Goal: Ask a question: Seek information or help from site administrators or community

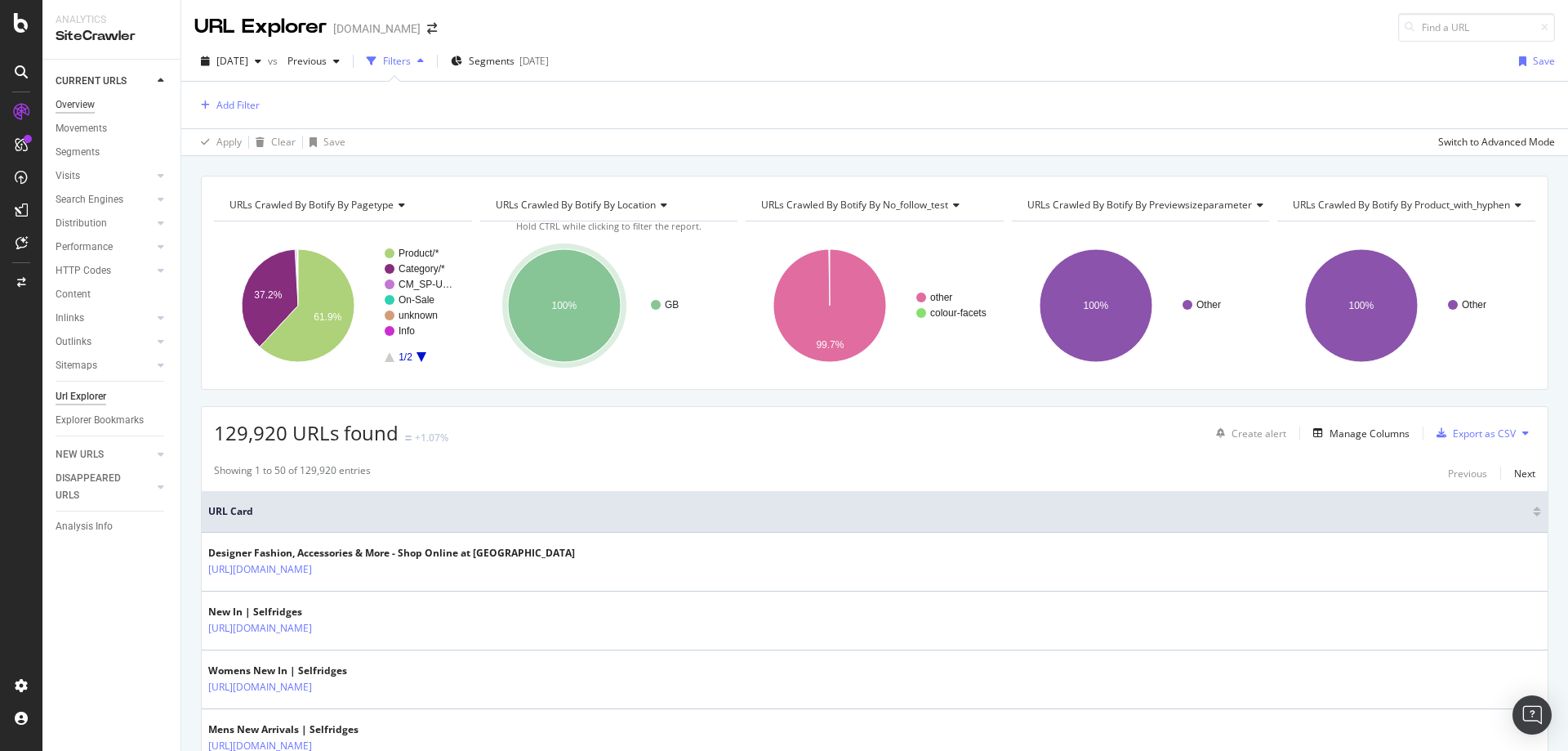
click at [70, 105] on div "Overview" at bounding box center [75, 105] width 39 height 17
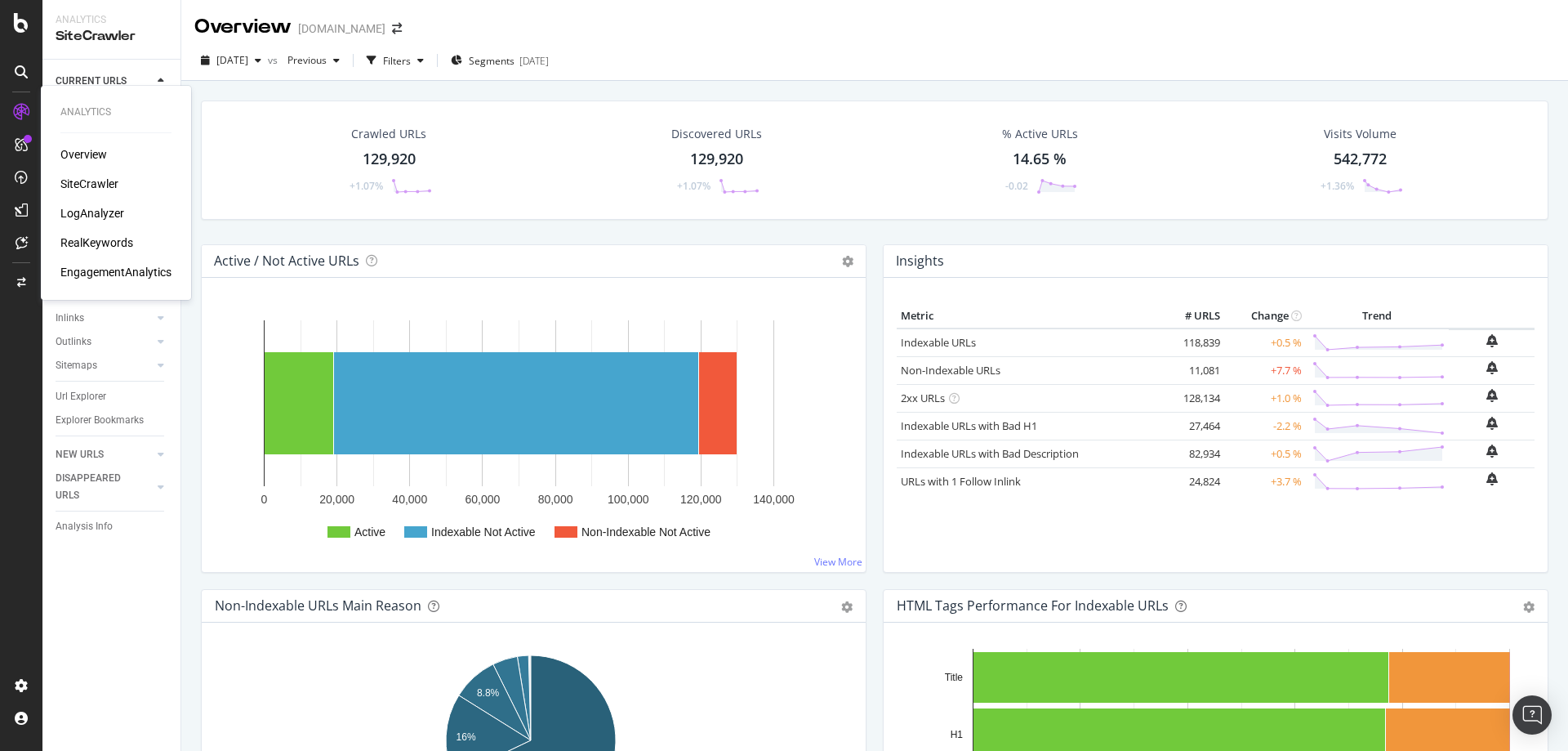
click at [87, 157] on div "Overview" at bounding box center [83, 154] width 47 height 16
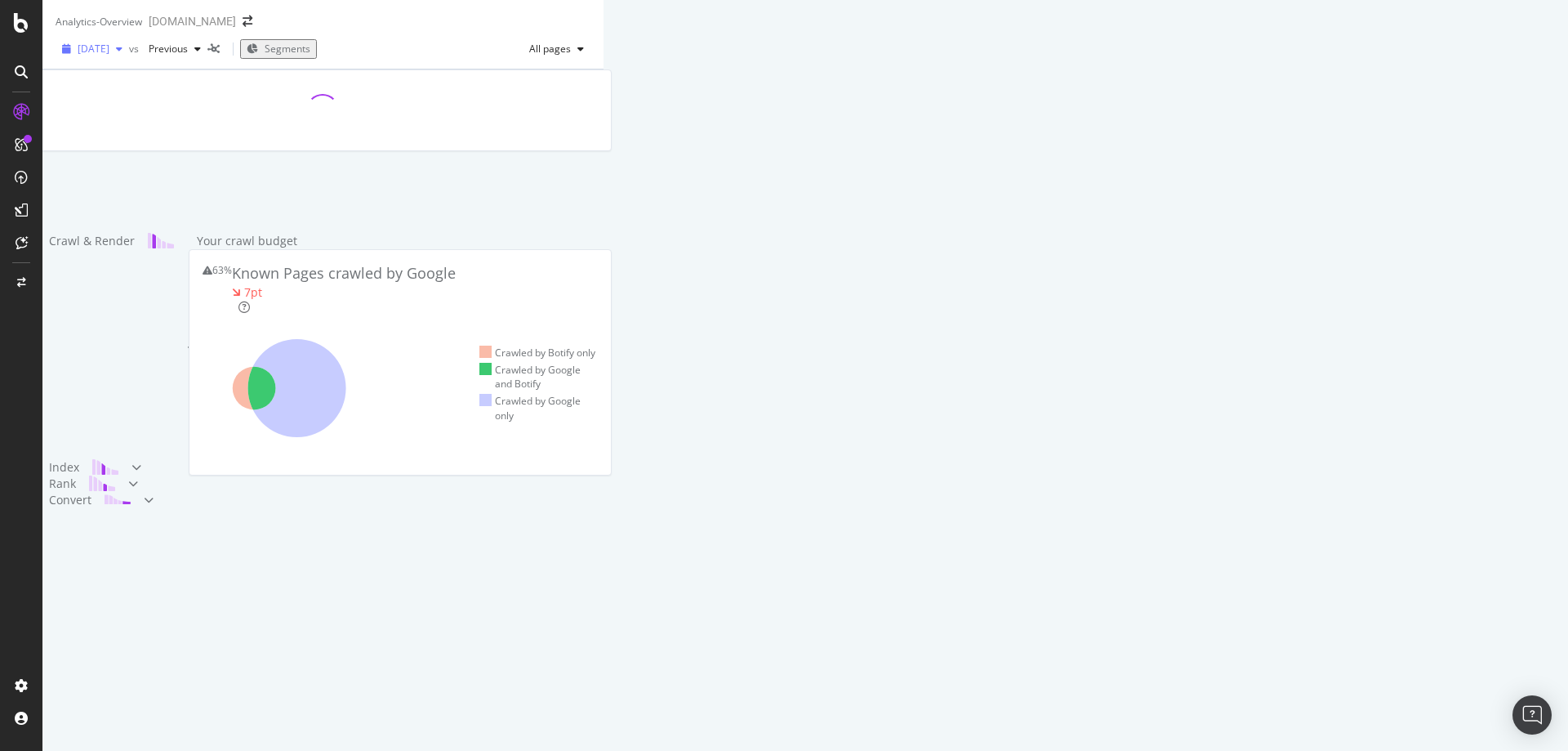
click at [109, 56] on span "2025 Sep. 2nd" at bounding box center [93, 48] width 32 height 14
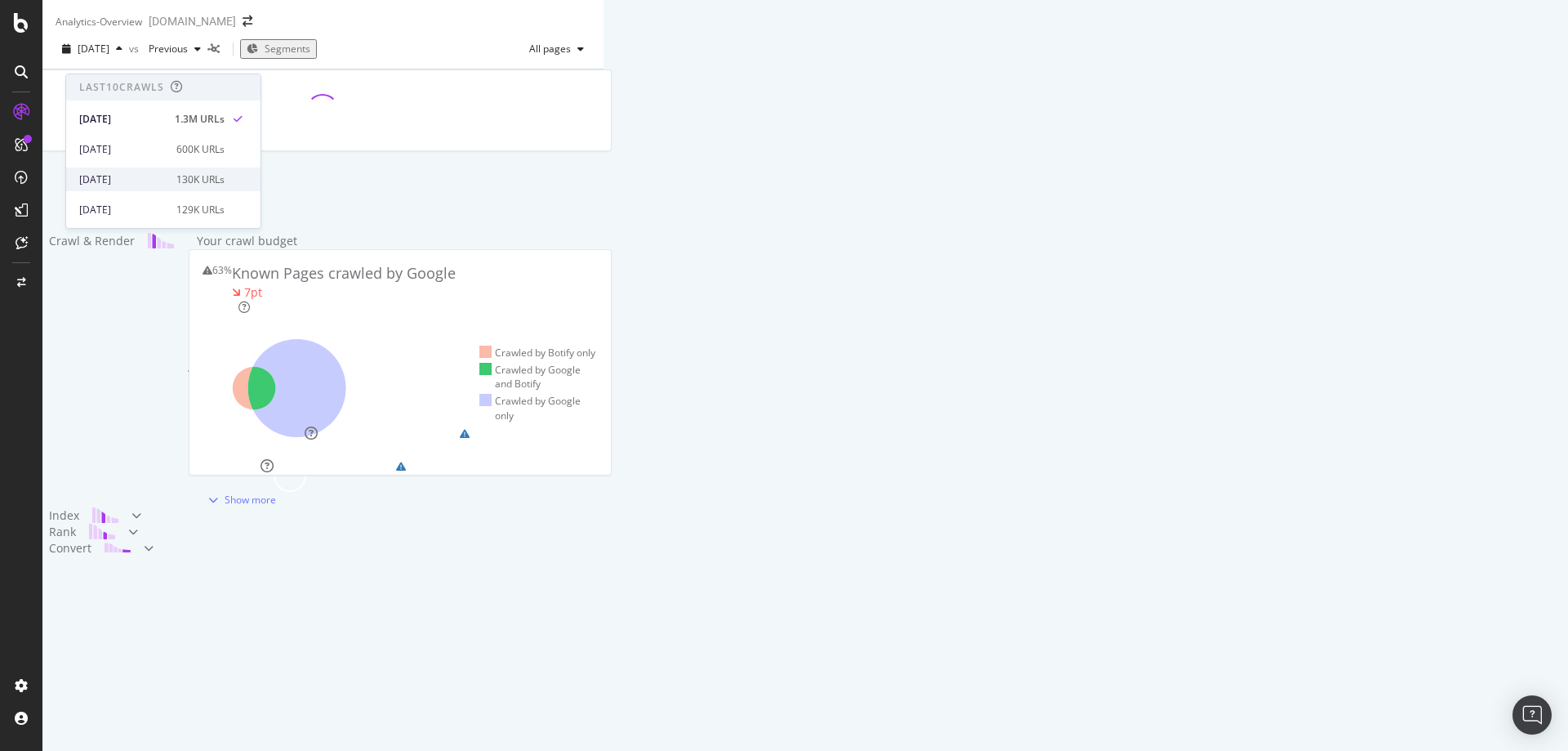
click at [132, 176] on div "2025 Aug. 25th" at bounding box center [123, 180] width 87 height 15
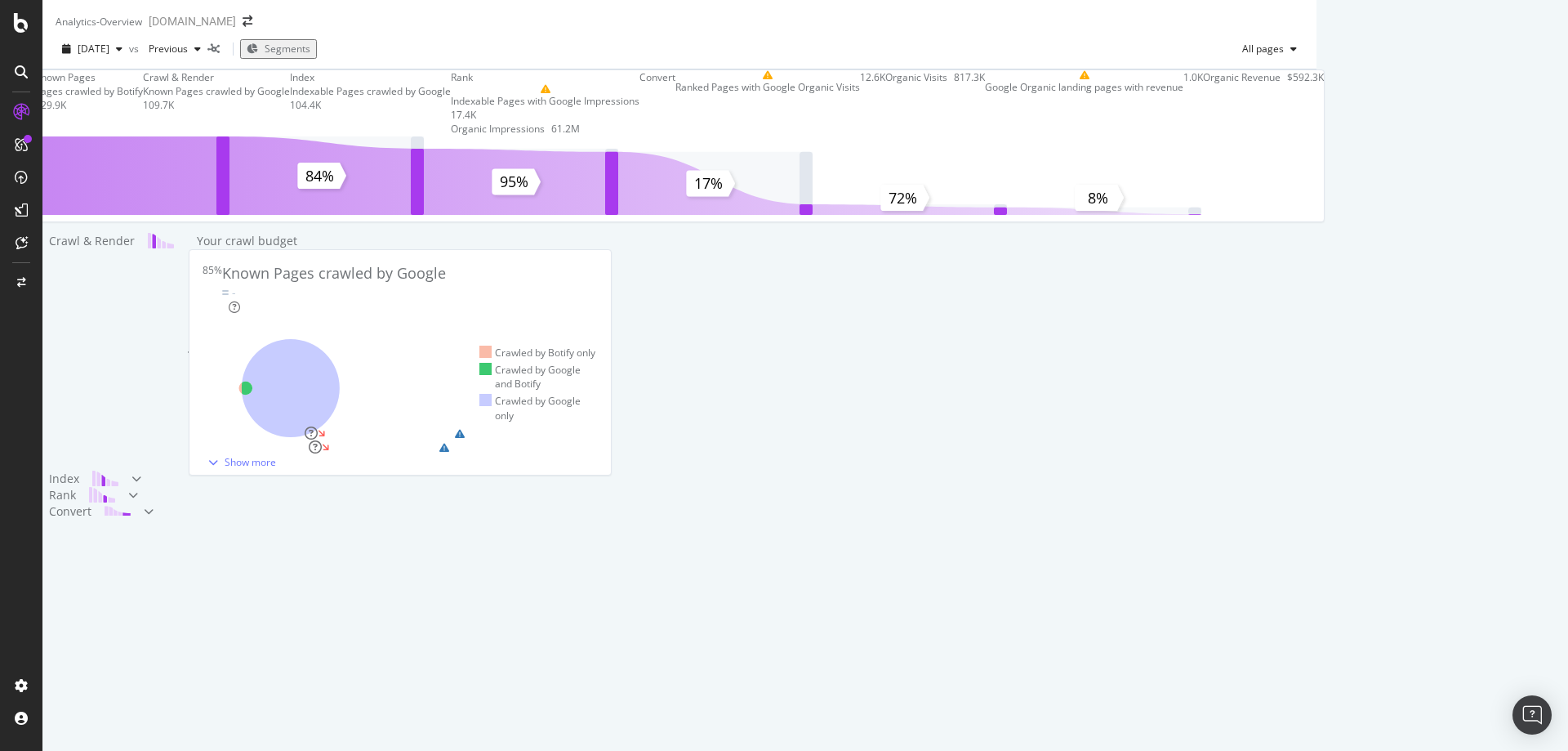
scroll to position [518, 0]
click at [141, 471] on div at bounding box center [136, 479] width 10 height 16
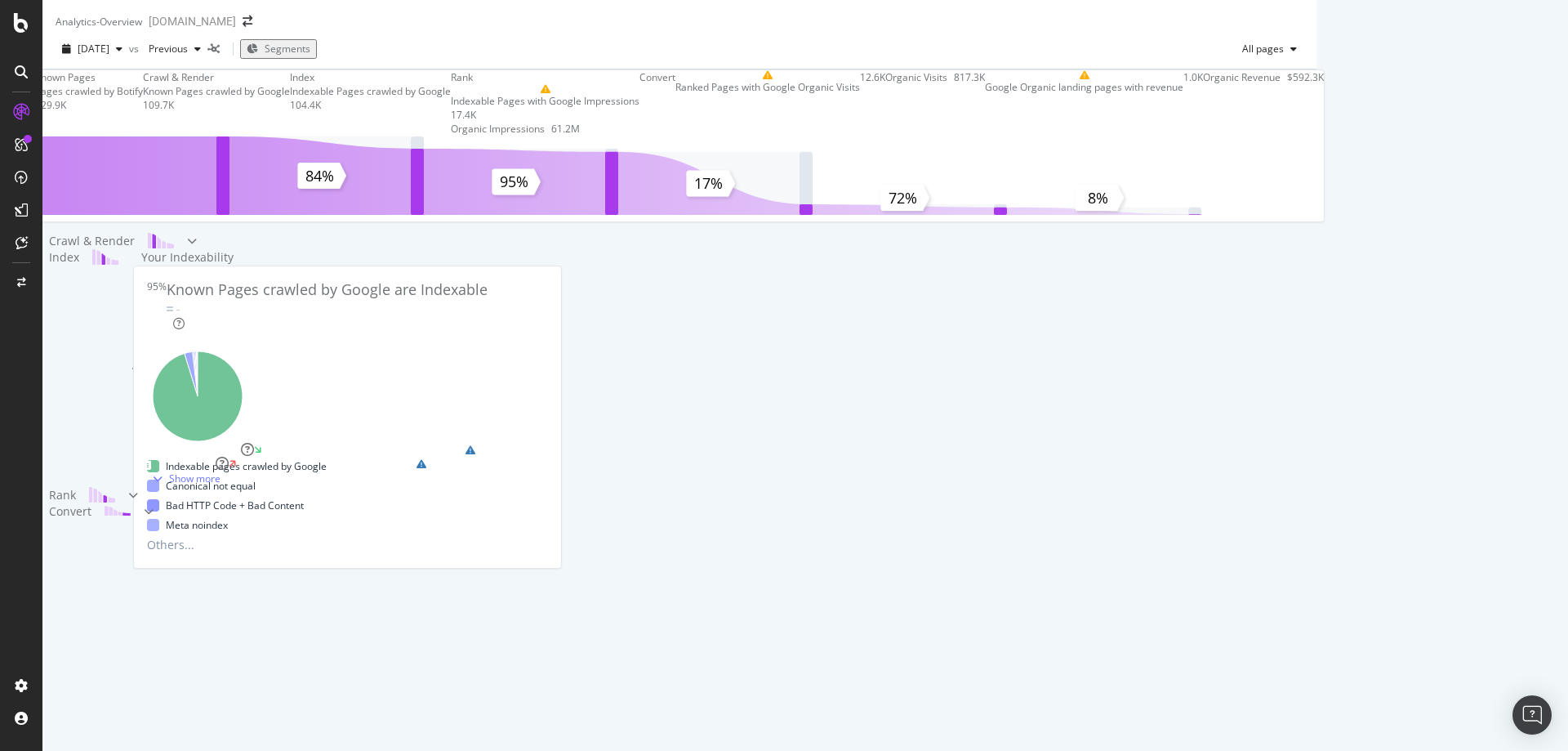
click at [138, 500] on icon at bounding box center [133, 495] width 10 height 10
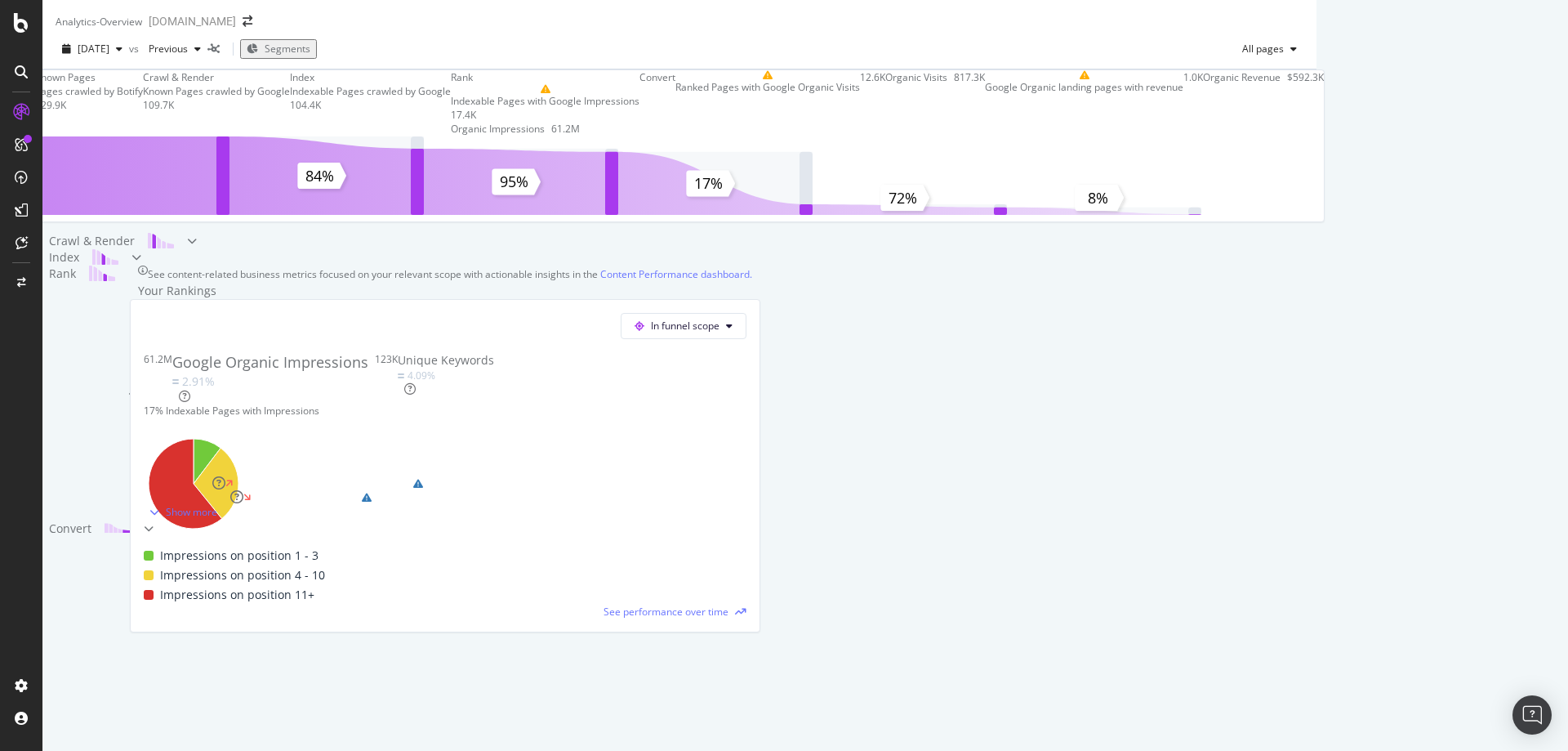
scroll to position [0, 0]
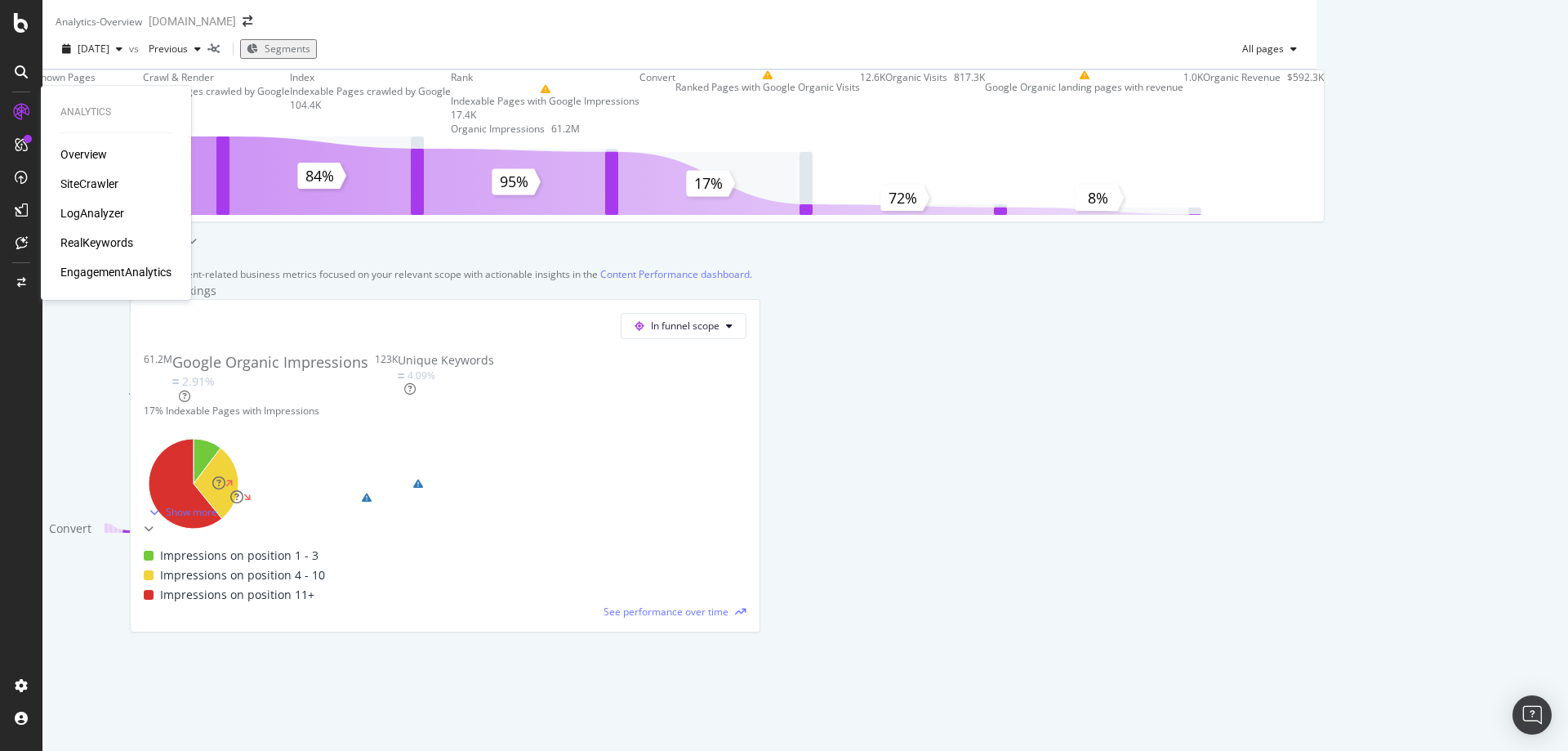
click at [85, 188] on div "SiteCrawler" at bounding box center [89, 184] width 58 height 16
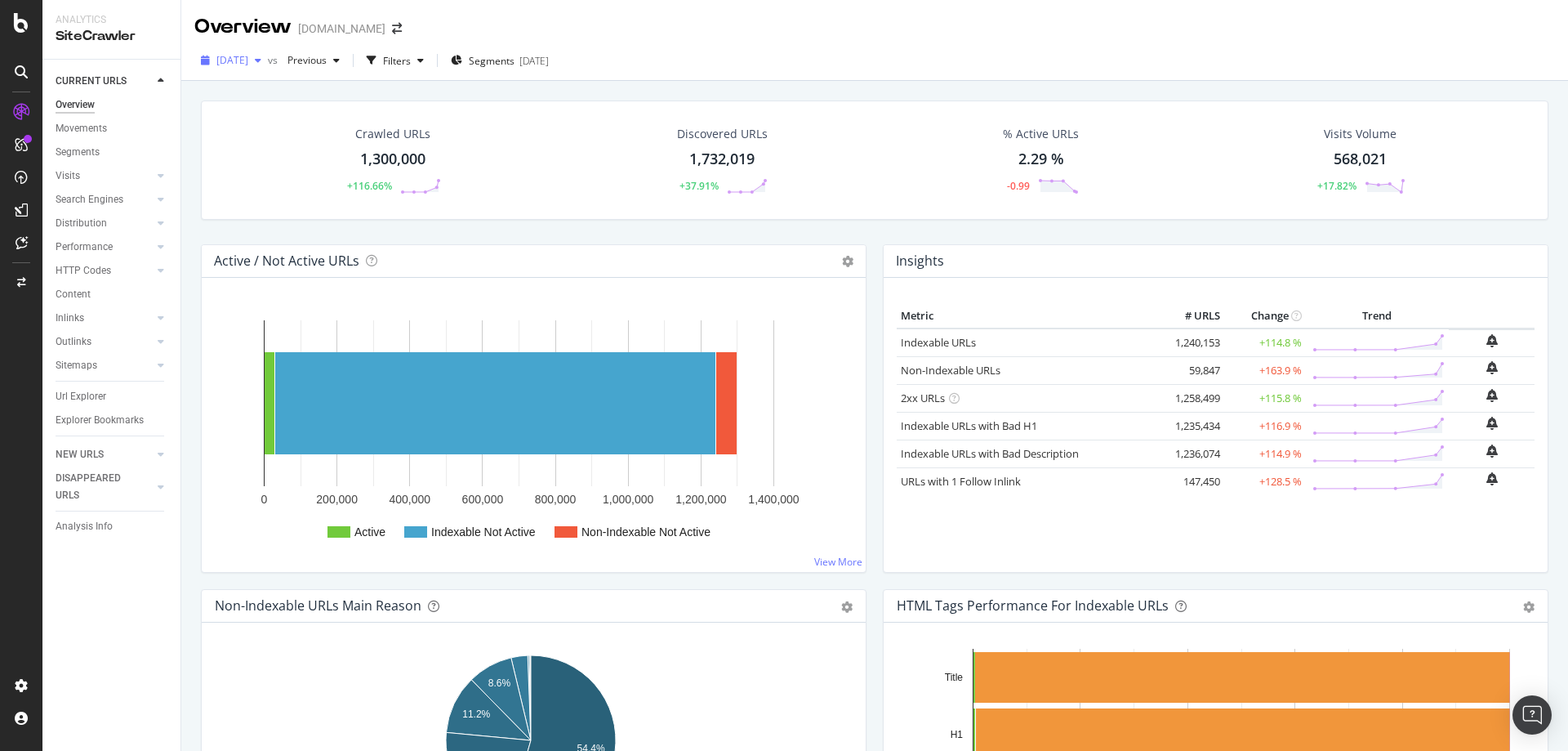
click at [248, 55] on span "2025 Sep. 2nd" at bounding box center [232, 60] width 32 height 14
click at [275, 178] on div "2025 Aug. 25th" at bounding box center [261, 180] width 87 height 15
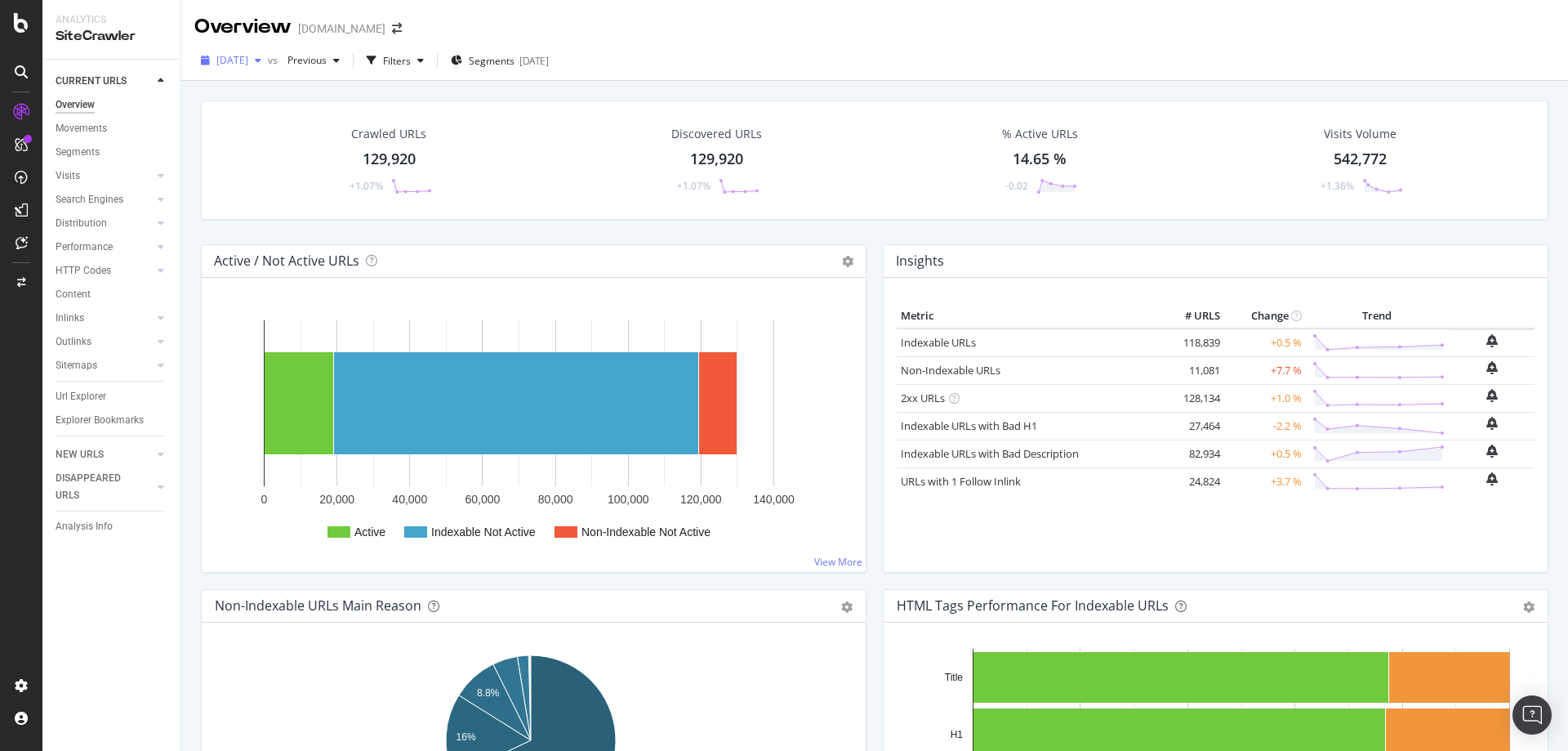
click at [248, 58] on span "2025 Aug. 25th" at bounding box center [232, 60] width 32 height 14
click at [502, 231] on div "Crawled URLs 129,920 +1.07% Discovered URLs 129,920 +1.07% % Active URLs 14.65 …" at bounding box center [874, 172] width 1364 height 144
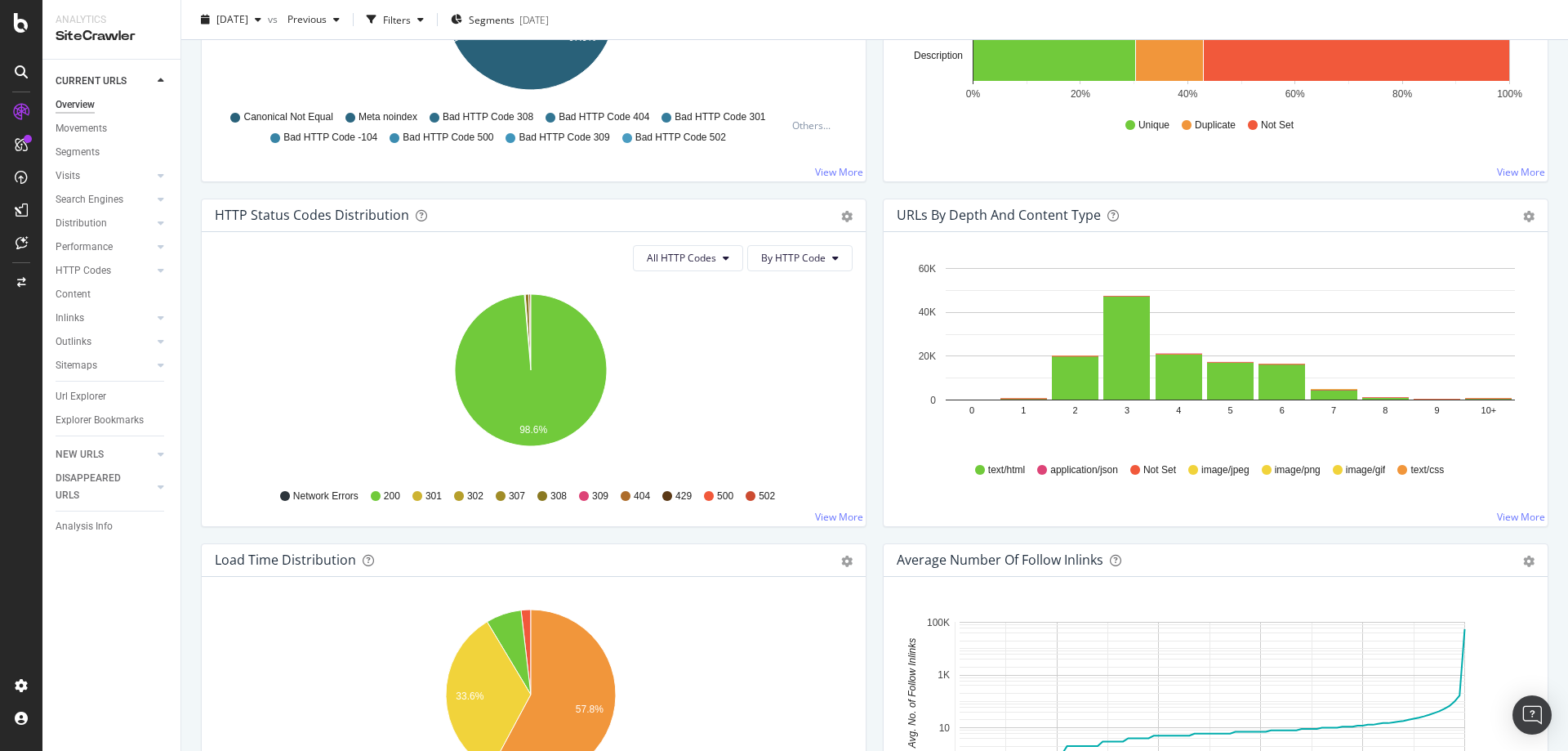
scroll to position [0, 0]
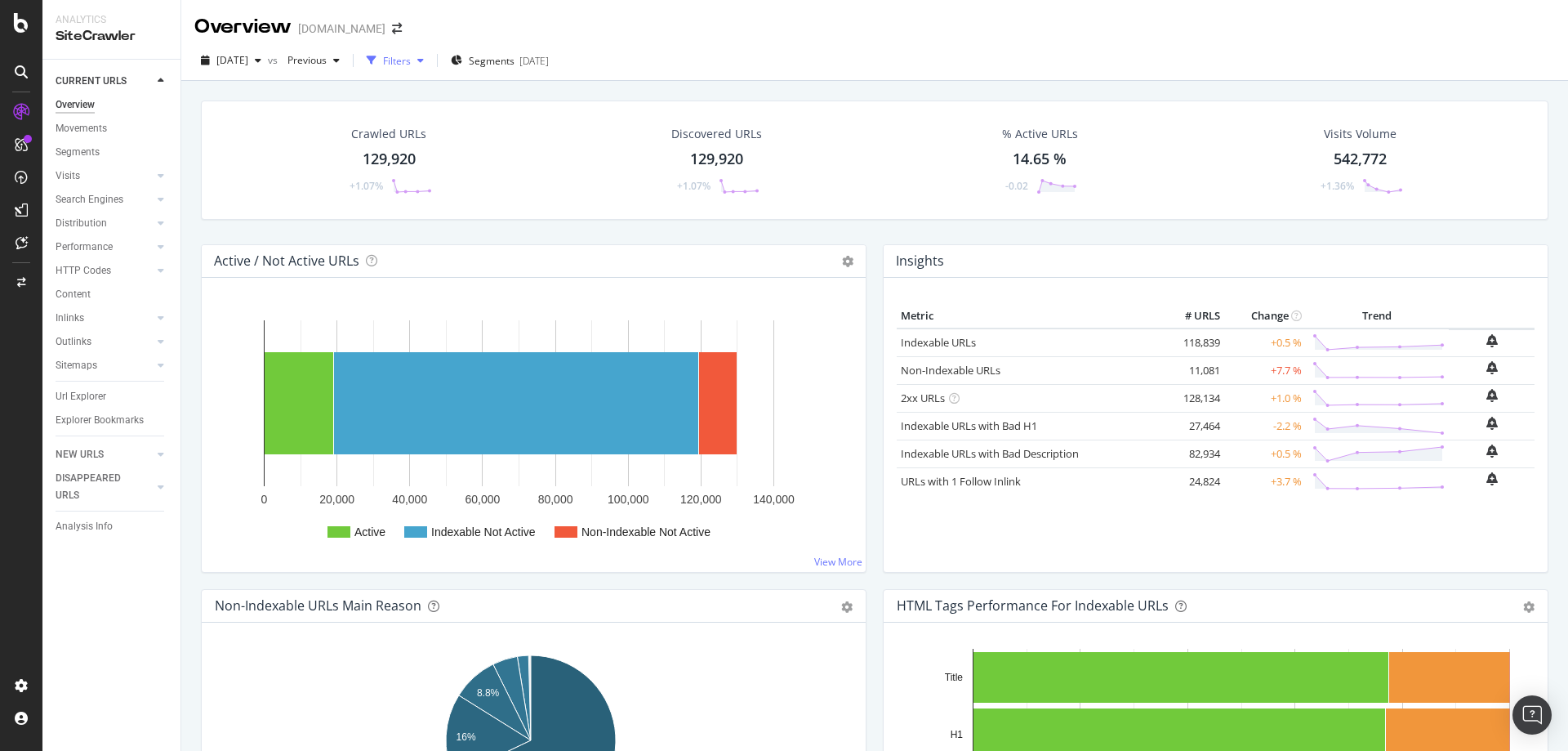
click at [411, 62] on div "Filters" at bounding box center [397, 60] width 28 height 14
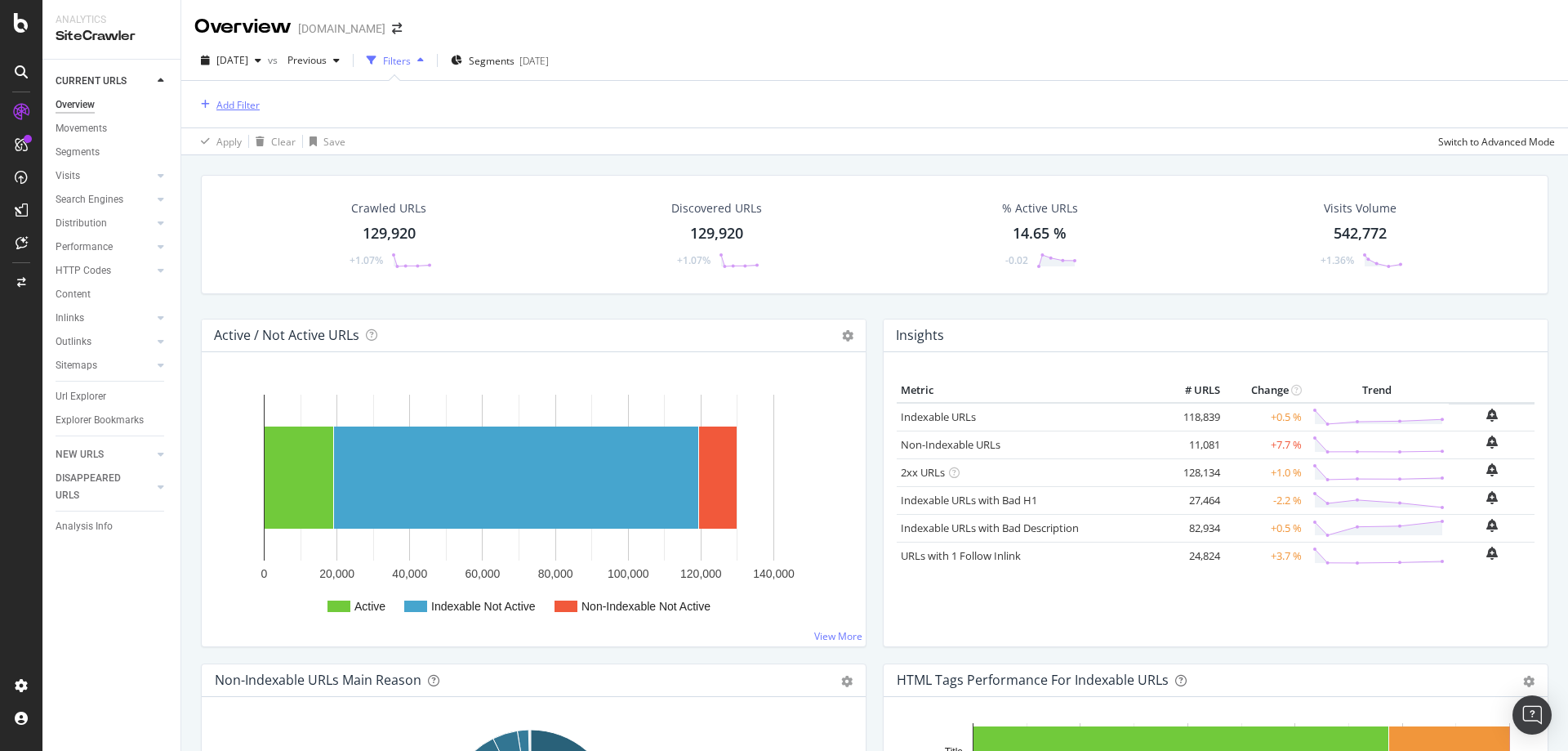
click at [237, 102] on div "Add Filter" at bounding box center [238, 105] width 43 height 14
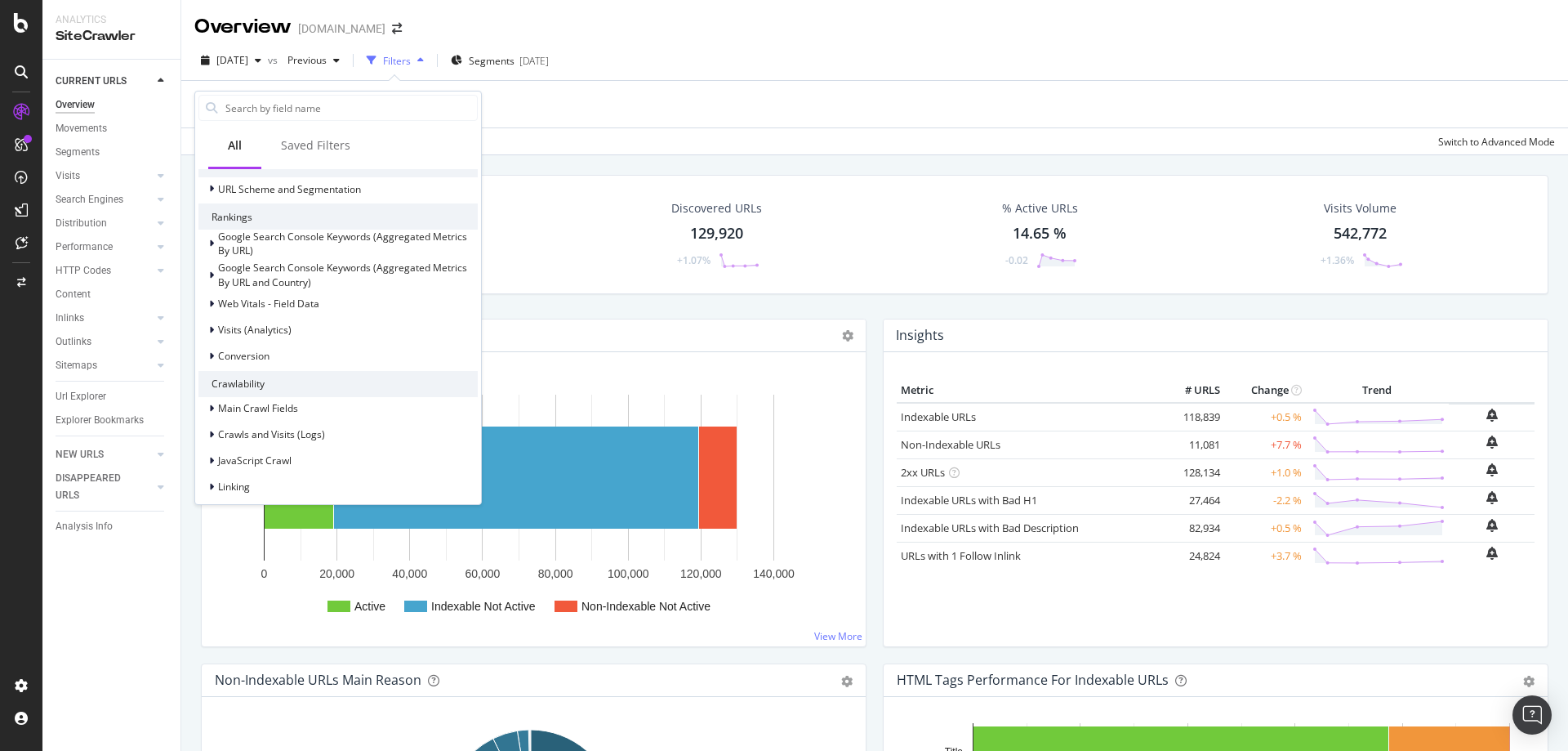
scroll to position [490, 0]
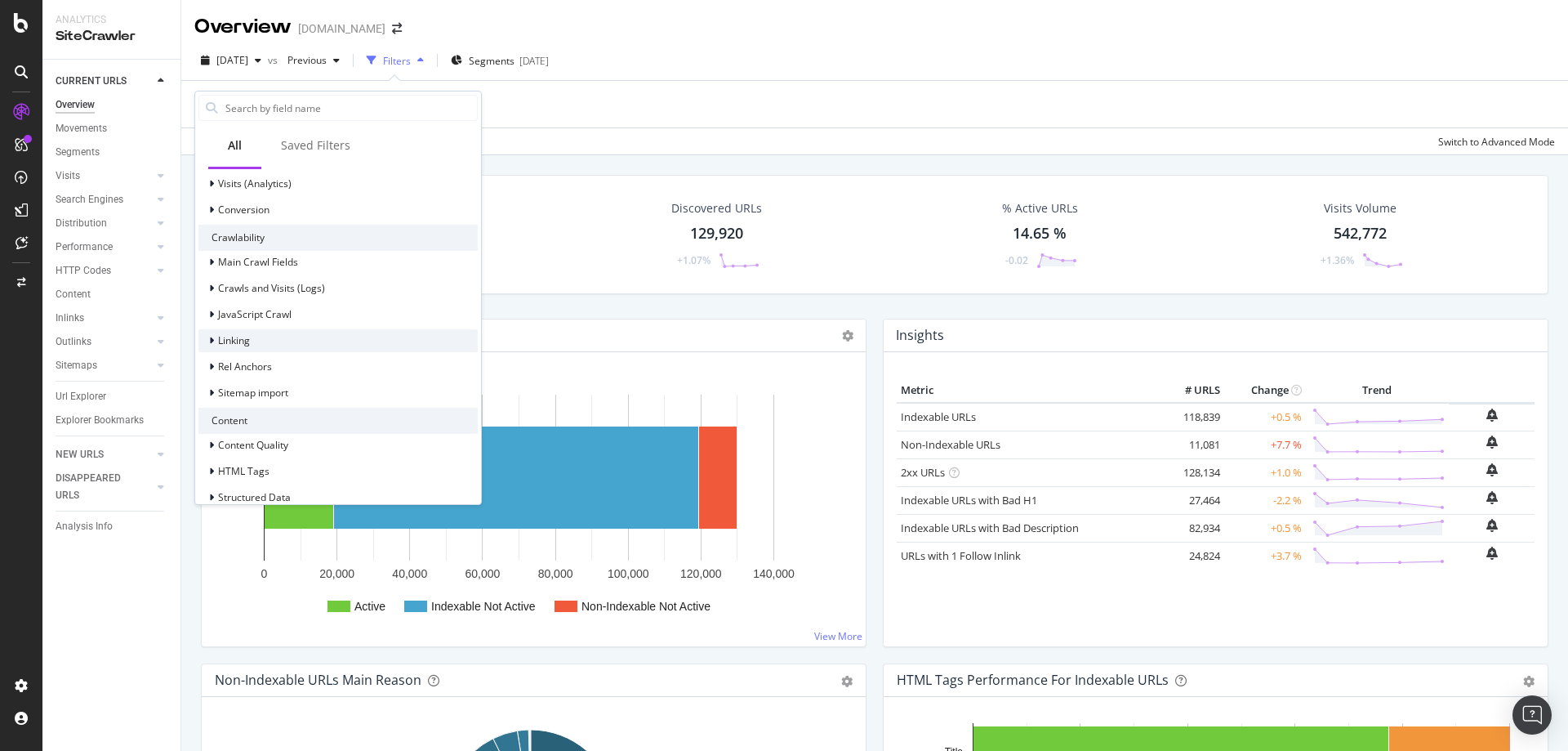
click at [244, 346] on span "Linking" at bounding box center [234, 340] width 32 height 14
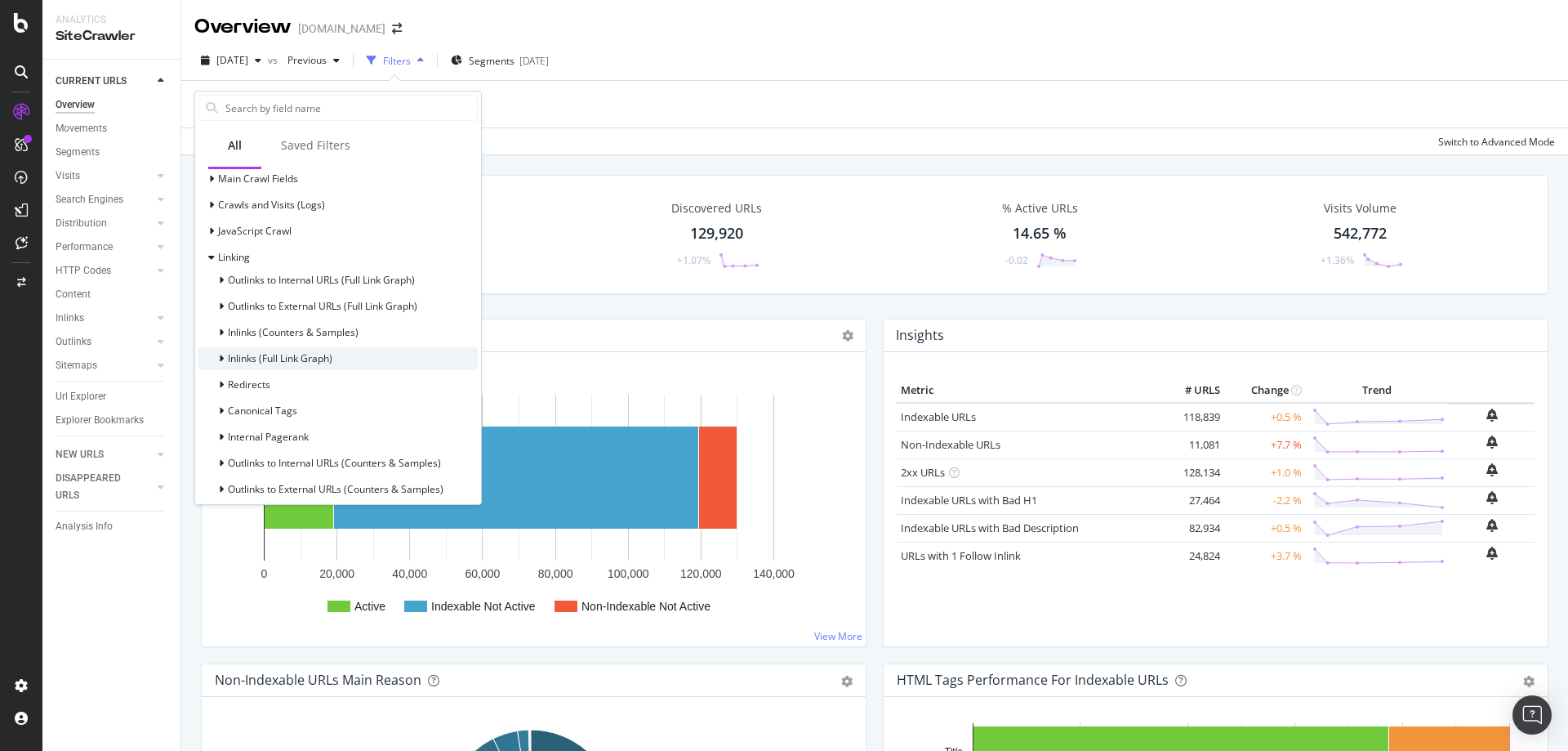
scroll to position [572, 0]
click at [235, 284] on span "Outlinks to Internal URLs (Full Link Graph)" at bounding box center [321, 281] width 187 height 14
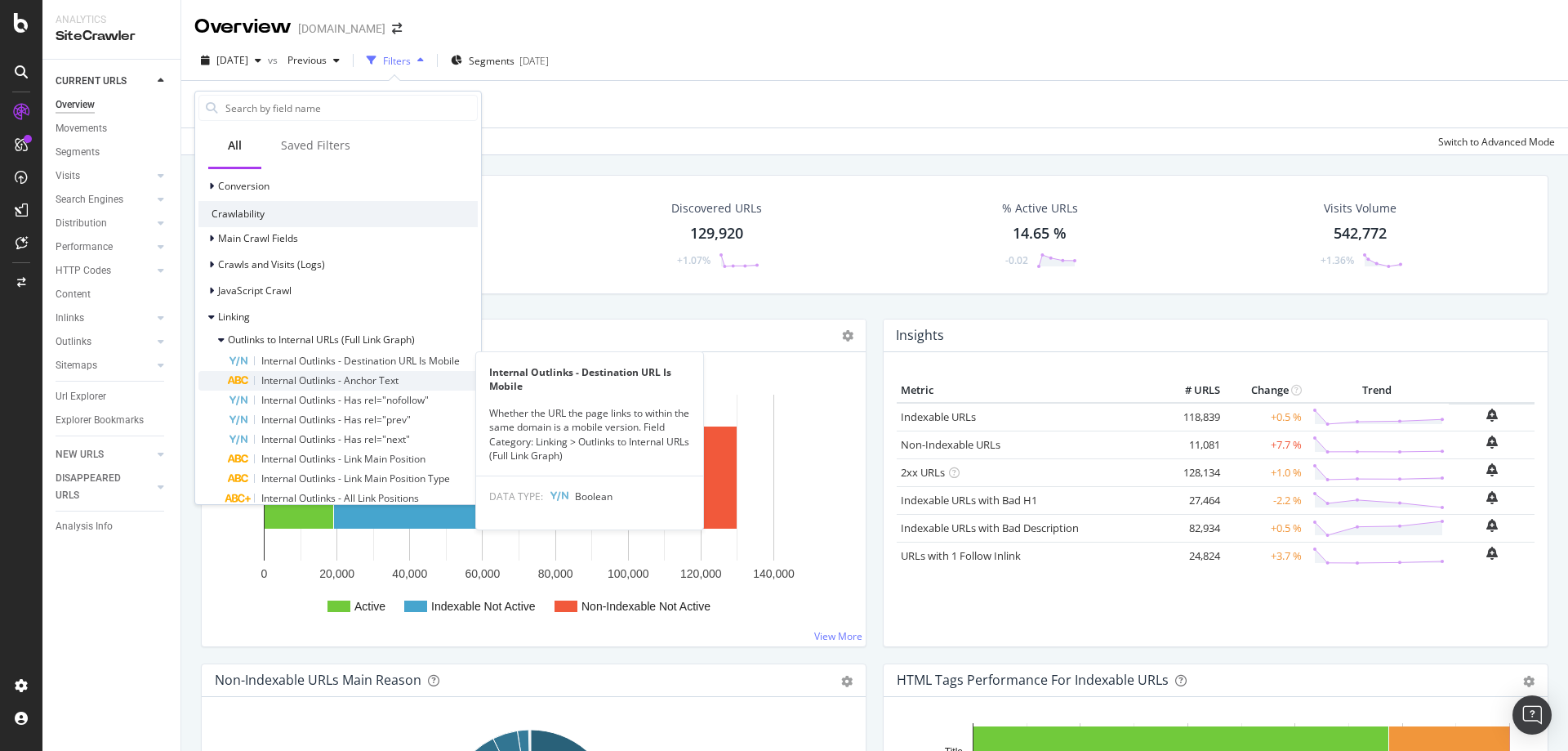
scroll to position [490, 0]
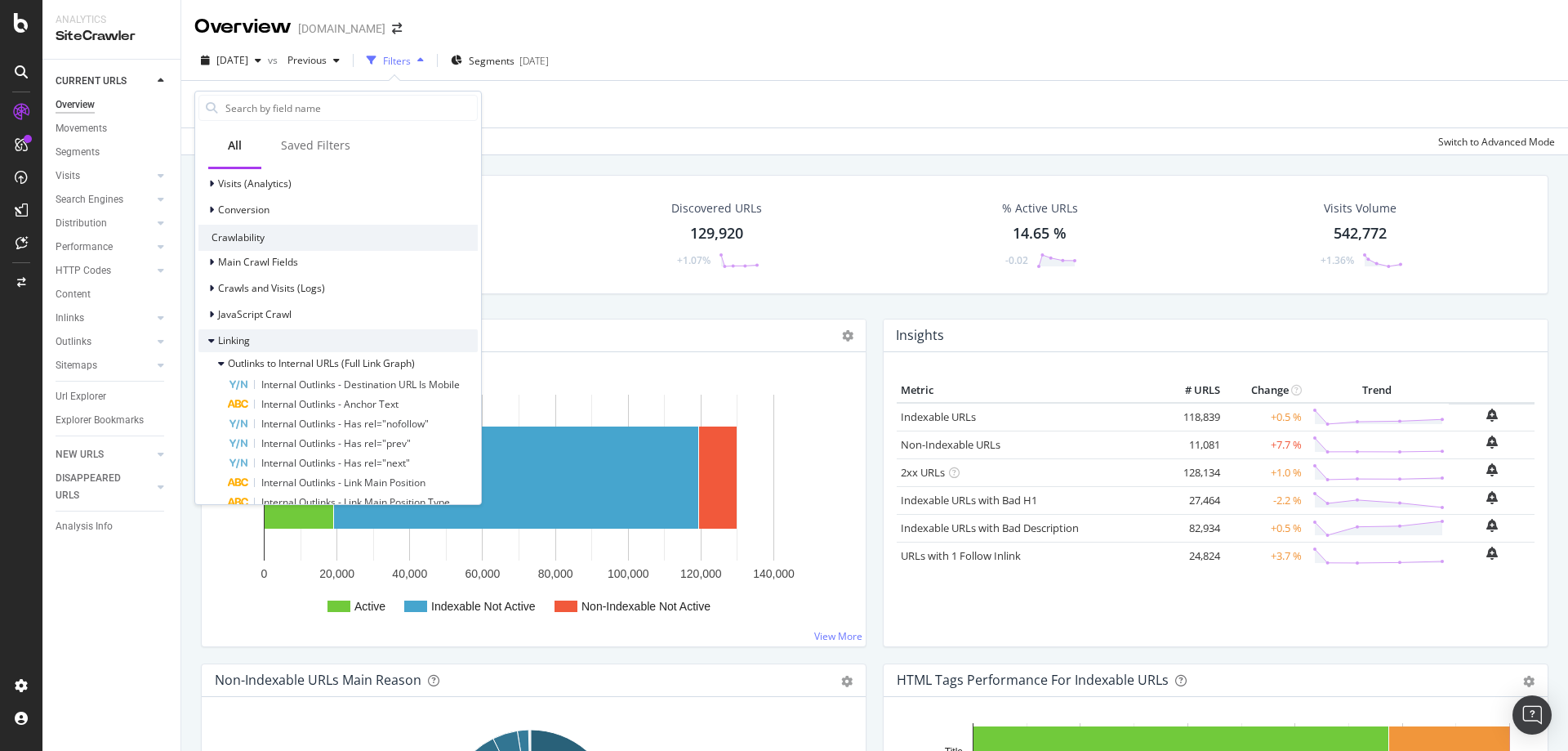
click at [217, 340] on div at bounding box center [213, 341] width 10 height 16
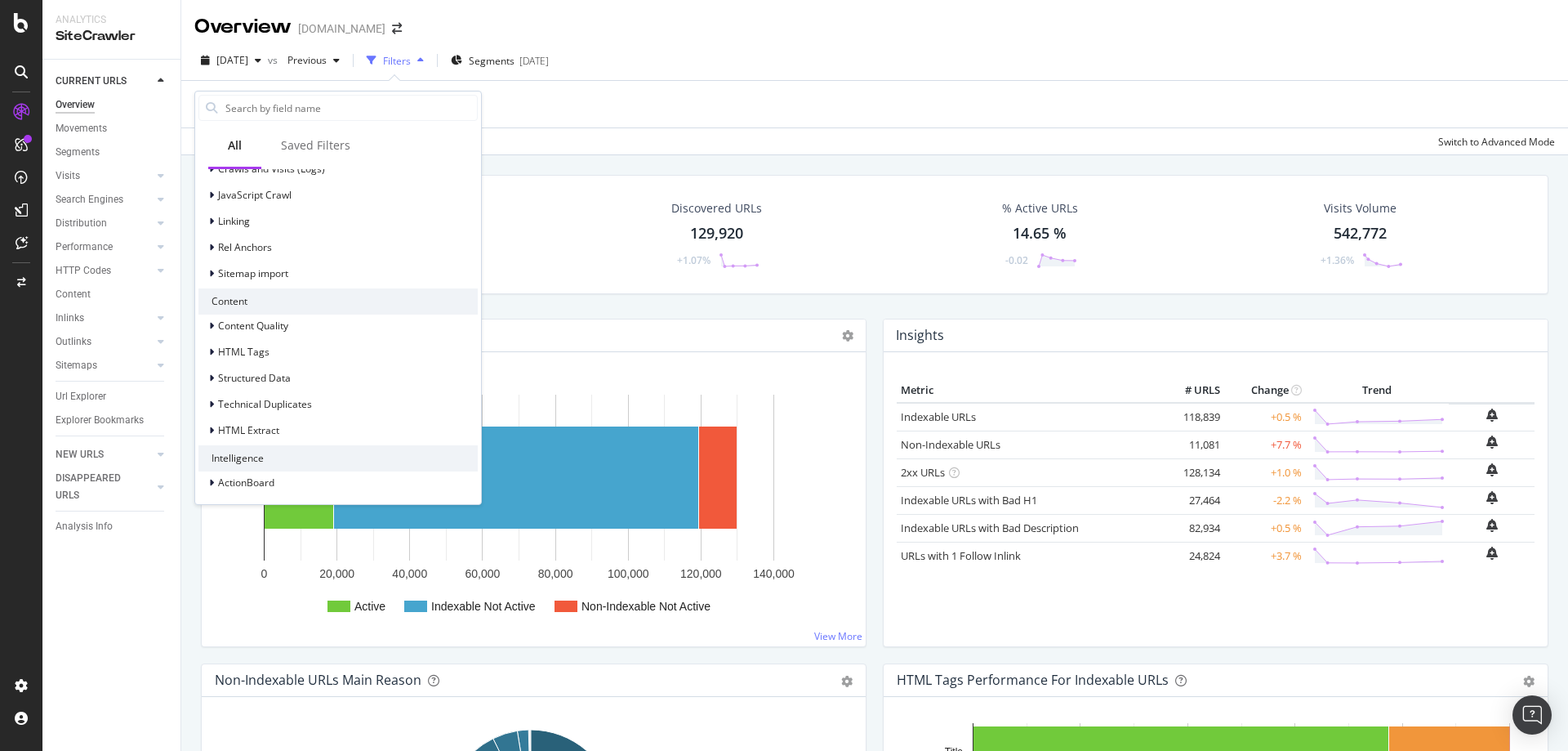
scroll to position [613, 0]
click at [213, 427] on icon at bounding box center [212, 427] width 5 height 10
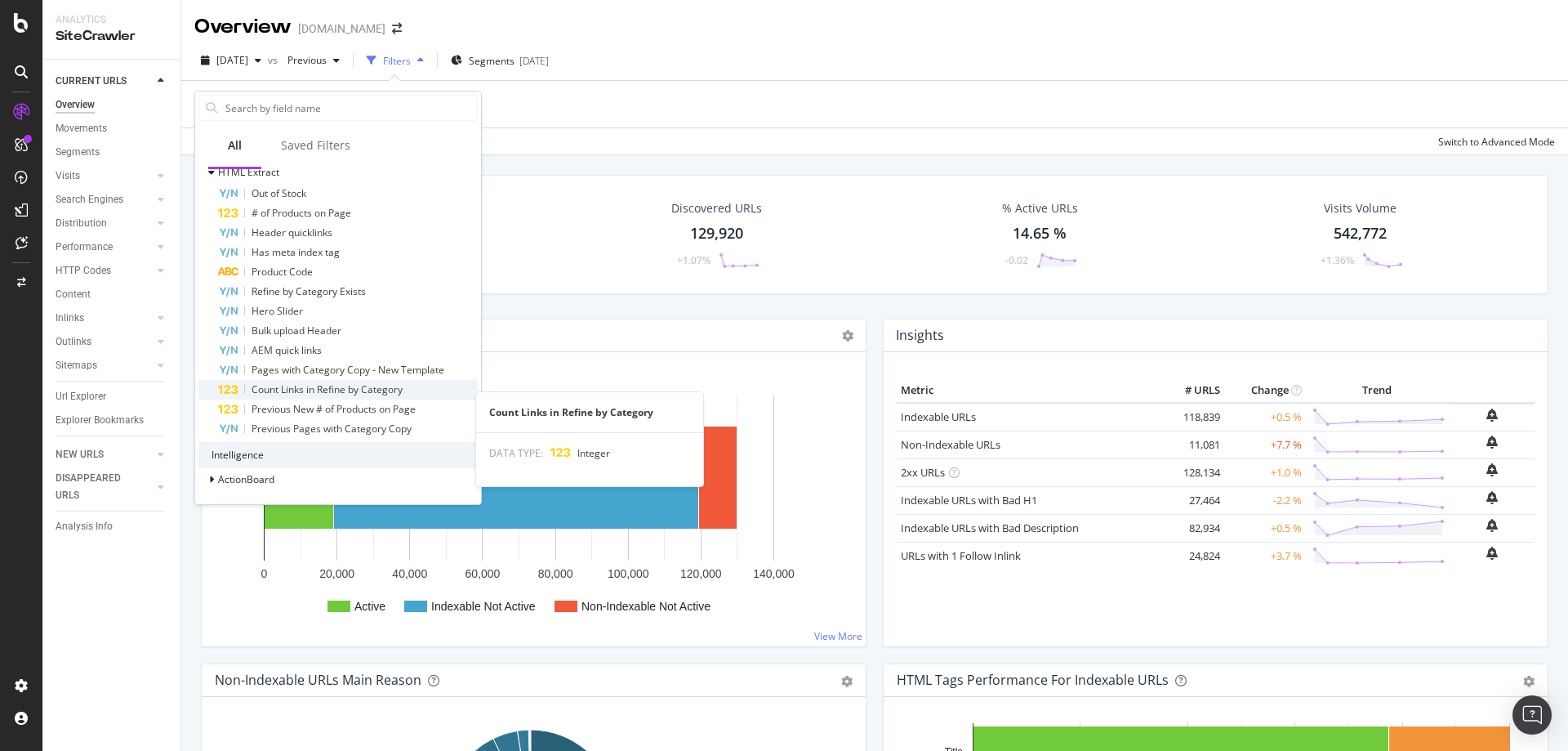
scroll to position [785, 0]
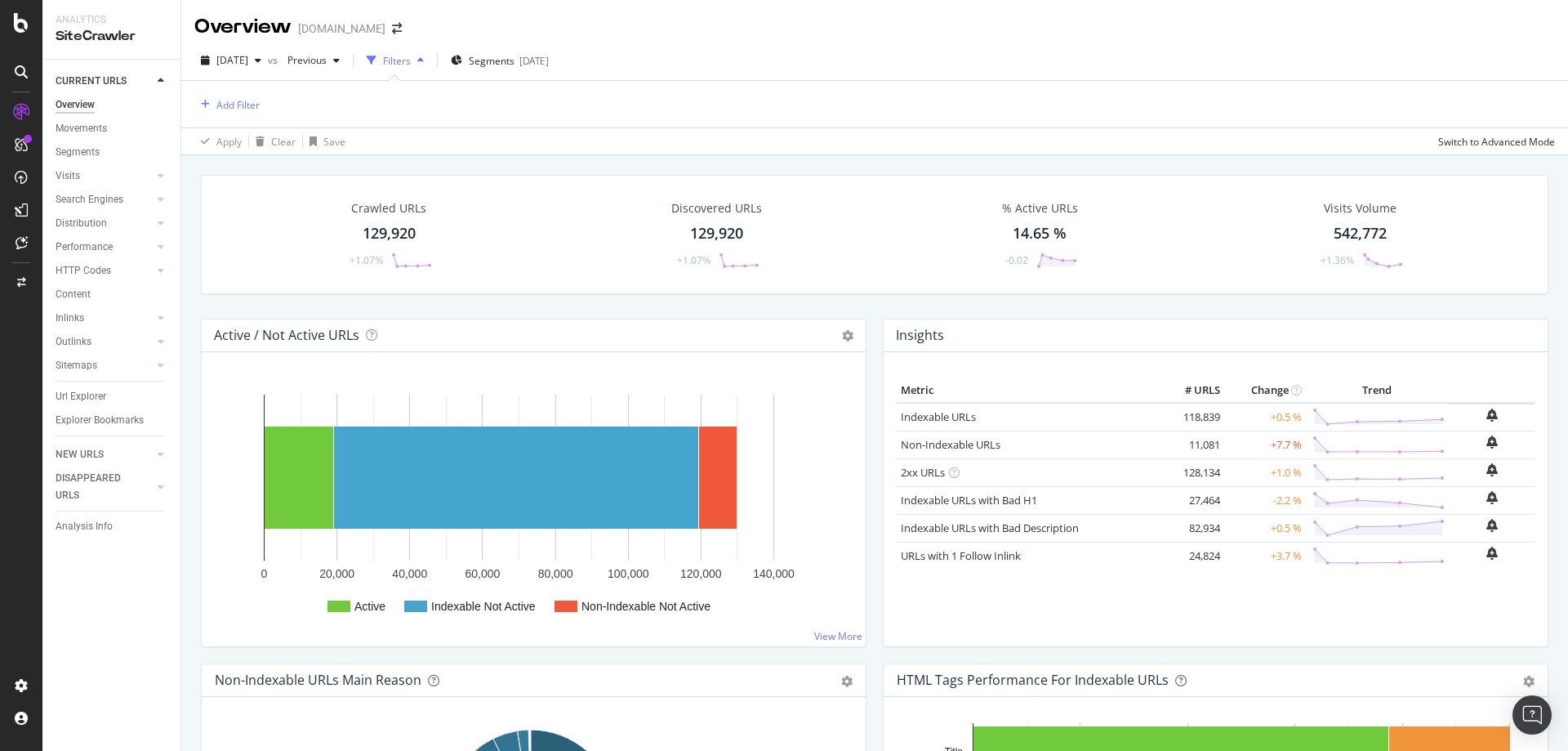
click at [521, 119] on div "Add Filter" at bounding box center [874, 104] width 1360 height 47
click at [515, 63] on span "Segments" at bounding box center [492, 60] width 46 height 14
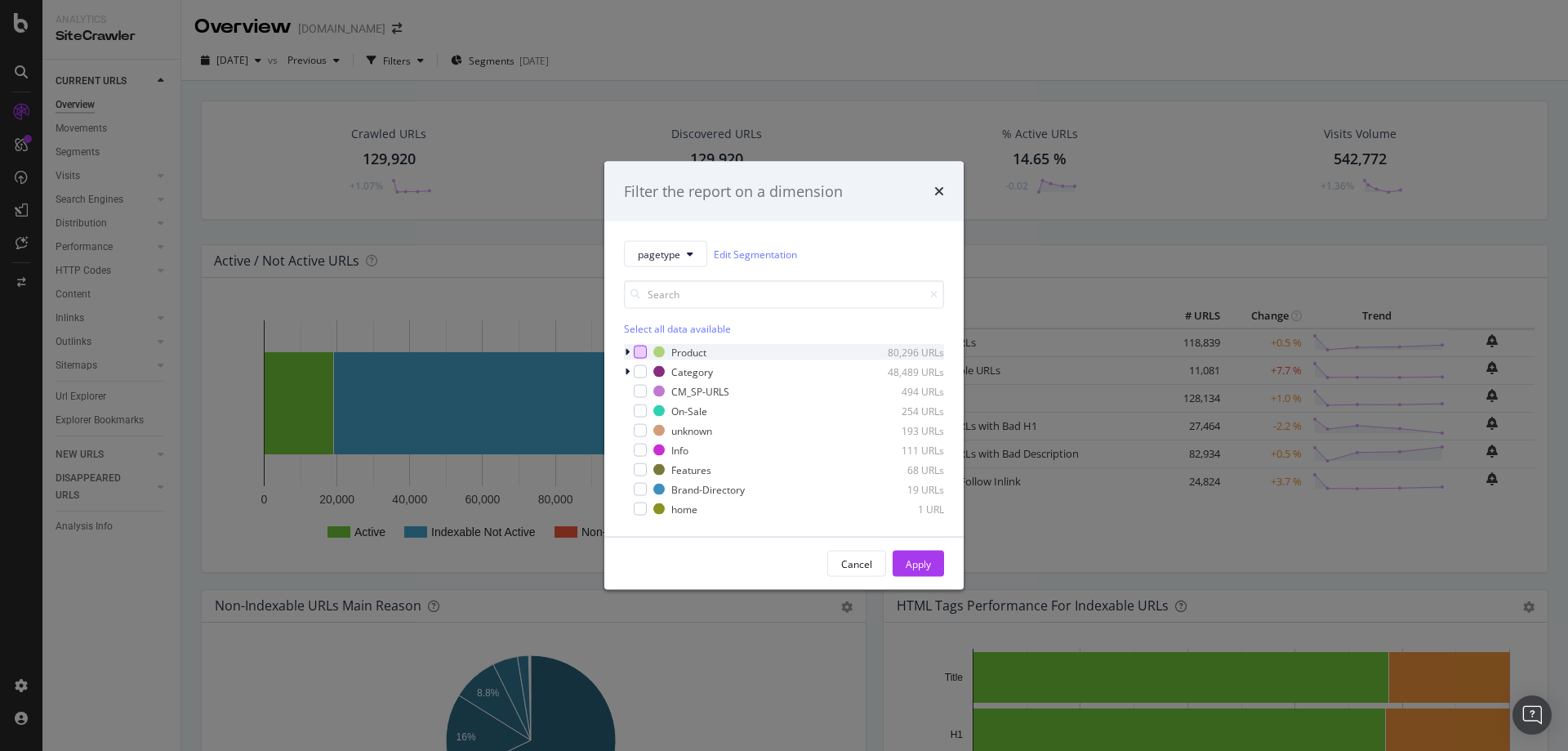
click at [643, 353] on div "modal" at bounding box center [641, 352] width 13 height 13
click at [920, 565] on div "Apply" at bounding box center [918, 563] width 25 height 14
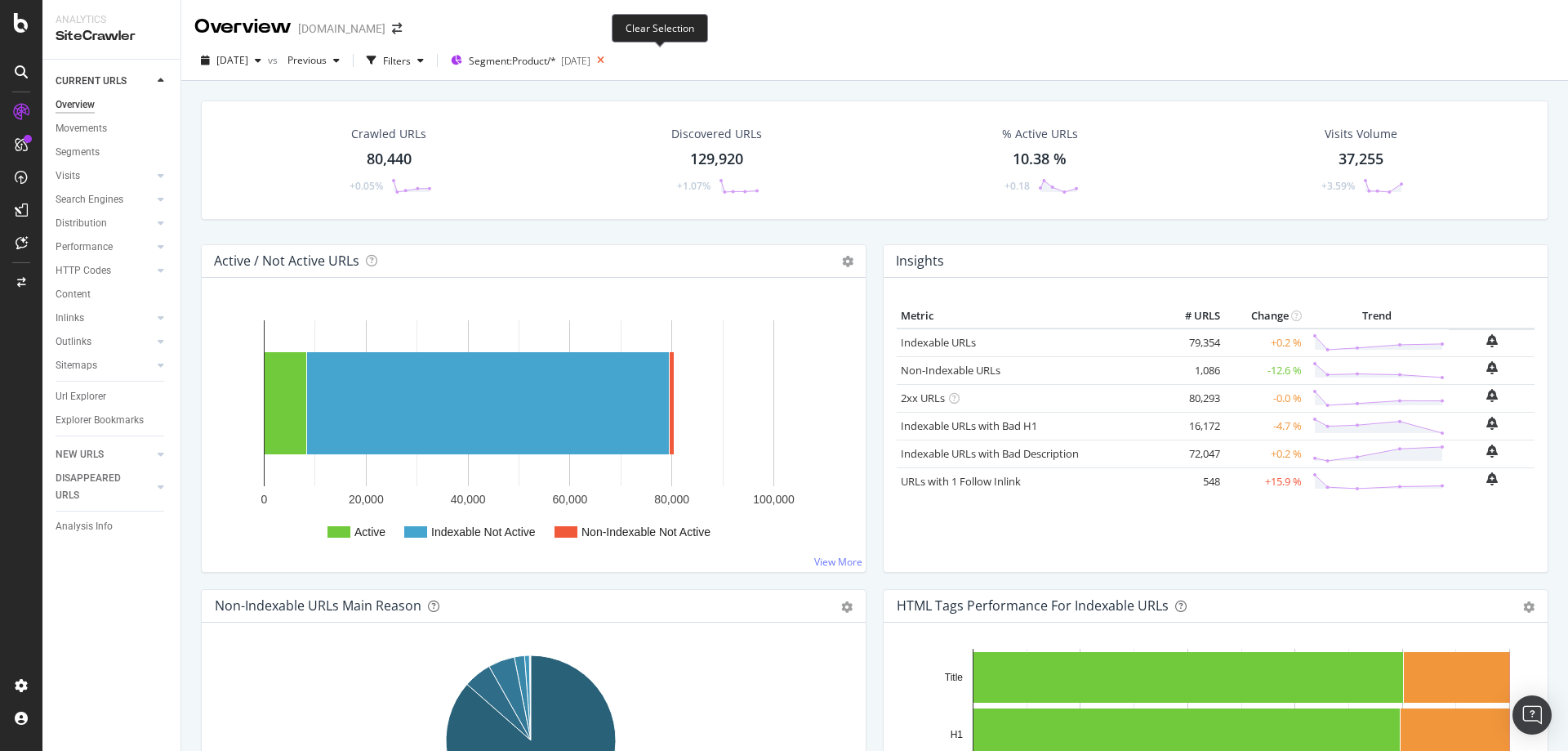
click at [611, 62] on icon at bounding box center [601, 60] width 20 height 23
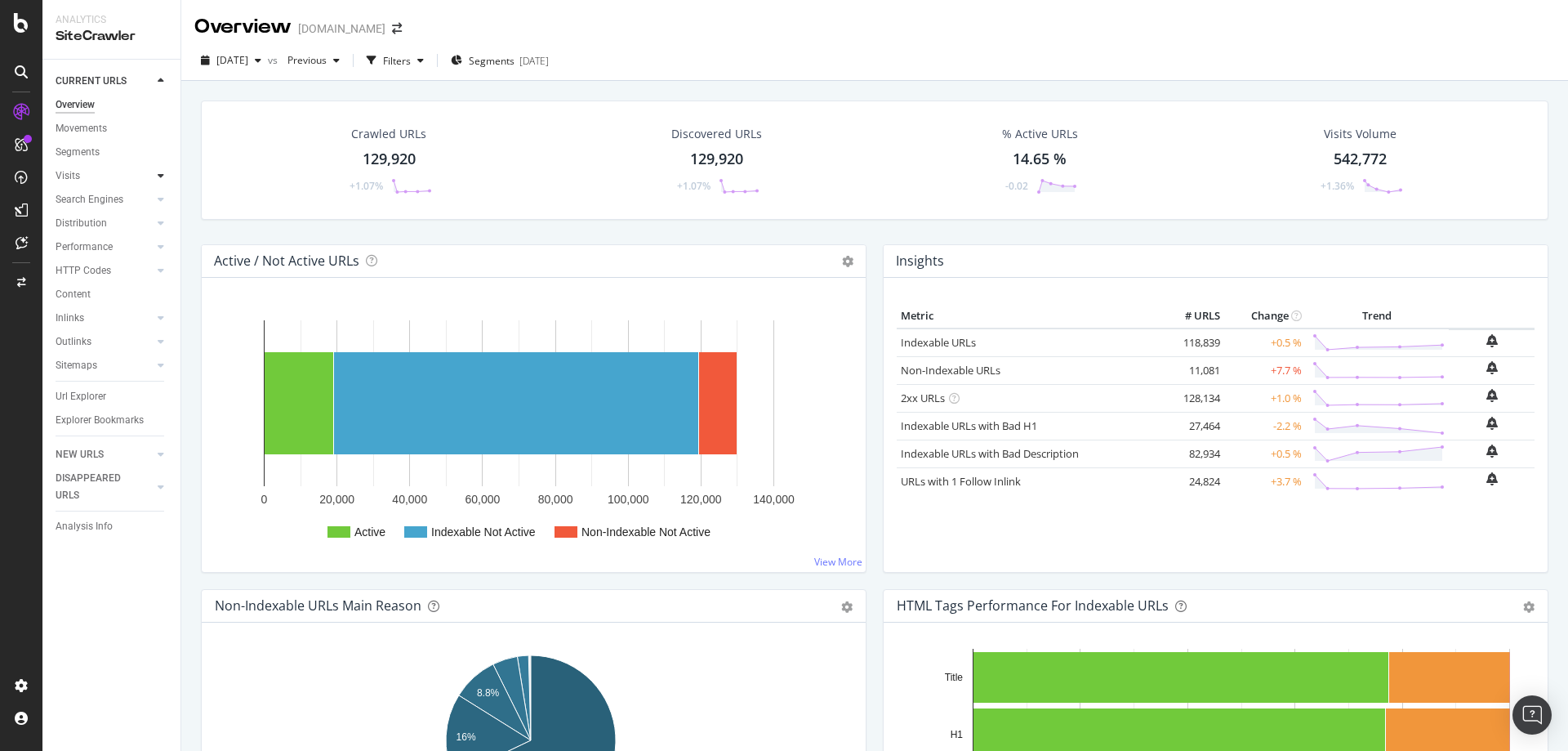
click at [162, 179] on icon at bounding box center [161, 176] width 7 height 10
click at [160, 175] on icon at bounding box center [161, 176] width 7 height 10
click at [87, 441] on div "Url Explorer" at bounding box center [81, 444] width 51 height 17
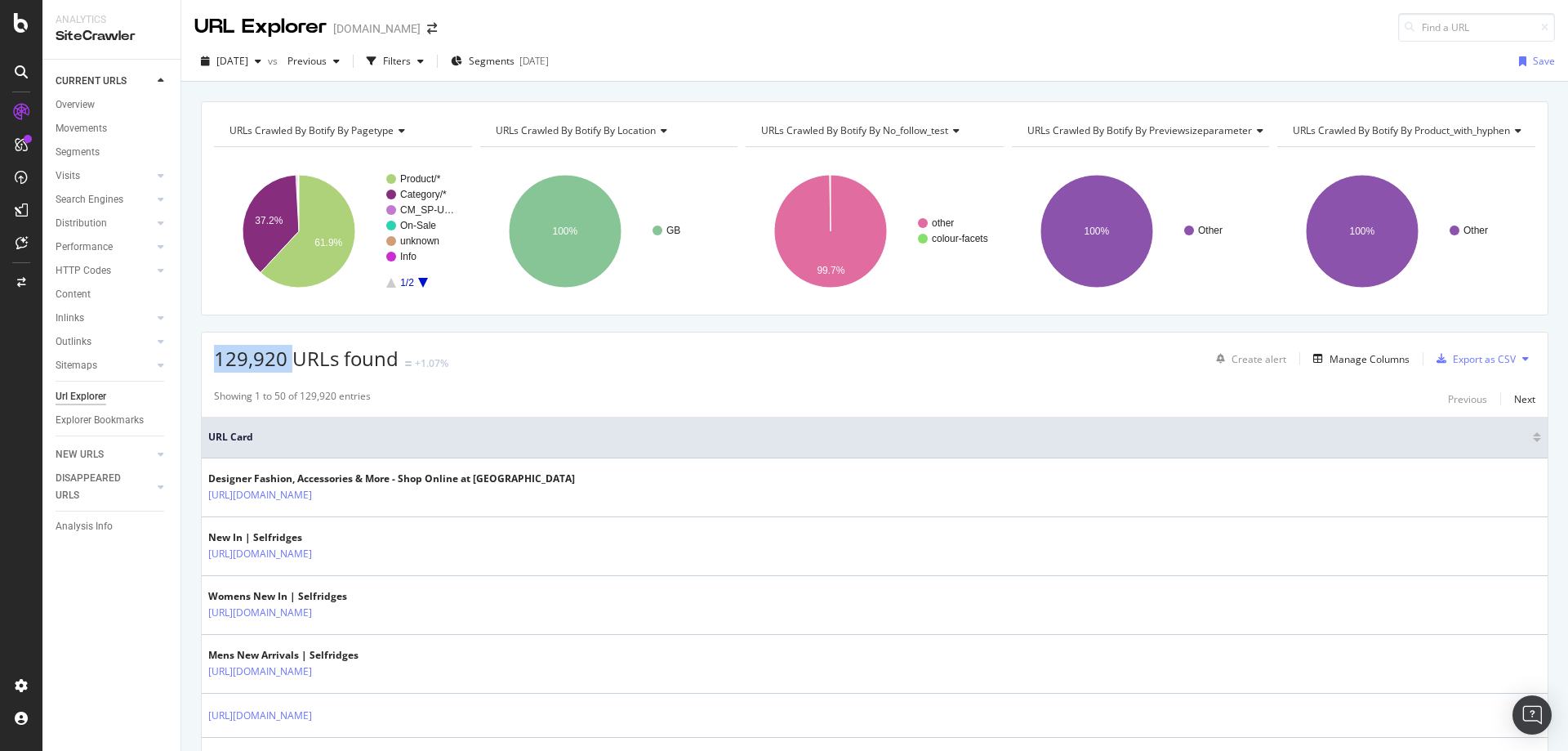
drag, startPoint x: 217, startPoint y: 357, endPoint x: 290, endPoint y: 357, distance: 73.0
click at [290, 357] on span "129,920 URLs found" at bounding box center [306, 358] width 185 height 27
click at [560, 361] on div "129,920 URLs found +1.07% Create alert Manage Columns Export as CSV" at bounding box center [874, 352] width 1346 height 40
click at [1350, 363] on div "Manage Columns" at bounding box center [1369, 359] width 80 height 14
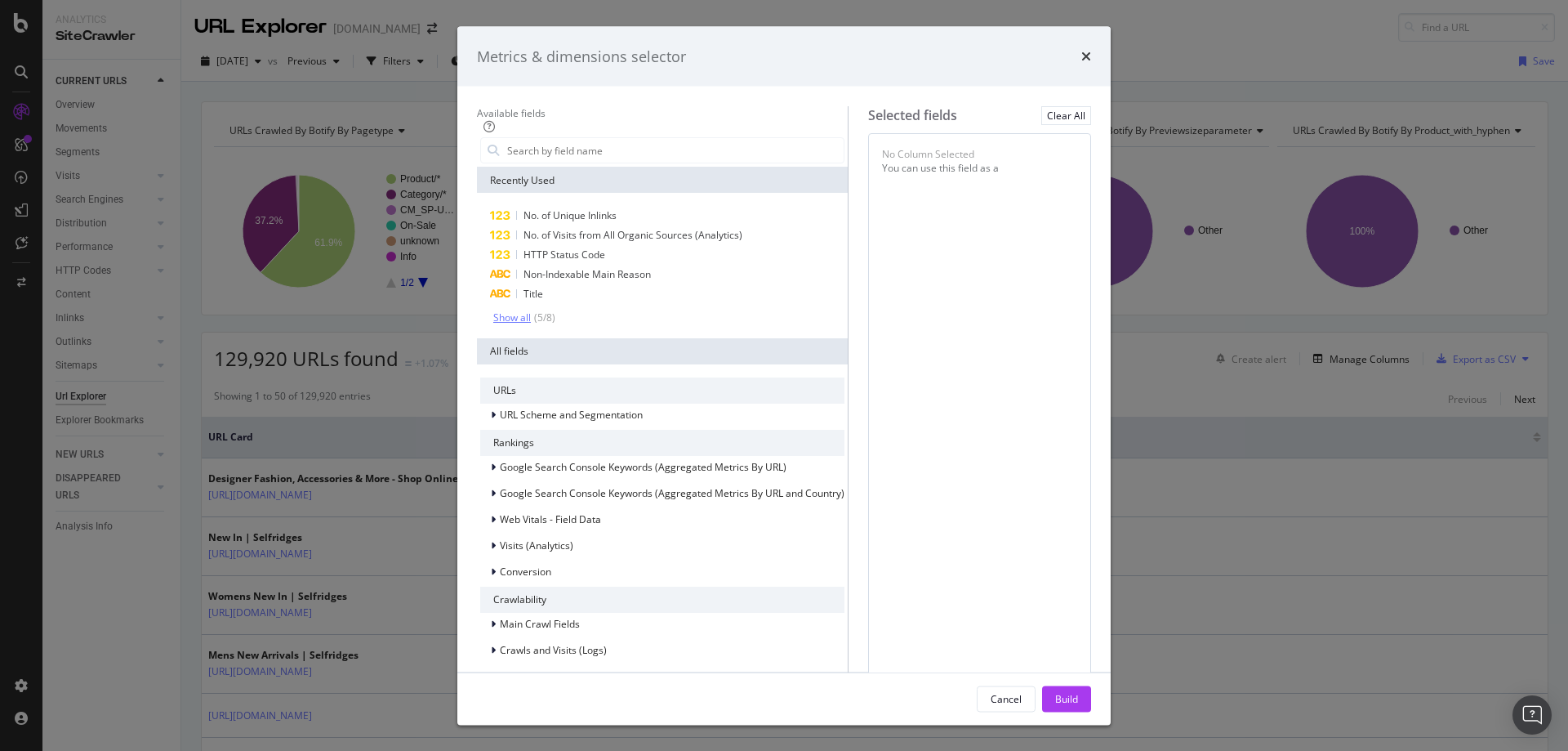
click at [494, 324] on div "Show all" at bounding box center [512, 318] width 38 height 11
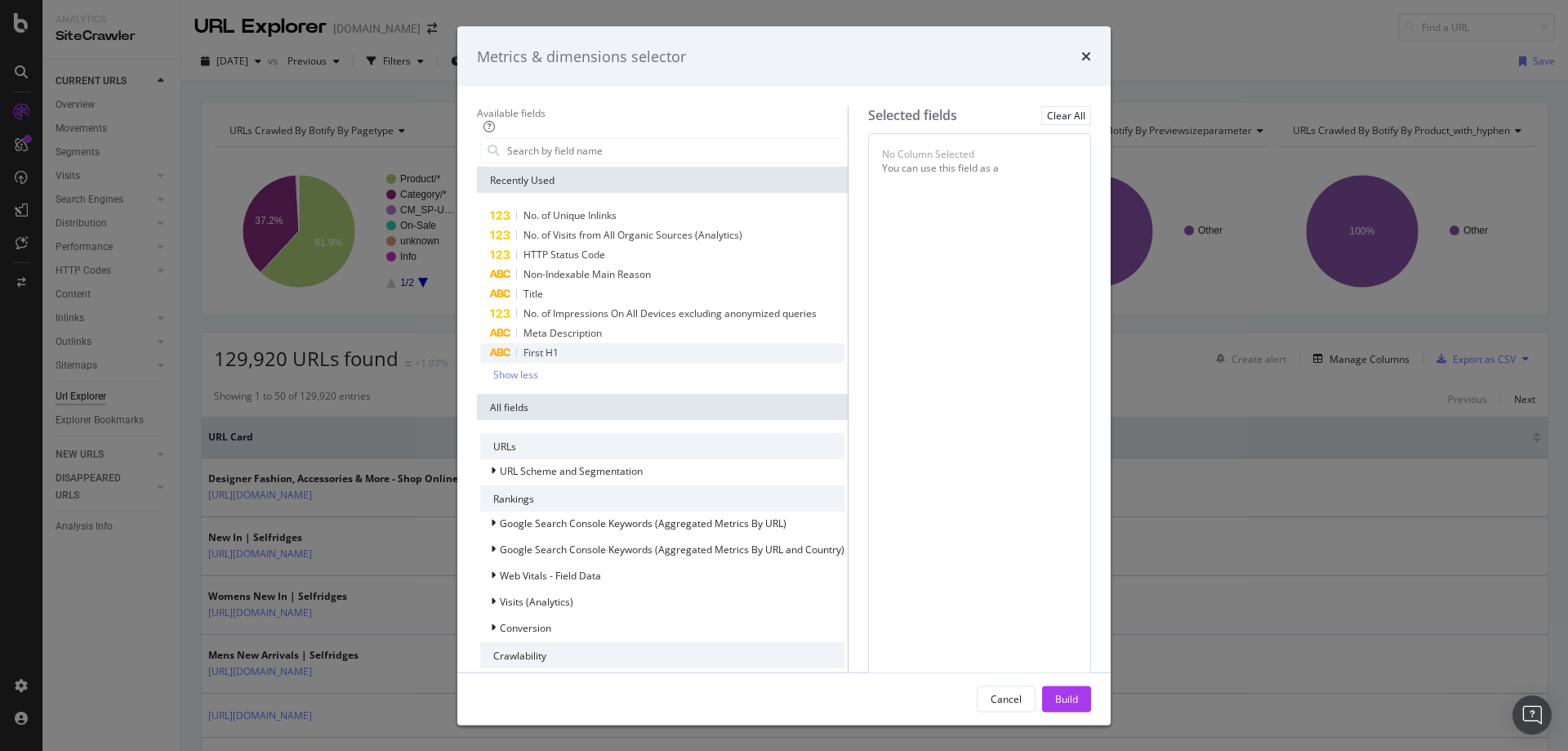
click at [524, 360] on span "First H1" at bounding box center [541, 352] width 35 height 14
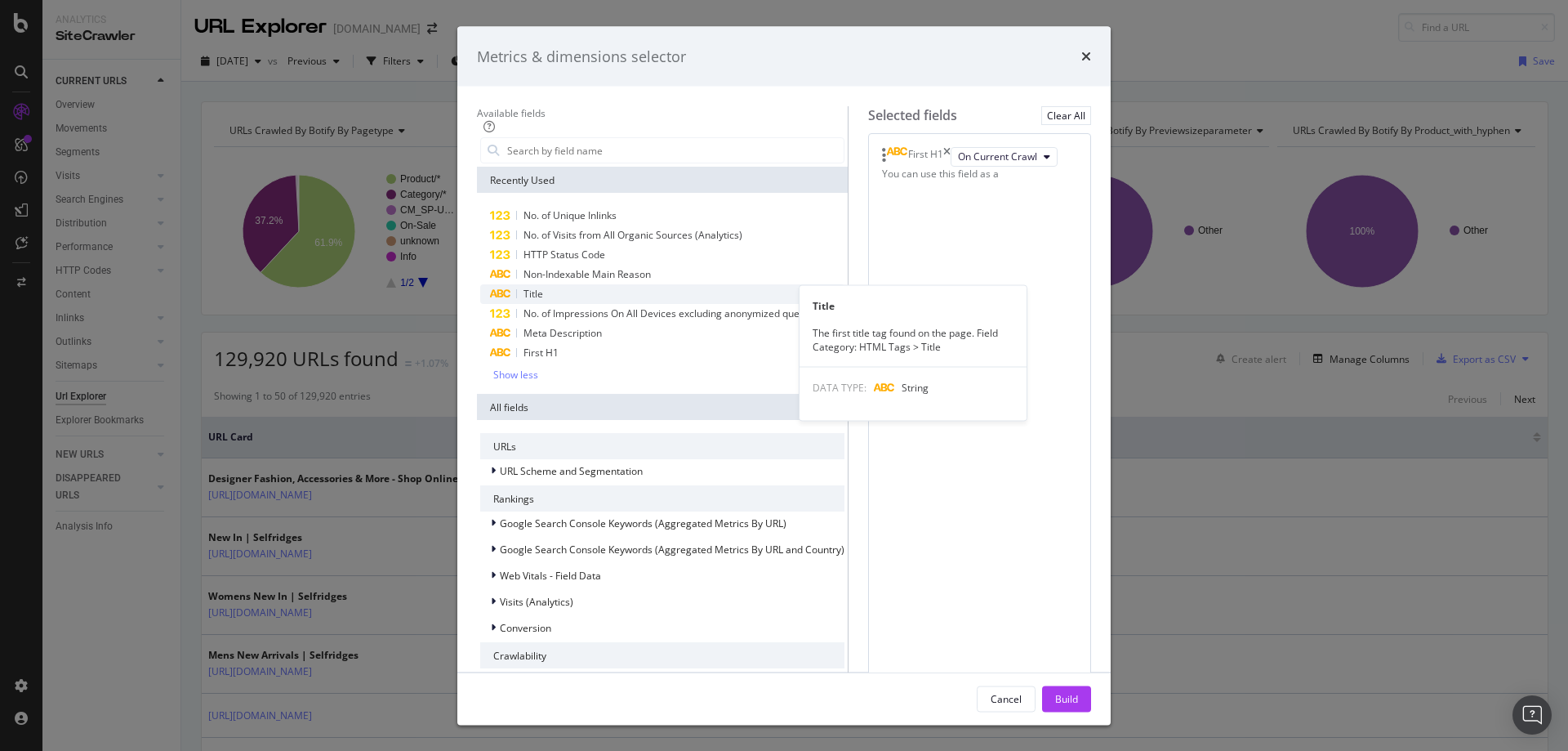
click at [524, 301] on span "Title" at bounding box center [534, 293] width 20 height 14
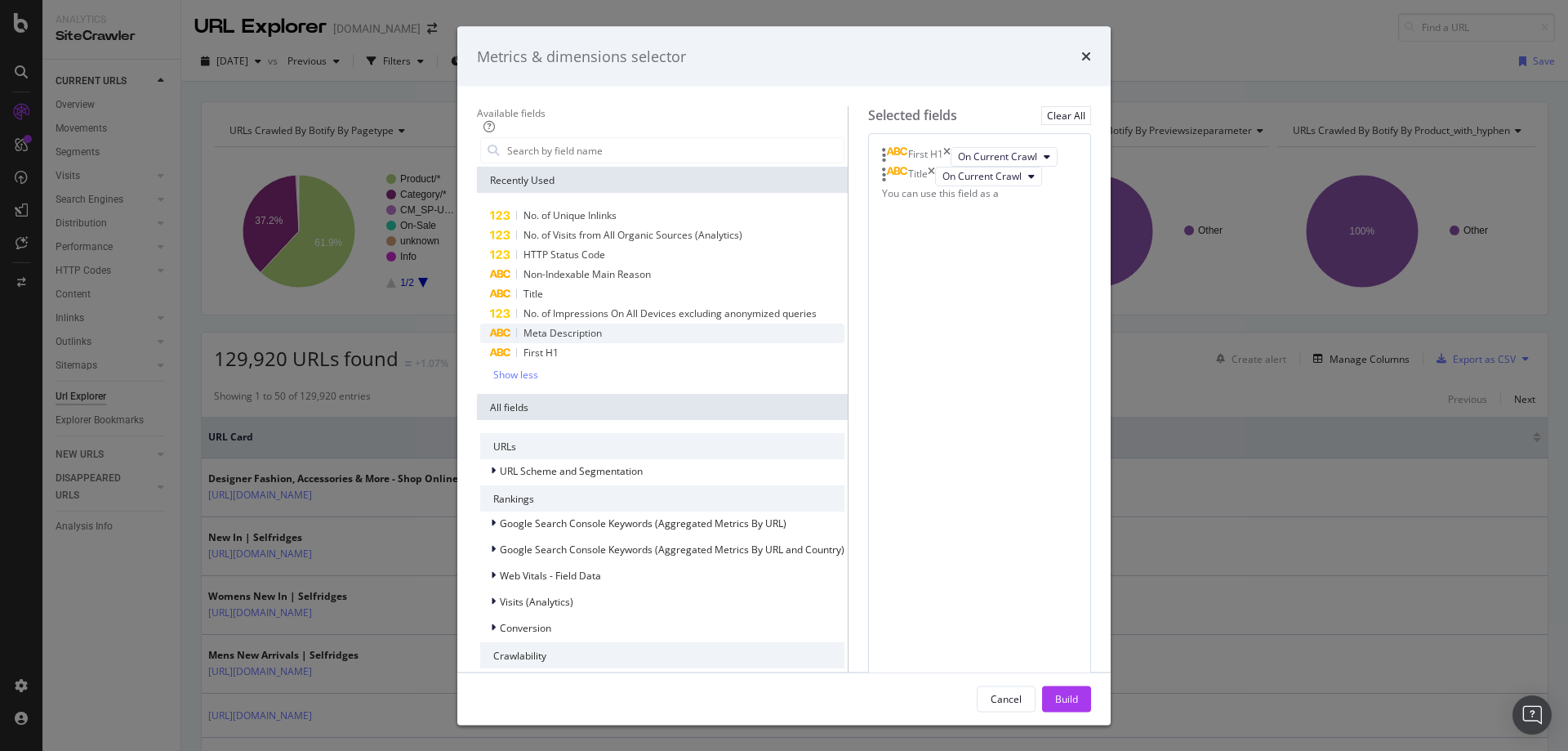
click at [524, 340] on span "Meta Description" at bounding box center [563, 333] width 78 height 14
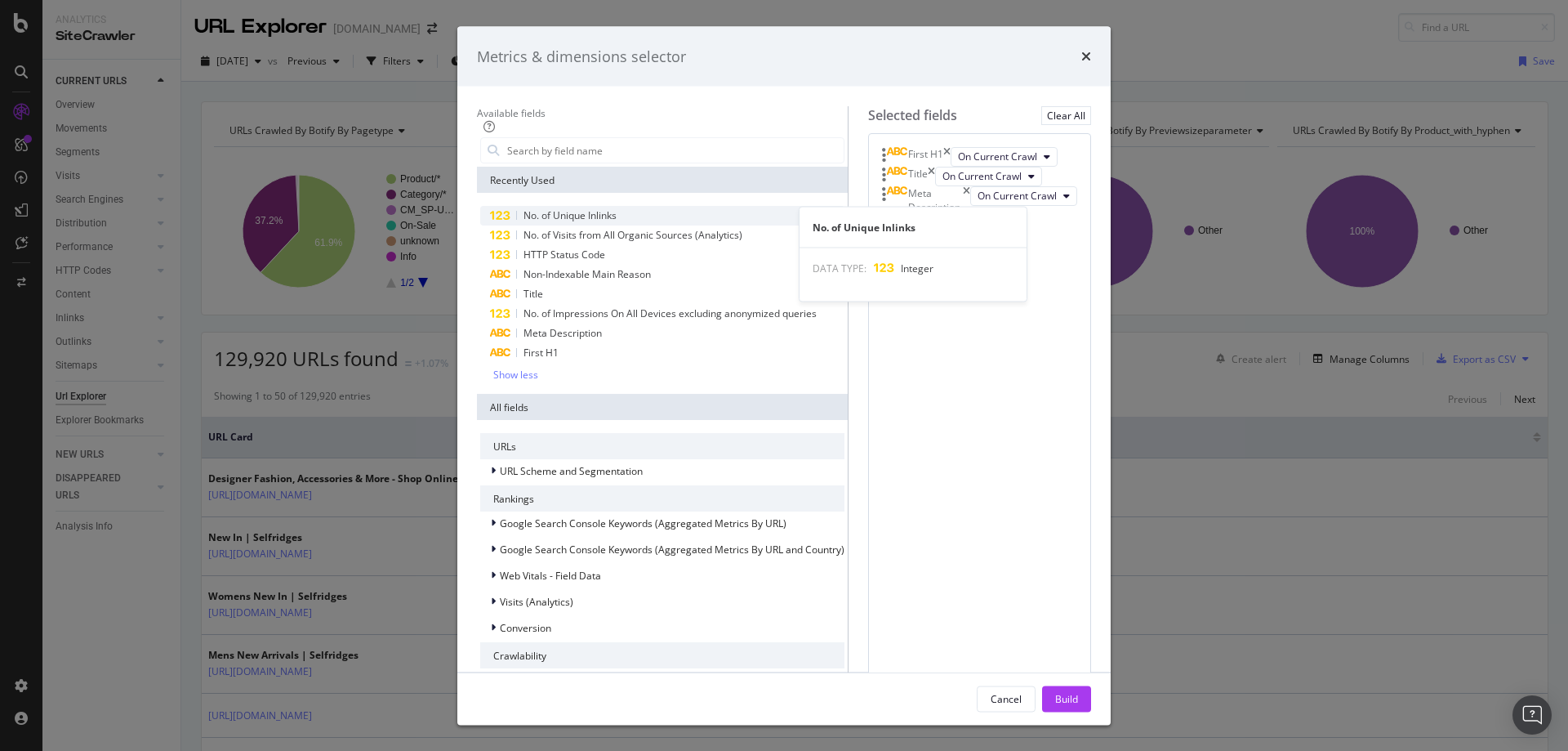
click at [527, 222] on span "No. of Unique Inlinks" at bounding box center [570, 215] width 93 height 14
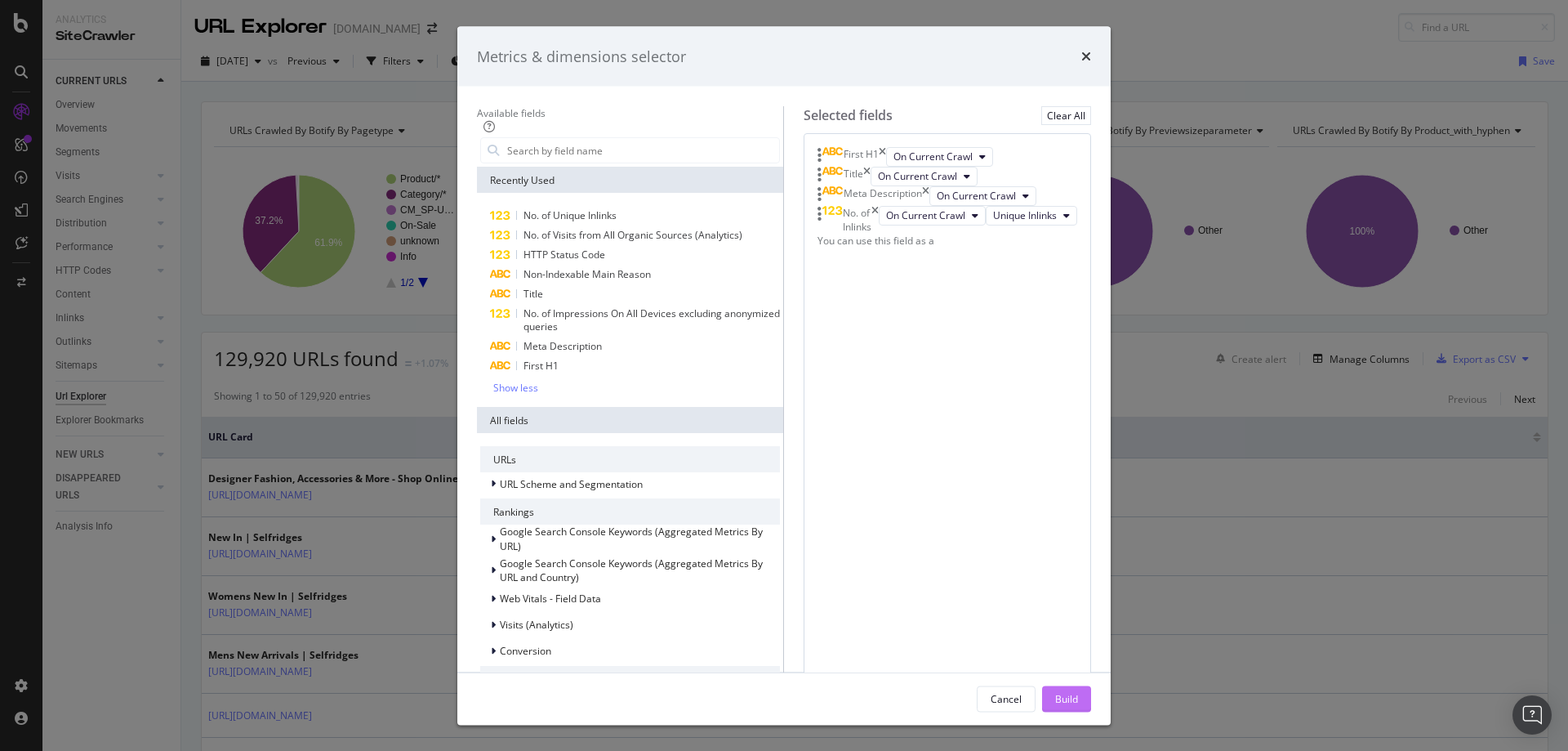
click at [1078, 691] on div "Build" at bounding box center [1066, 698] width 23 height 14
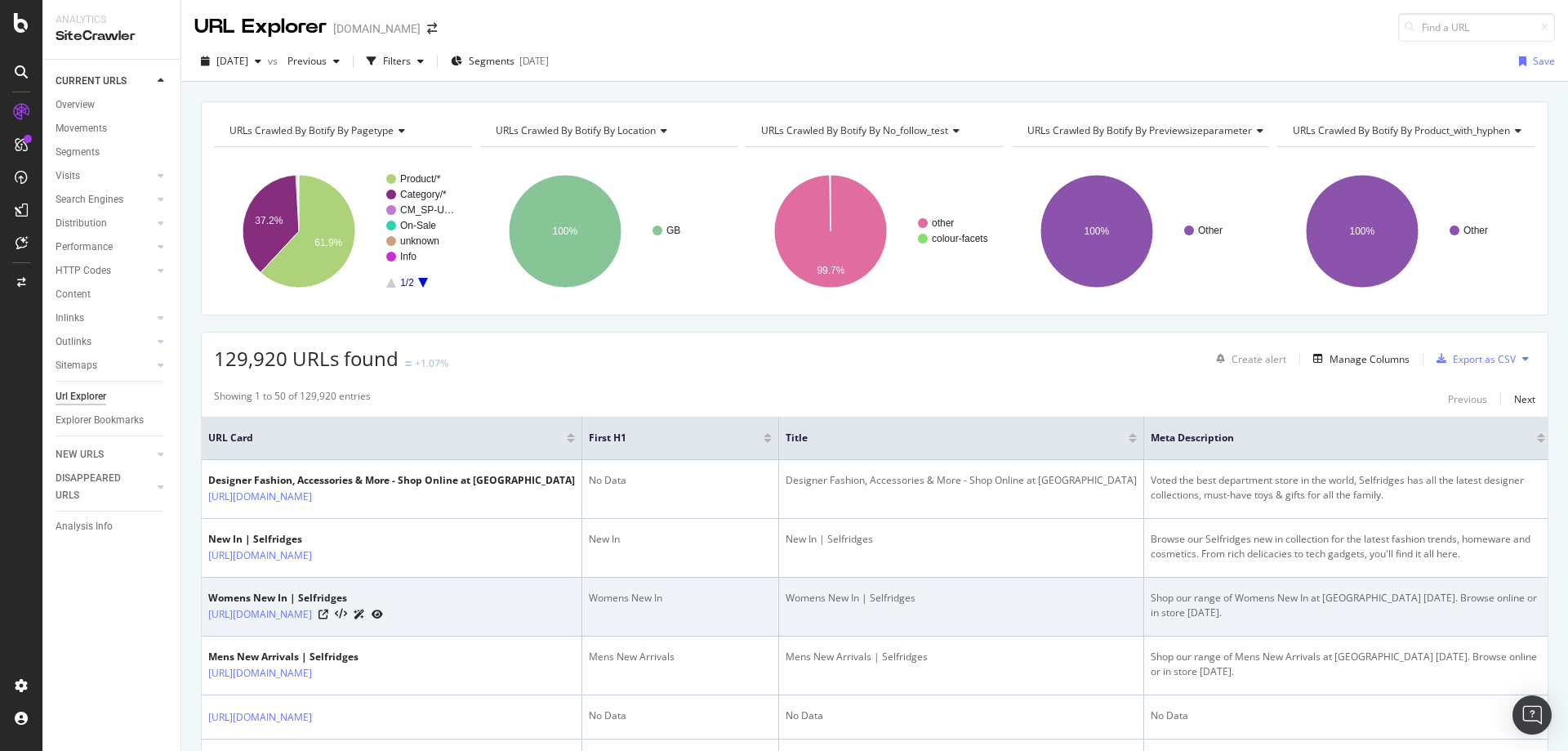
drag, startPoint x: 1015, startPoint y: 597, endPoint x: 820, endPoint y: 617, distance: 196.0
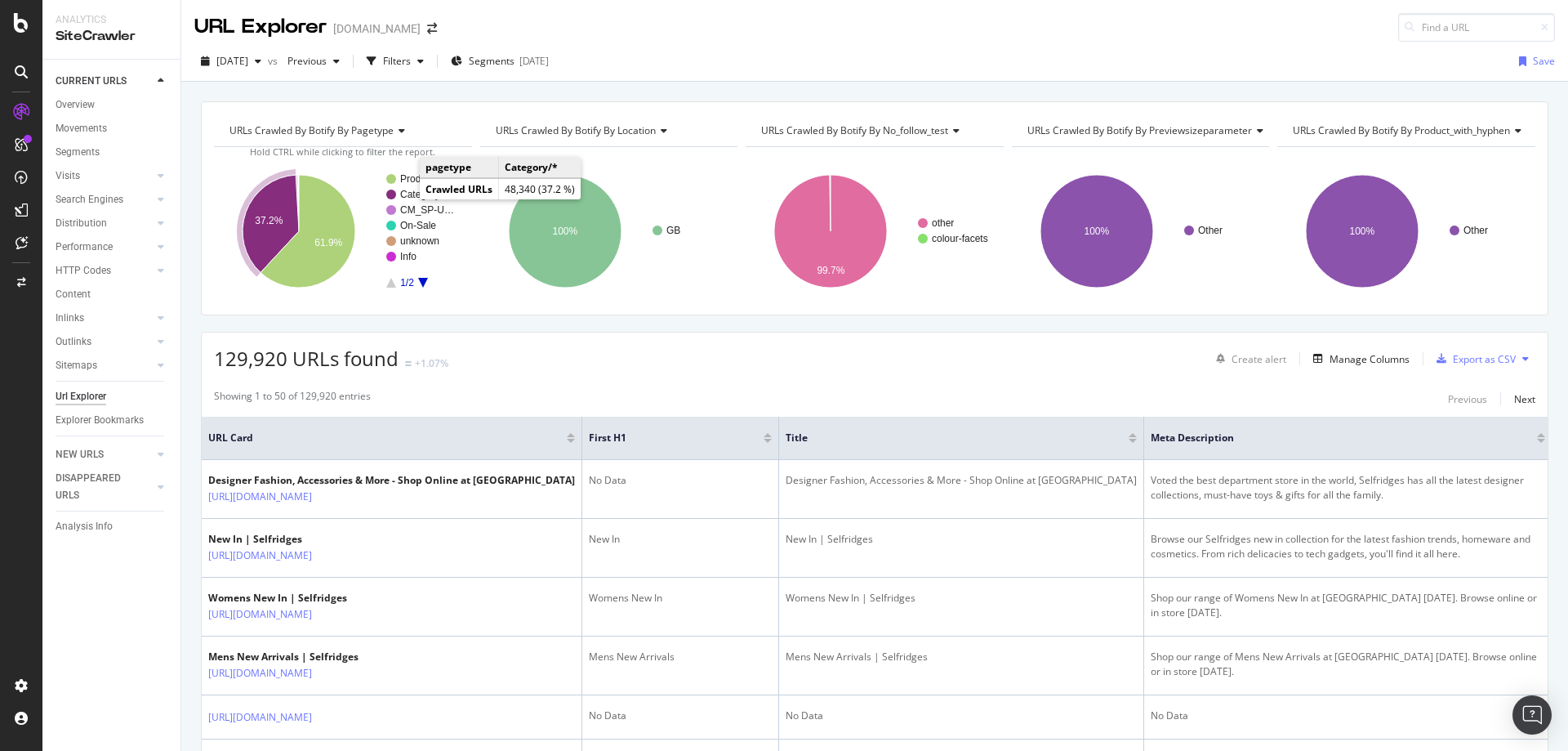
click at [410, 194] on text "Category/*" at bounding box center [423, 194] width 47 height 11
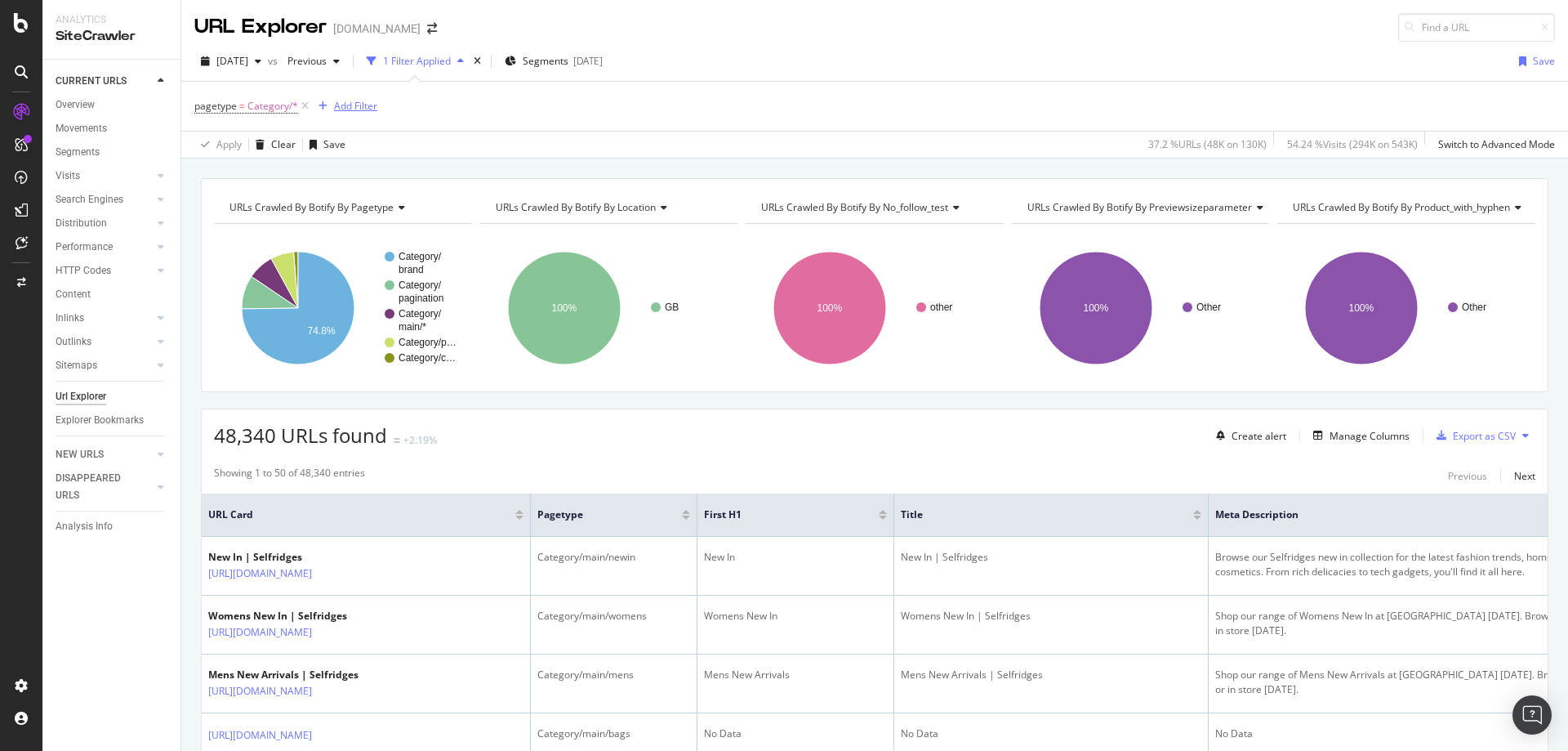
click at [358, 108] on div "Add Filter" at bounding box center [355, 105] width 43 height 14
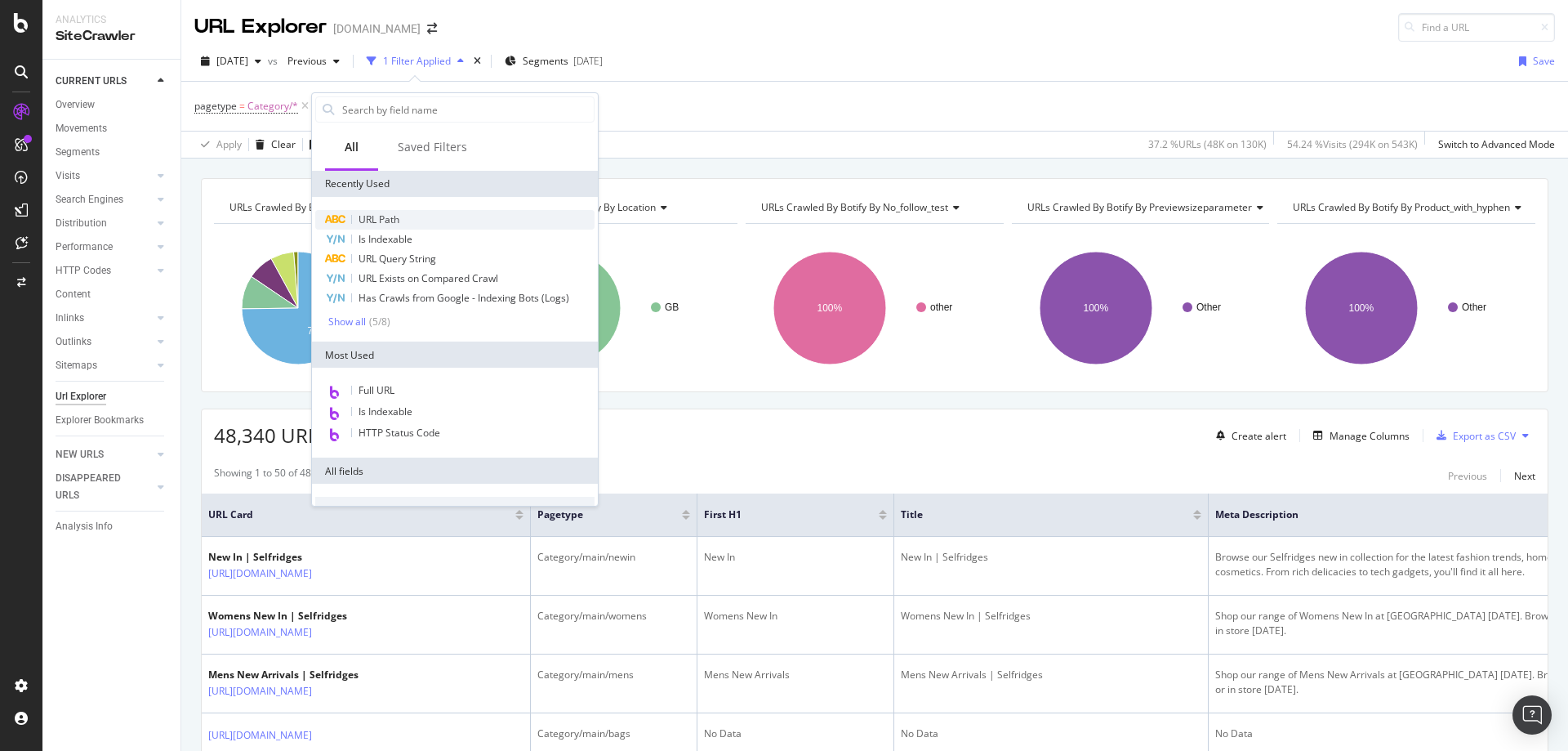
click at [377, 219] on span "URL Path" at bounding box center [379, 219] width 41 height 14
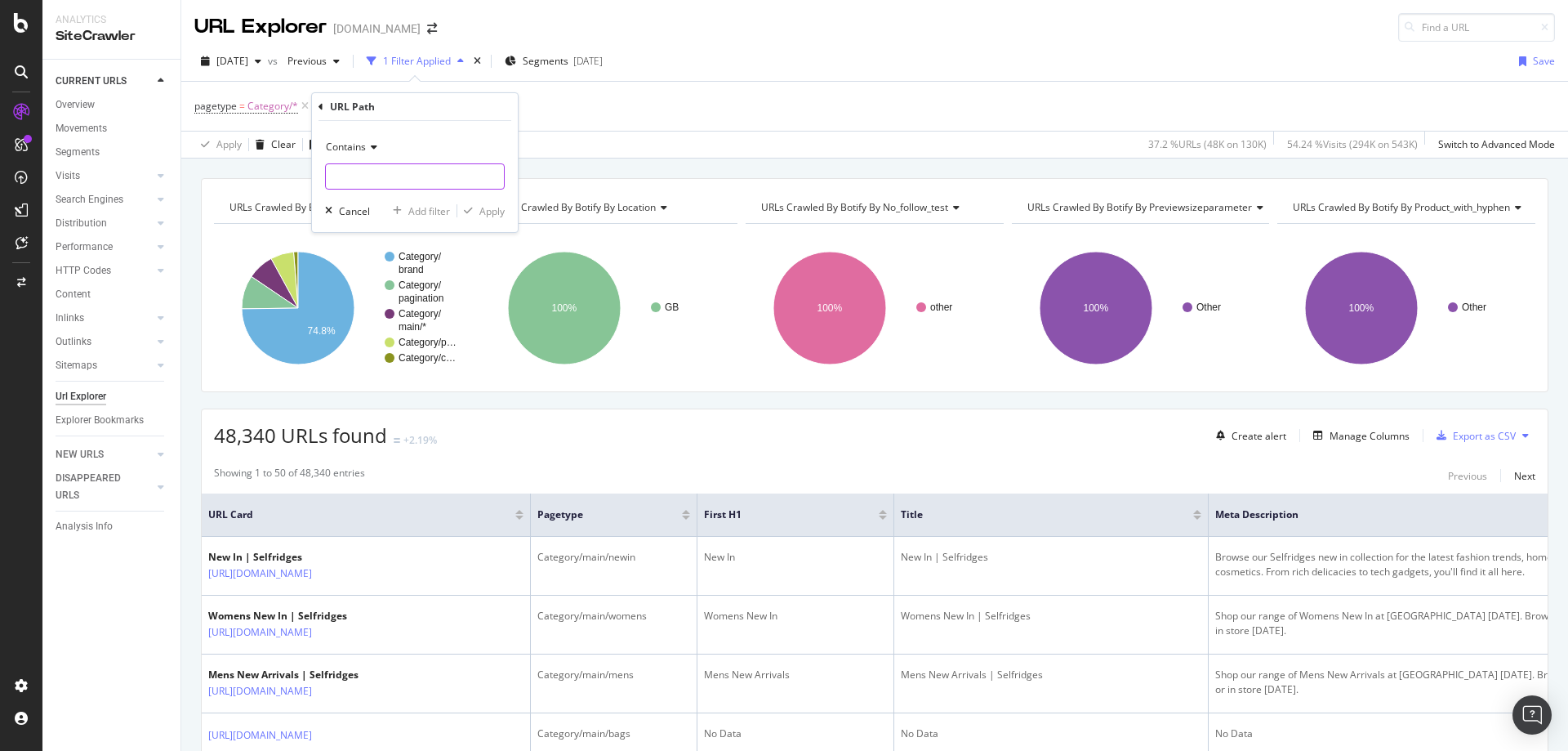
click at [382, 176] on input "text" at bounding box center [415, 177] width 178 height 26
type input "/bags/"
click at [485, 215] on div "Apply" at bounding box center [492, 211] width 25 height 14
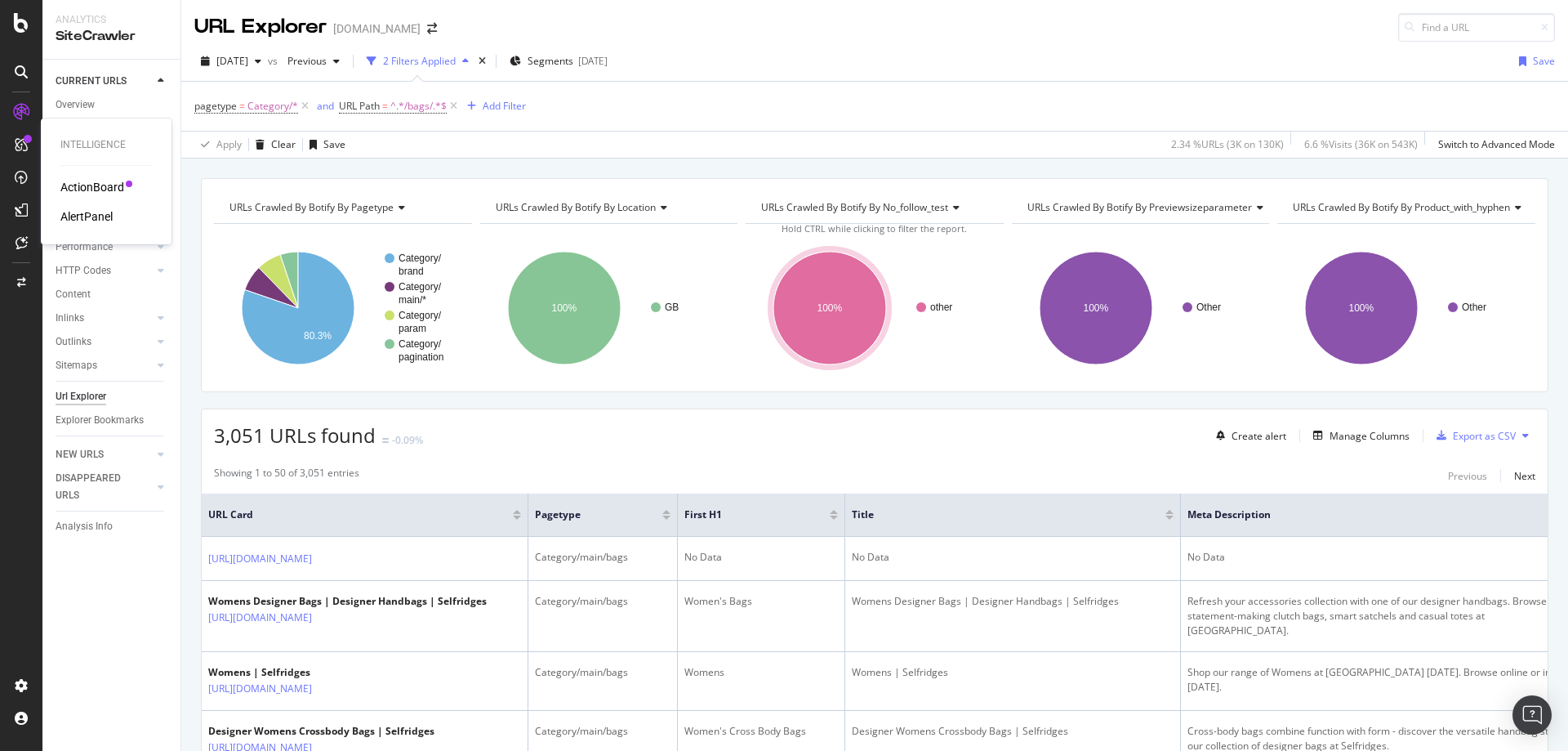
click at [91, 186] on div "ActionBoard" at bounding box center [92, 187] width 64 height 16
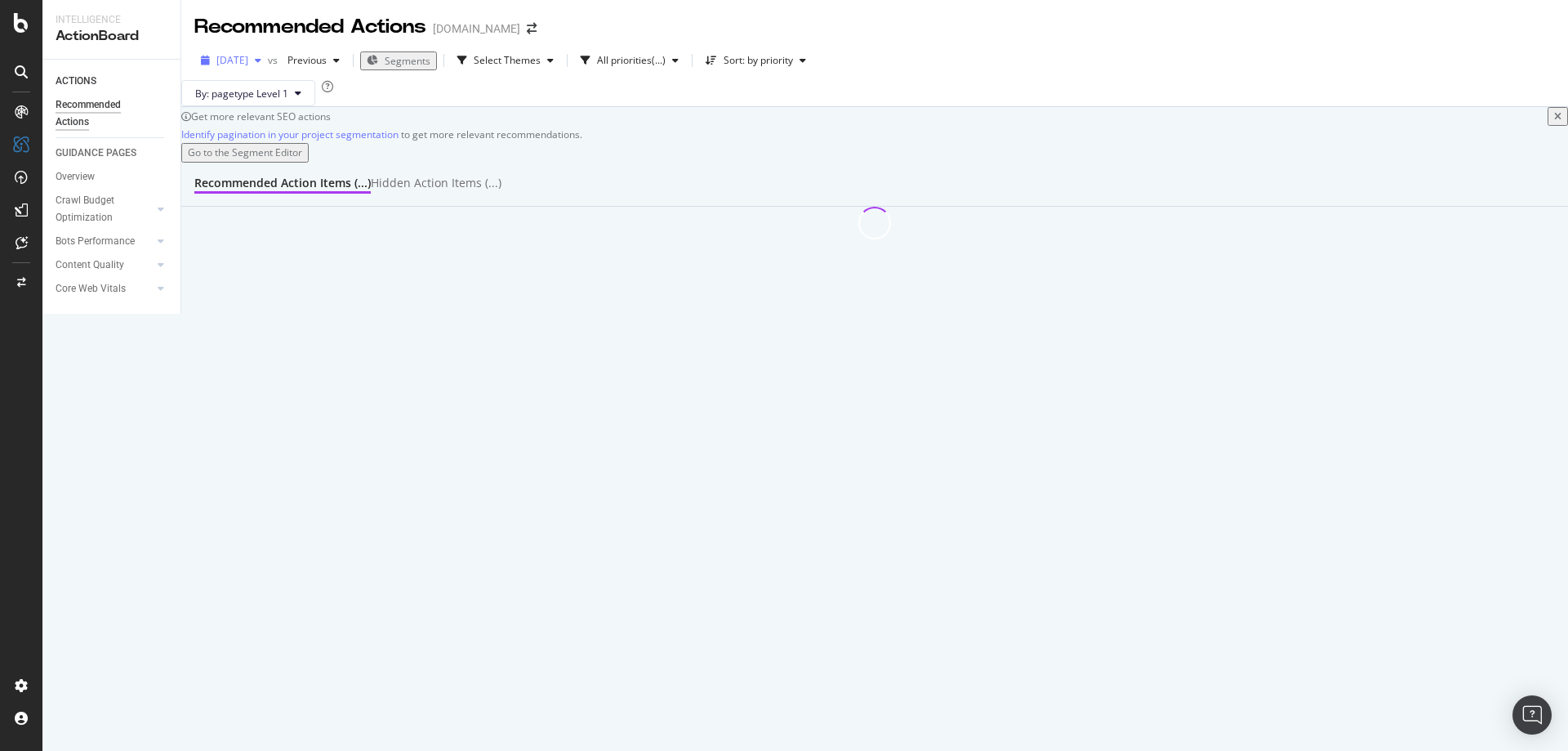
click at [248, 59] on span "2025 Sep. 2nd" at bounding box center [232, 60] width 32 height 14
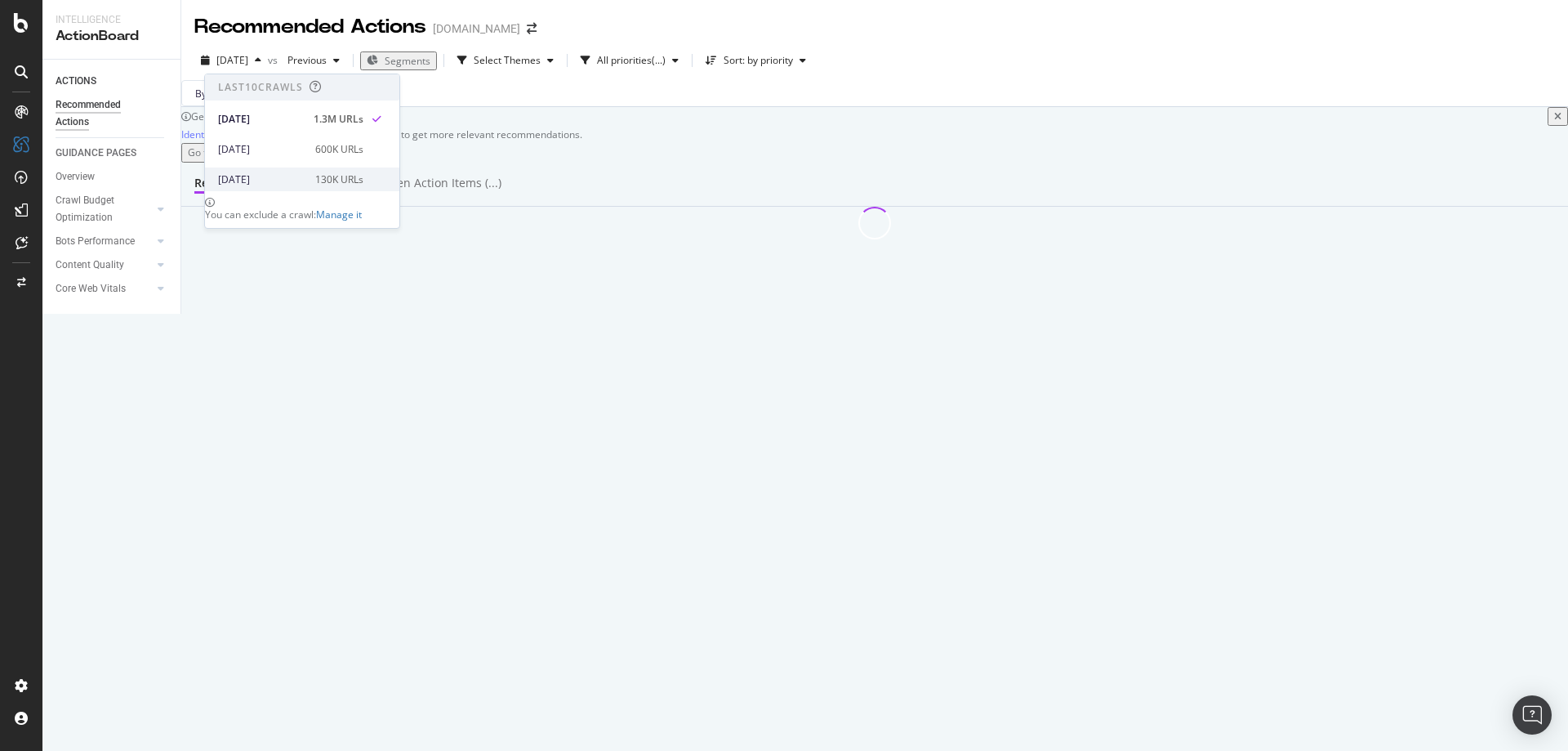
click at [262, 177] on div "2025 Aug. 25th" at bounding box center [261, 180] width 87 height 15
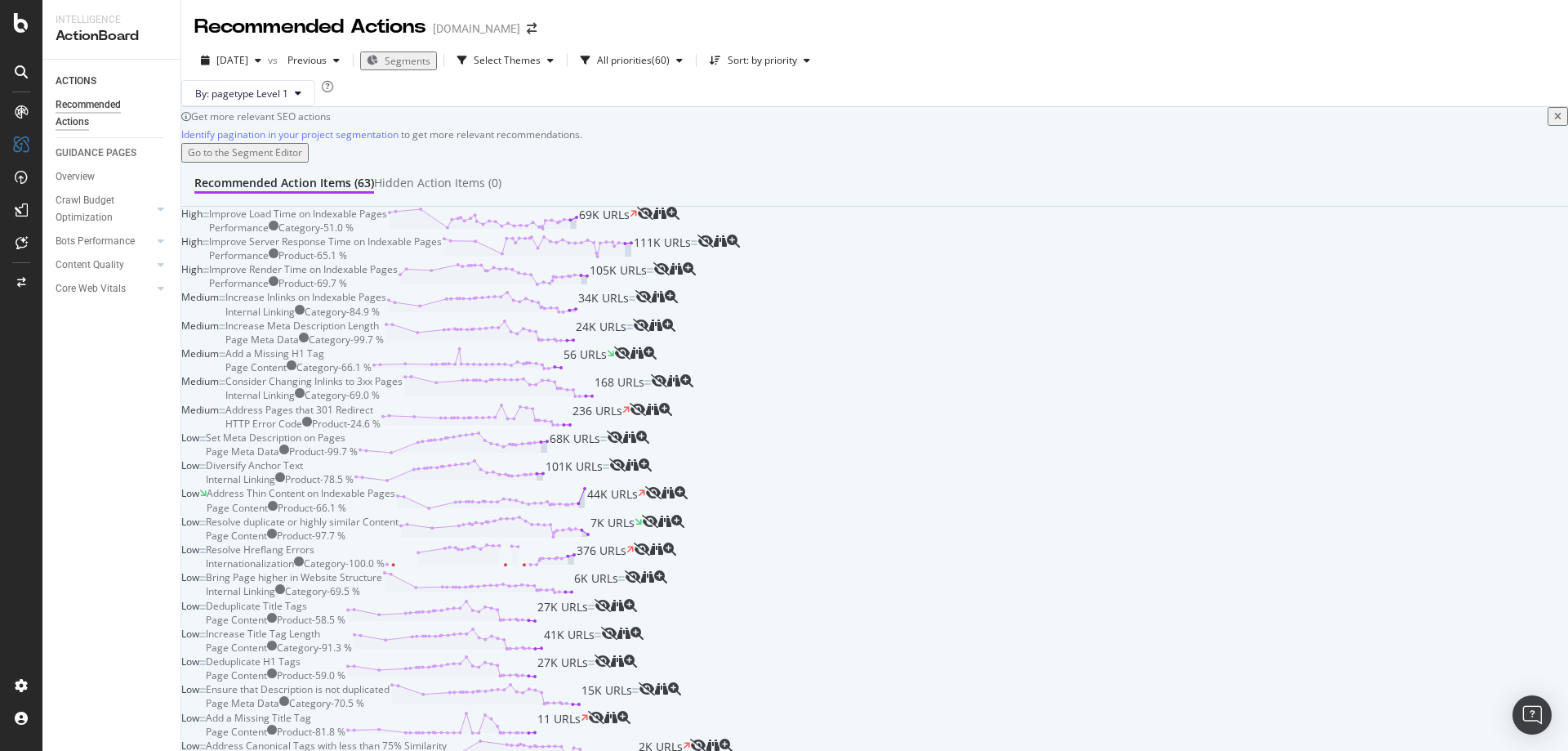
click at [637, 235] on div "Improve Load Time on Indexable Pages Performance Category - 51.0 % 69K URLs" at bounding box center [423, 221] width 428 height 28
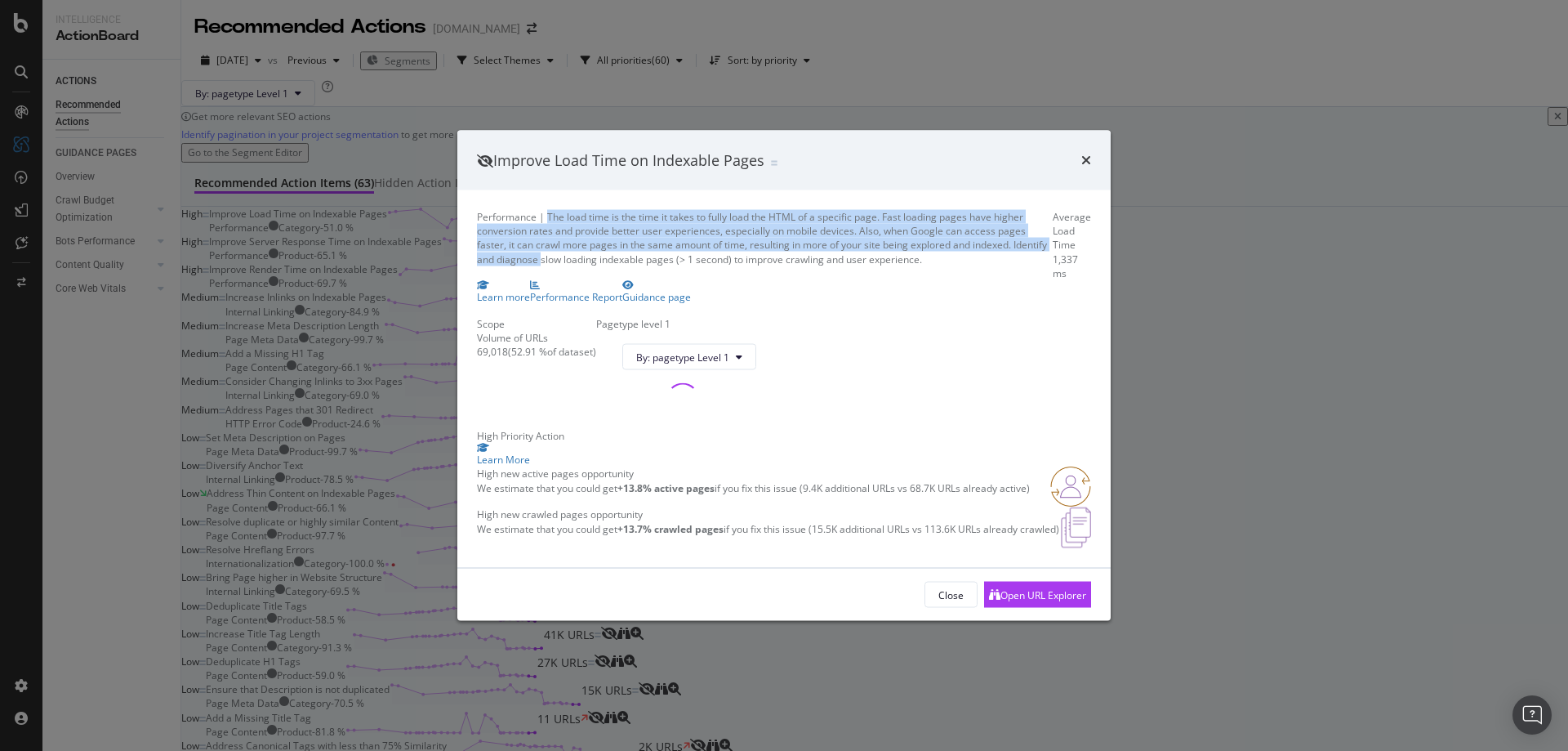
drag, startPoint x: 559, startPoint y: 110, endPoint x: 871, endPoint y: 161, distance: 316.1
click at [871, 210] on div "Performance | The load time is the time it takes to fully load the HTML of a sp…" at bounding box center [765, 245] width 576 height 70
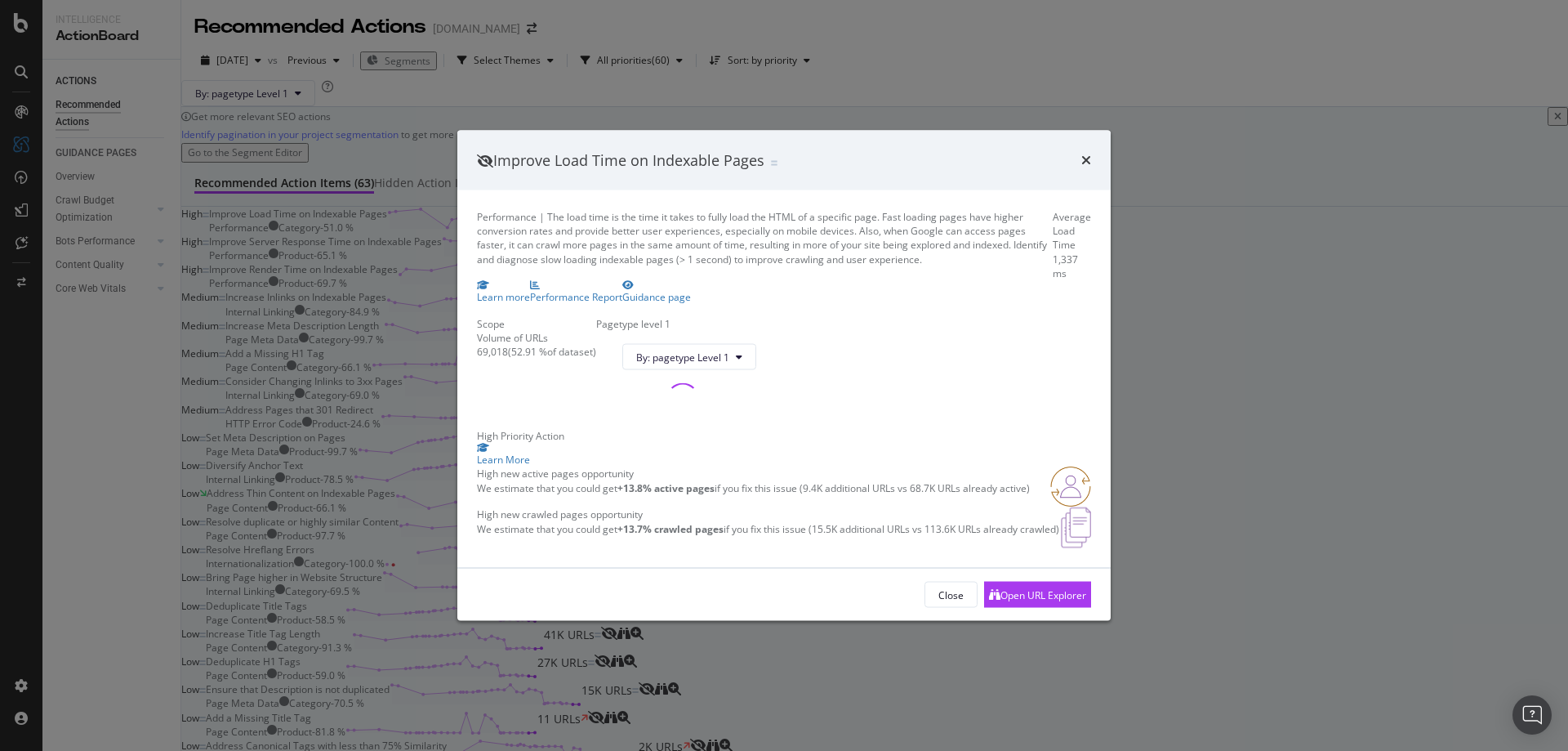
click at [855, 210] on div "Performance | The load time is the time it takes to fully load the HTML of a sp…" at bounding box center [765, 245] width 576 height 70
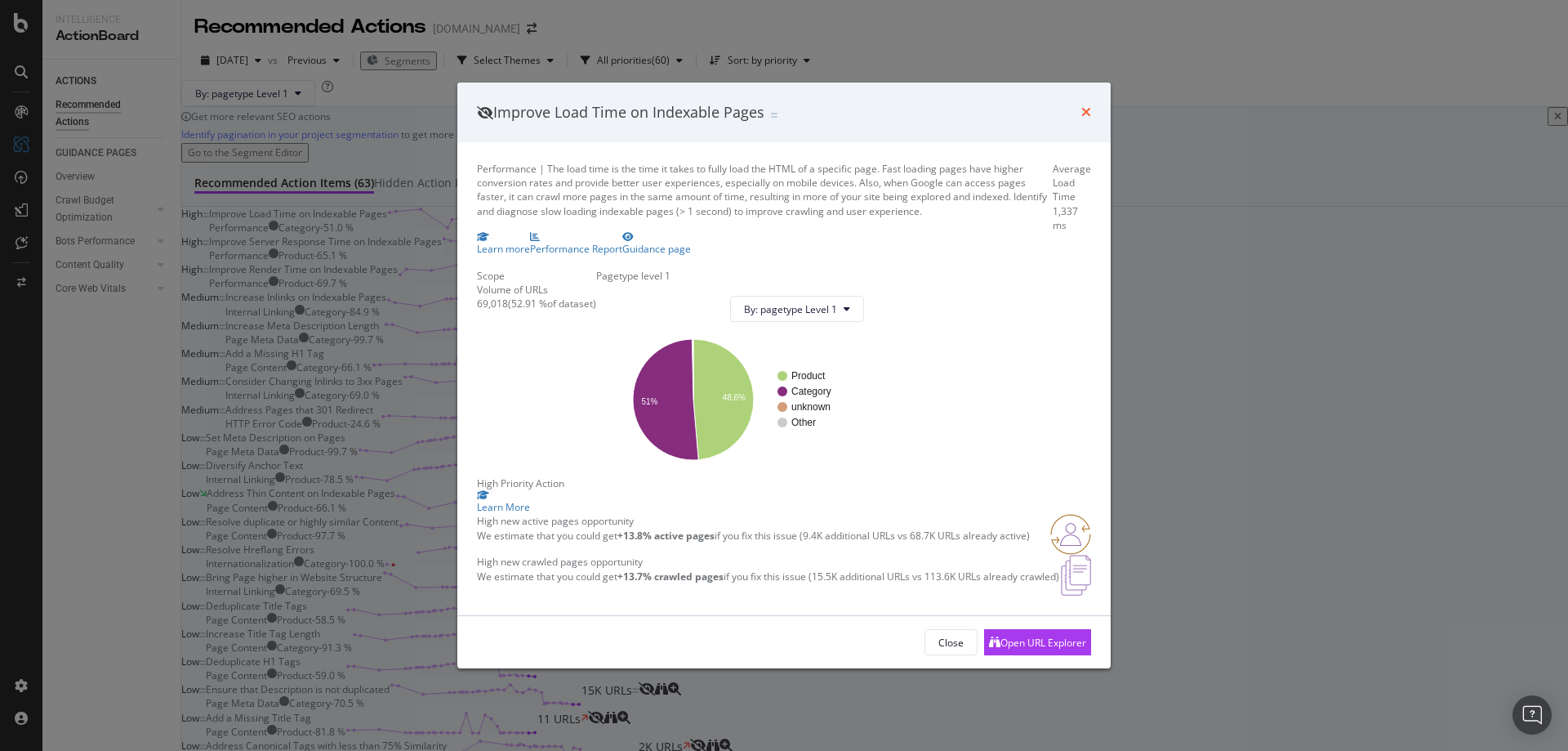
click at [1085, 105] on icon "times" at bounding box center [1086, 112] width 10 height 13
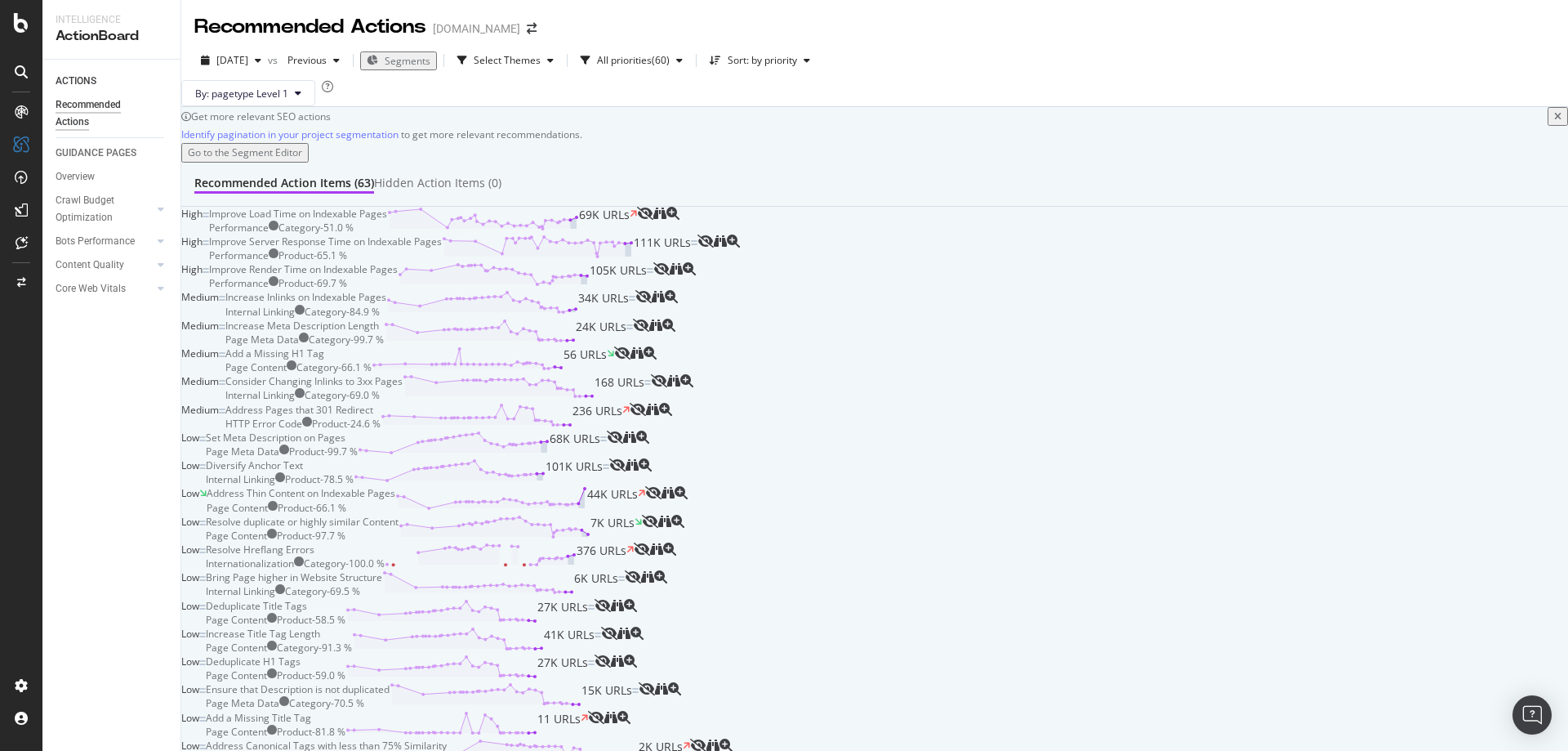
scroll to position [1837, 0]
click at [96, 218] on div "LogAnalyzer" at bounding box center [92, 213] width 64 height 16
click at [89, 213] on div "LogAnalyzer" at bounding box center [92, 213] width 64 height 16
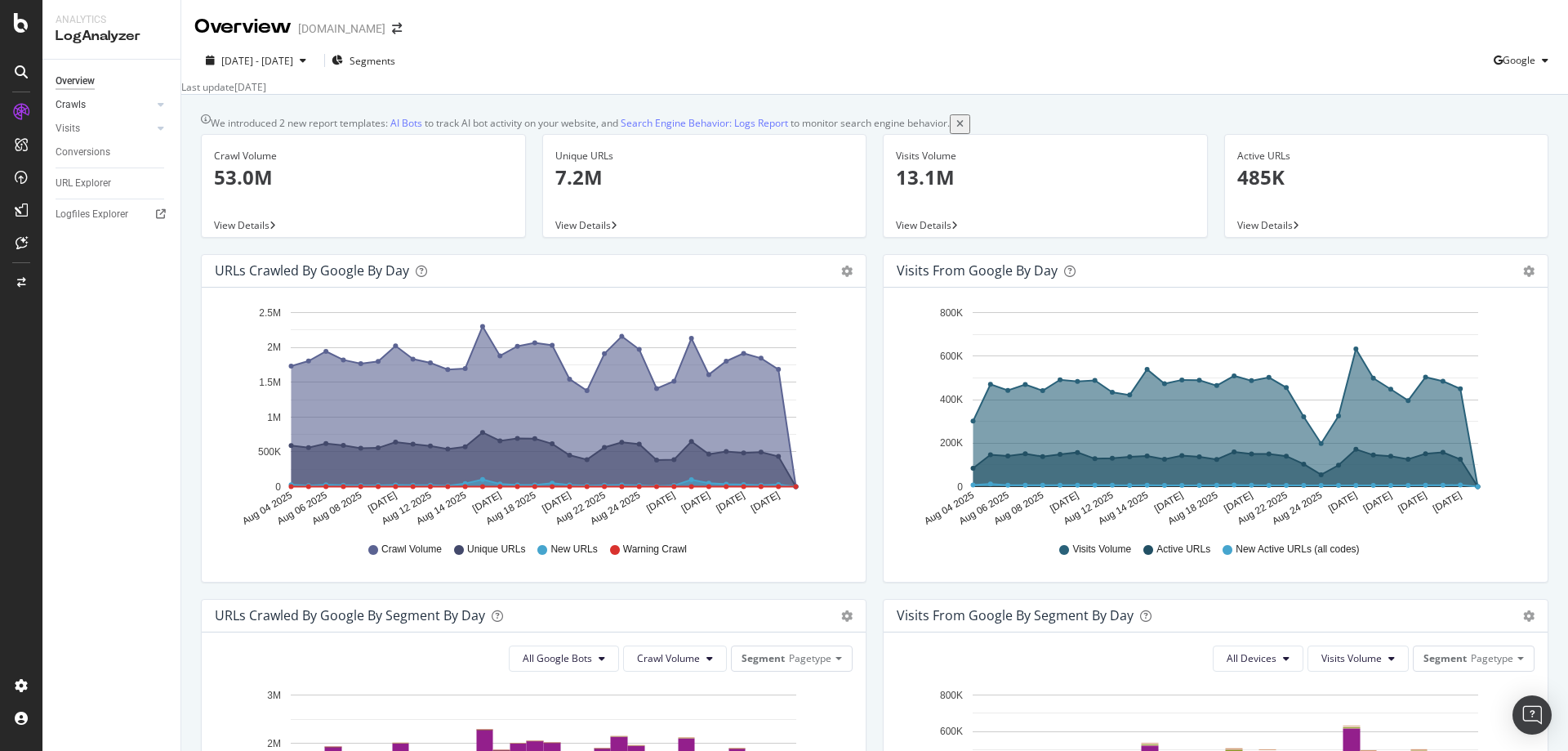
click at [115, 105] on link "Crawls" at bounding box center [104, 105] width 97 height 17
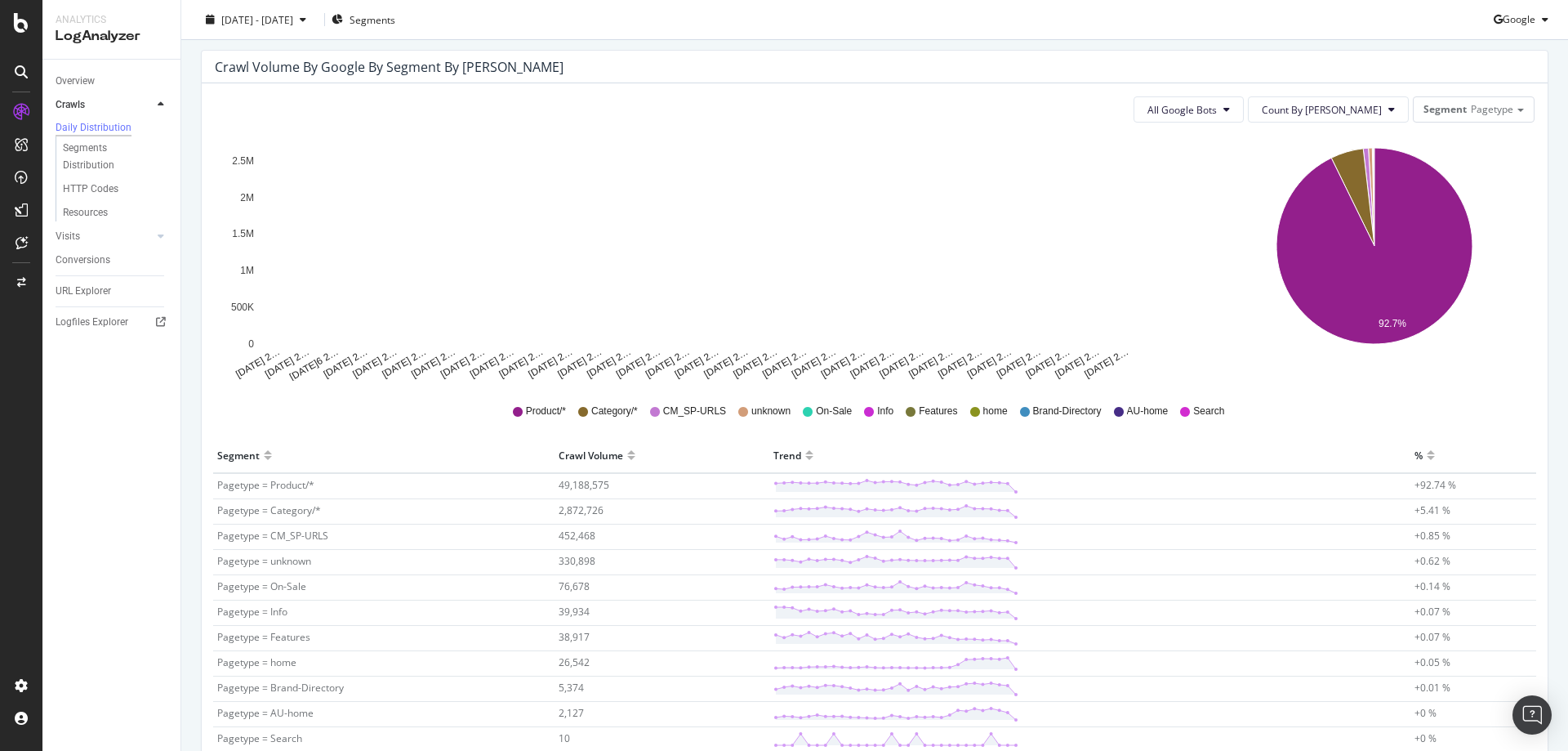
scroll to position [127, 0]
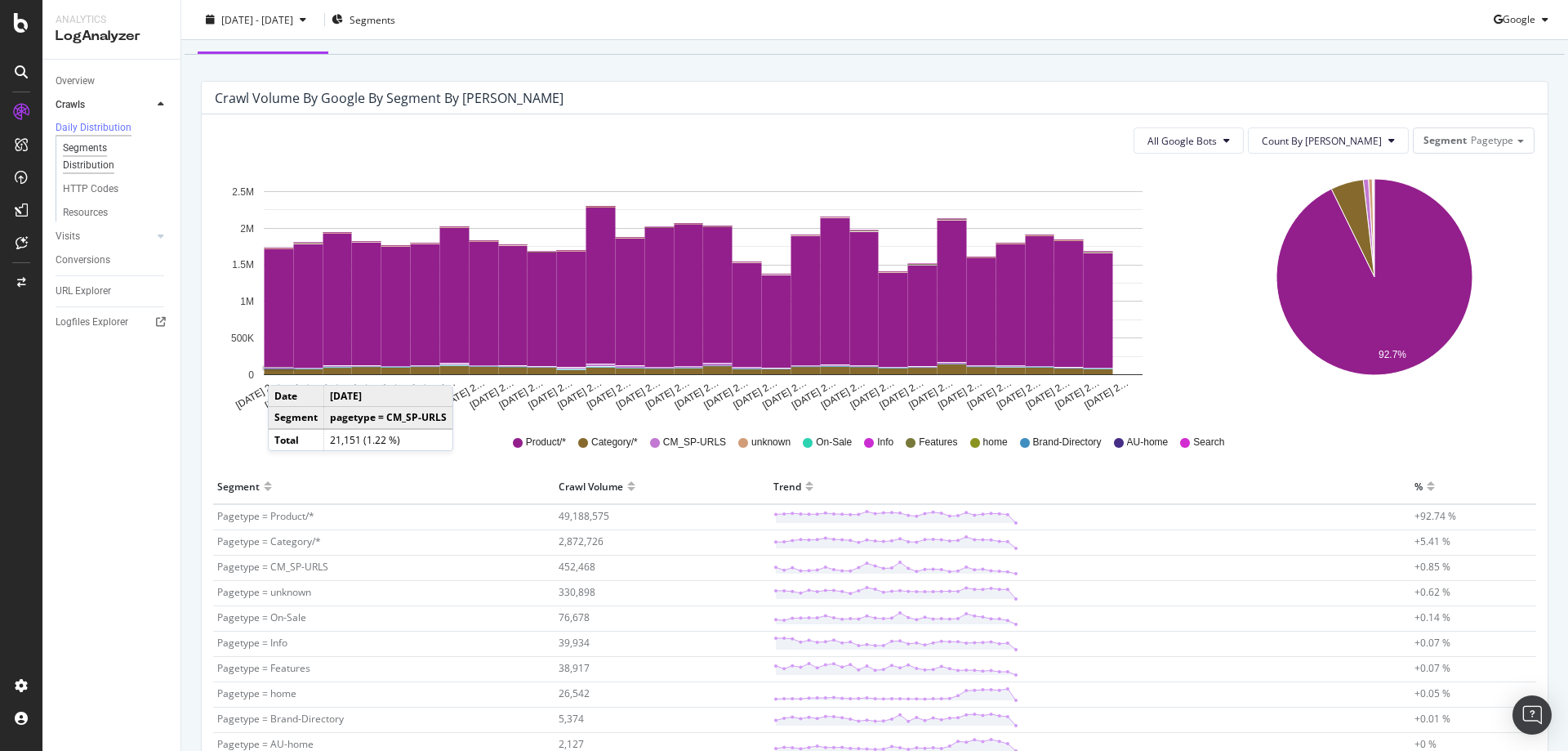
click at [87, 162] on div "Segments Distribution" at bounding box center [108, 157] width 91 height 34
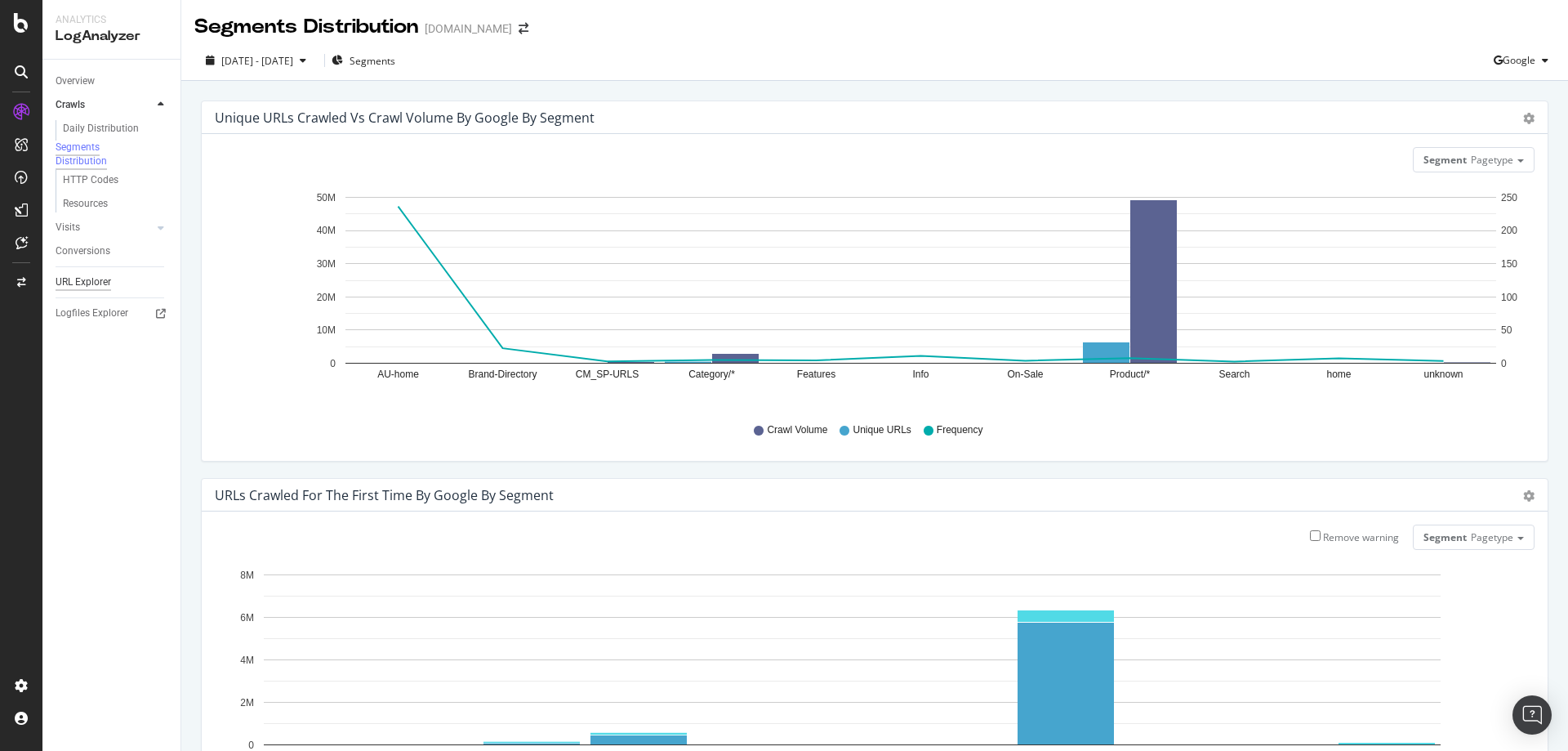
click at [95, 291] on div "URL Explorer" at bounding box center [83, 282] width 56 height 17
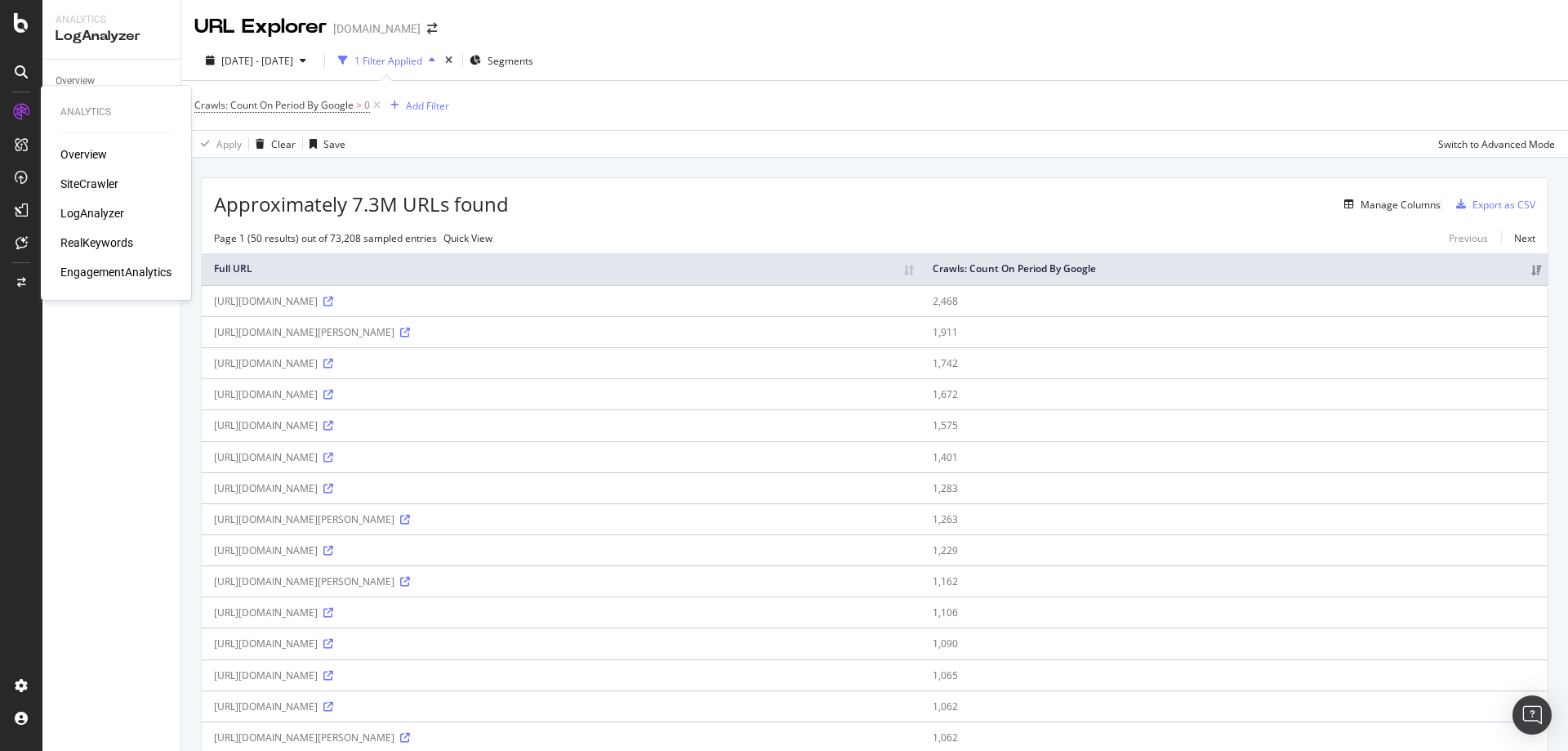
click at [102, 242] on div "RealKeywords" at bounding box center [96, 243] width 73 height 16
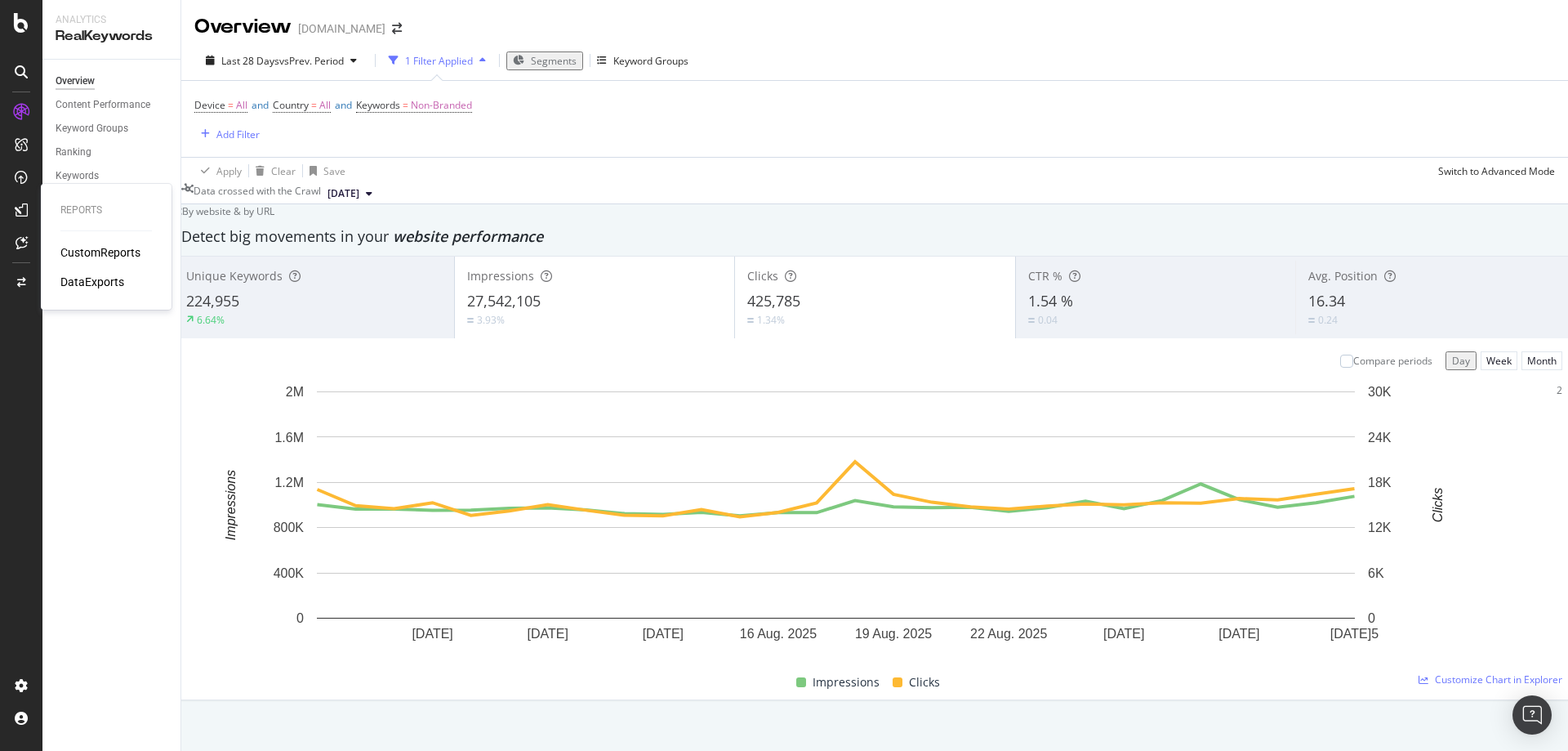
click at [102, 253] on div "CustomReports" at bounding box center [101, 253] width 80 height 16
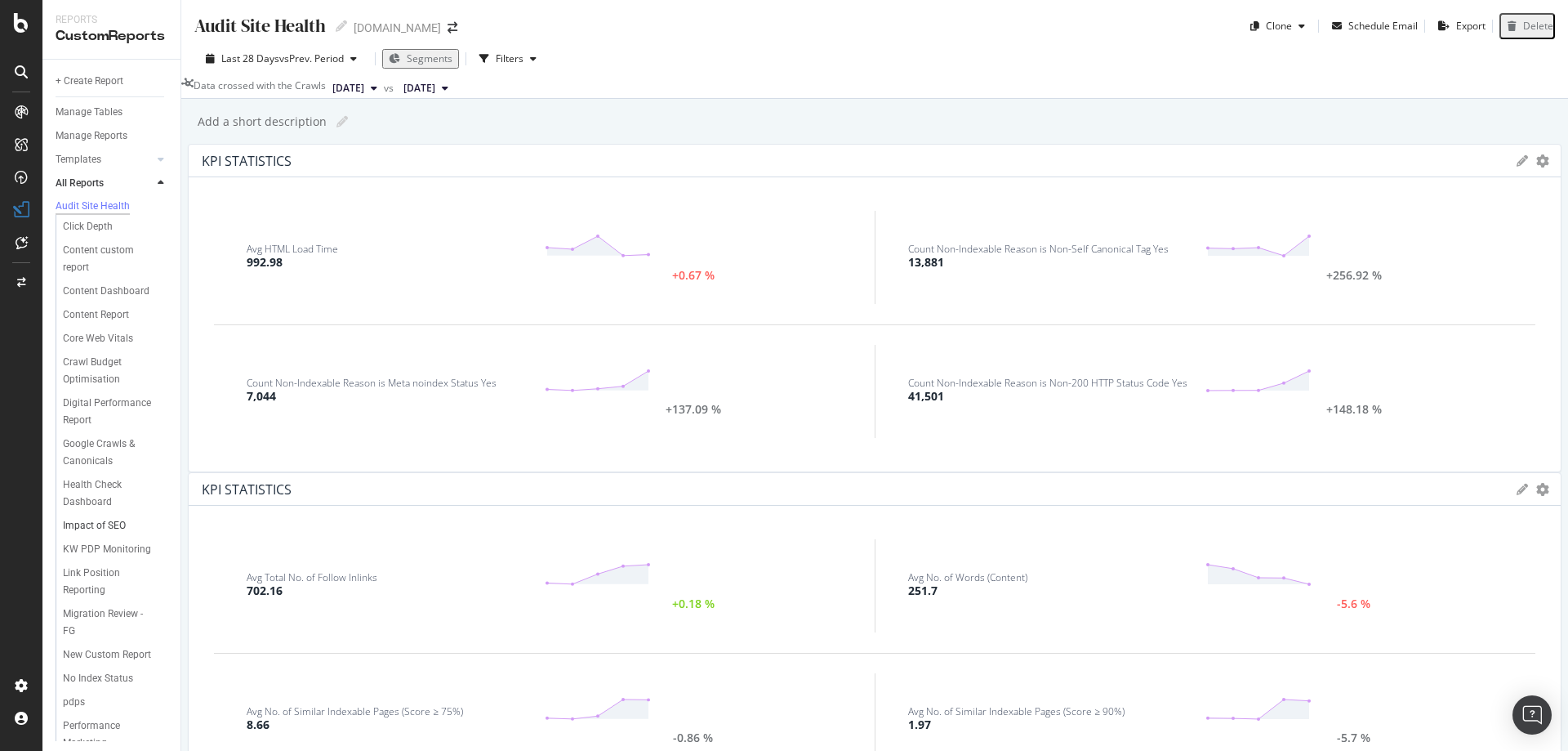
scroll to position [192, 0]
click at [99, 646] on div "Product feed cleanup reporting" at bounding box center [110, 656] width 95 height 34
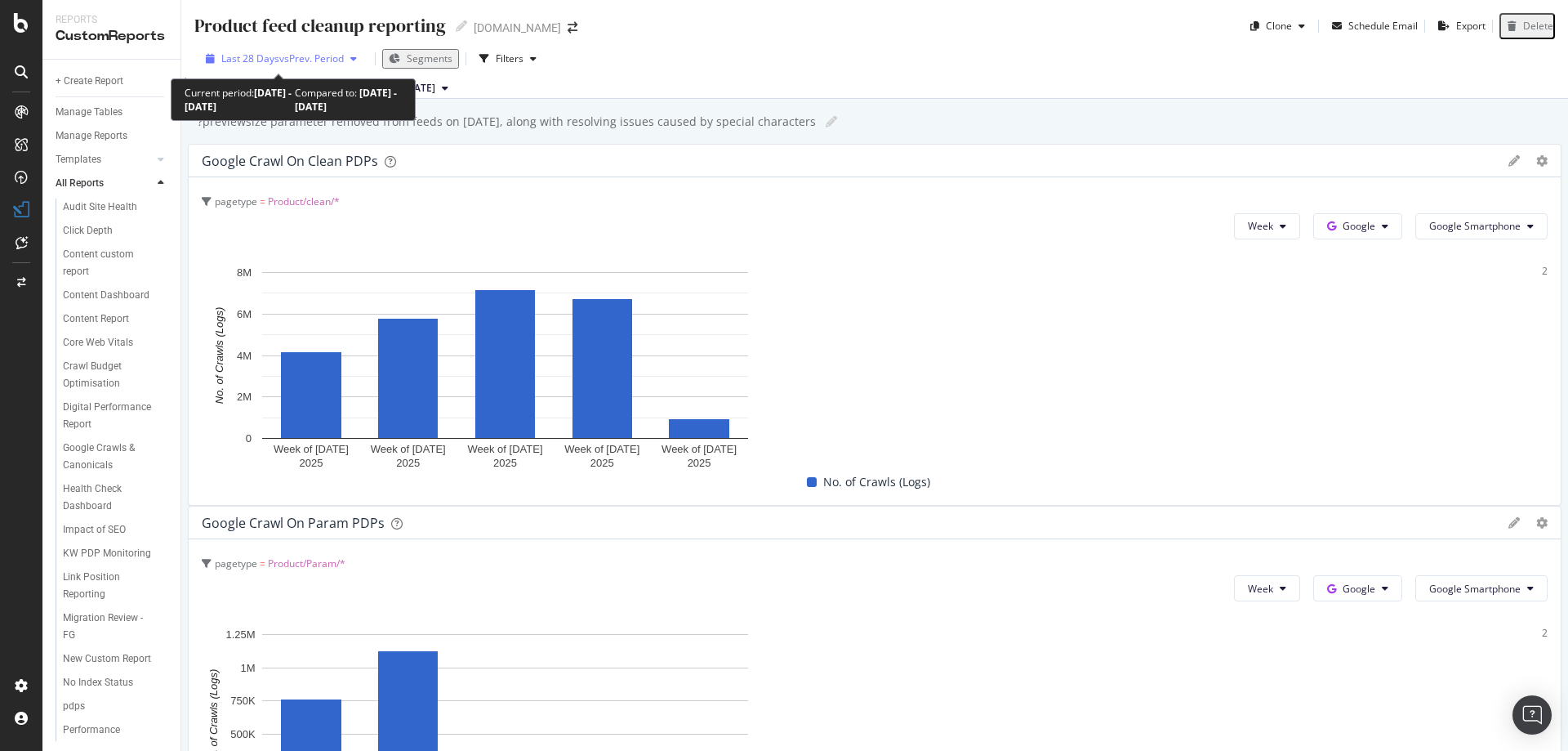
click at [292, 61] on span "vs Prev. Period" at bounding box center [311, 58] width 65 height 14
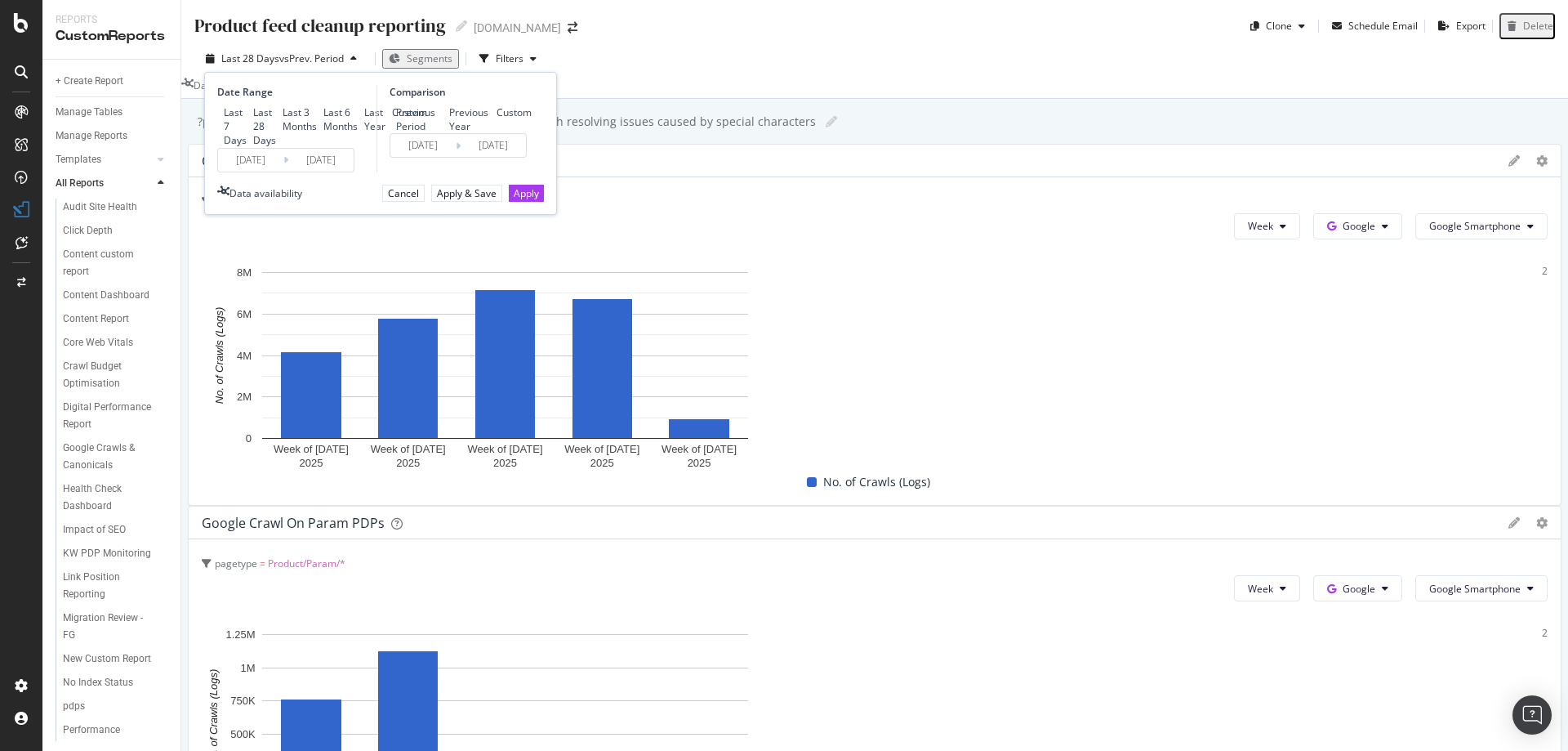
click at [324, 133] on div "Last 6 Months" at bounding box center [341, 119] width 34 height 28
type input "2025/03/03"
type input "2024/08/30"
type input "2025/03/02"
click at [509, 202] on button "Apply" at bounding box center [526, 193] width 35 height 17
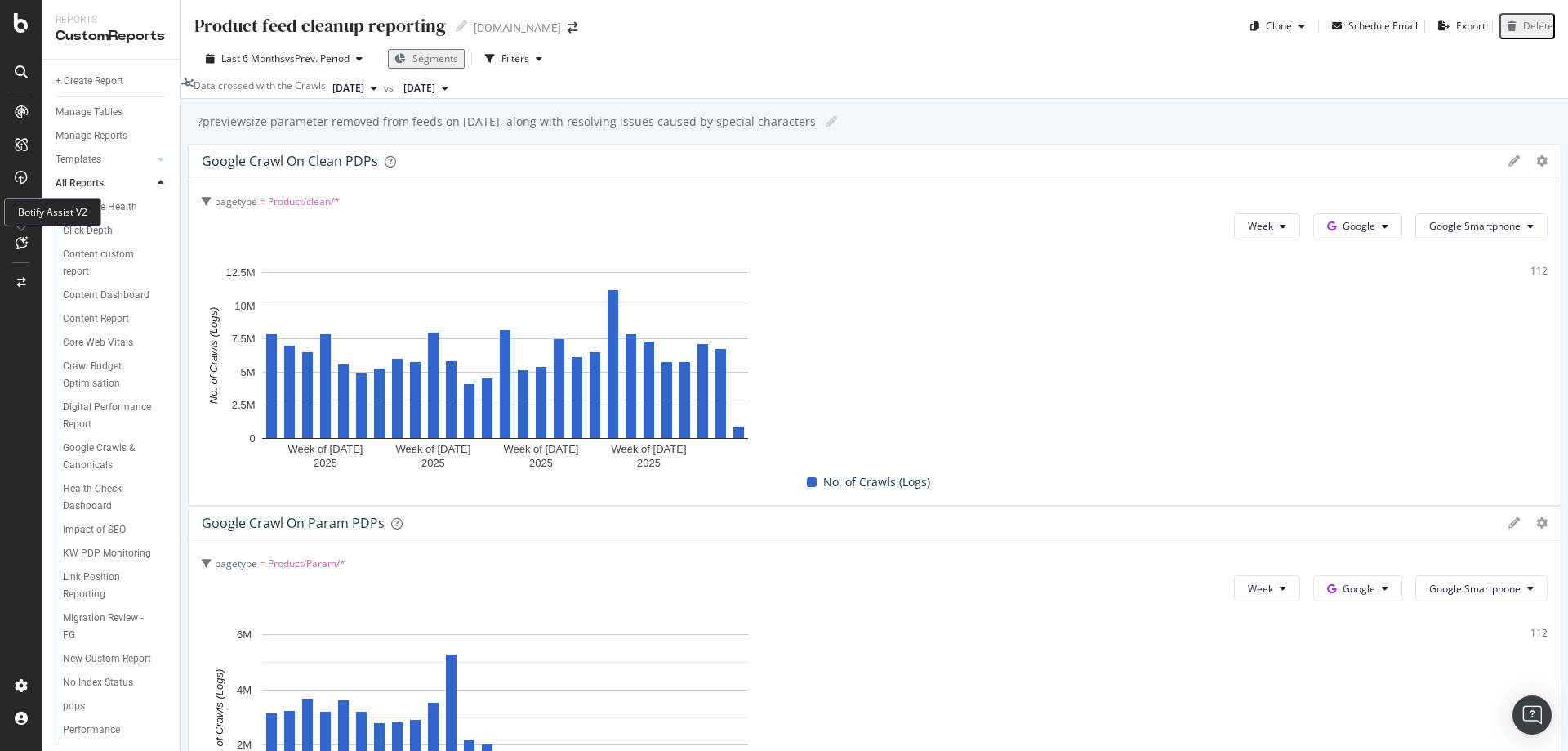
click at [20, 242] on icon at bounding box center [21, 243] width 12 height 13
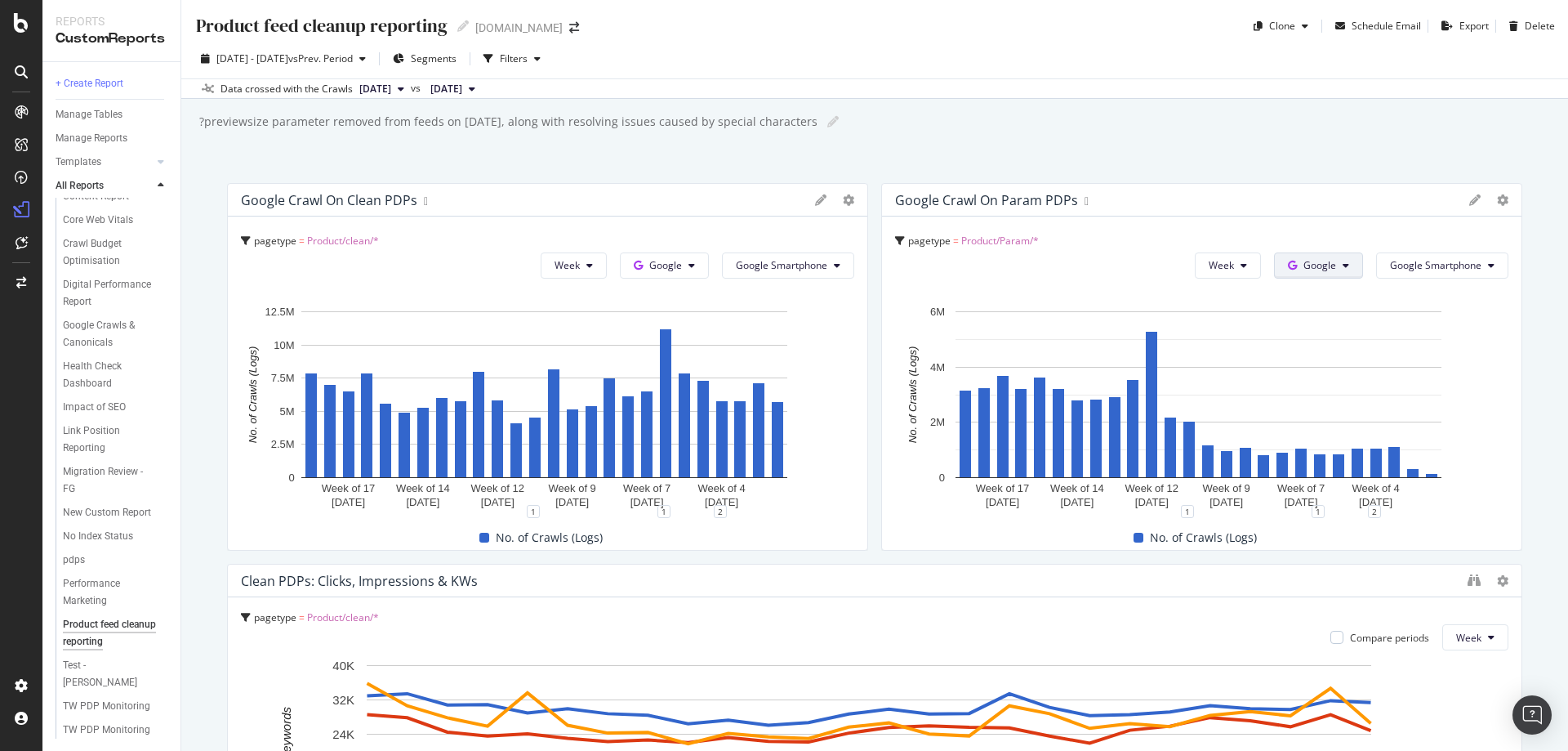
click at [709, 266] on button "Google" at bounding box center [664, 266] width 89 height 26
click at [1326, 266] on button "Google" at bounding box center [1318, 266] width 89 height 26
click at [1150, 154] on div "Product feed cleanup reporting Product feed cleanup reporting www.selfridges.co…" at bounding box center [874, 375] width 1387 height 751
click at [92, 358] on div "Health Check Dashboard" at bounding box center [109, 375] width 92 height 34
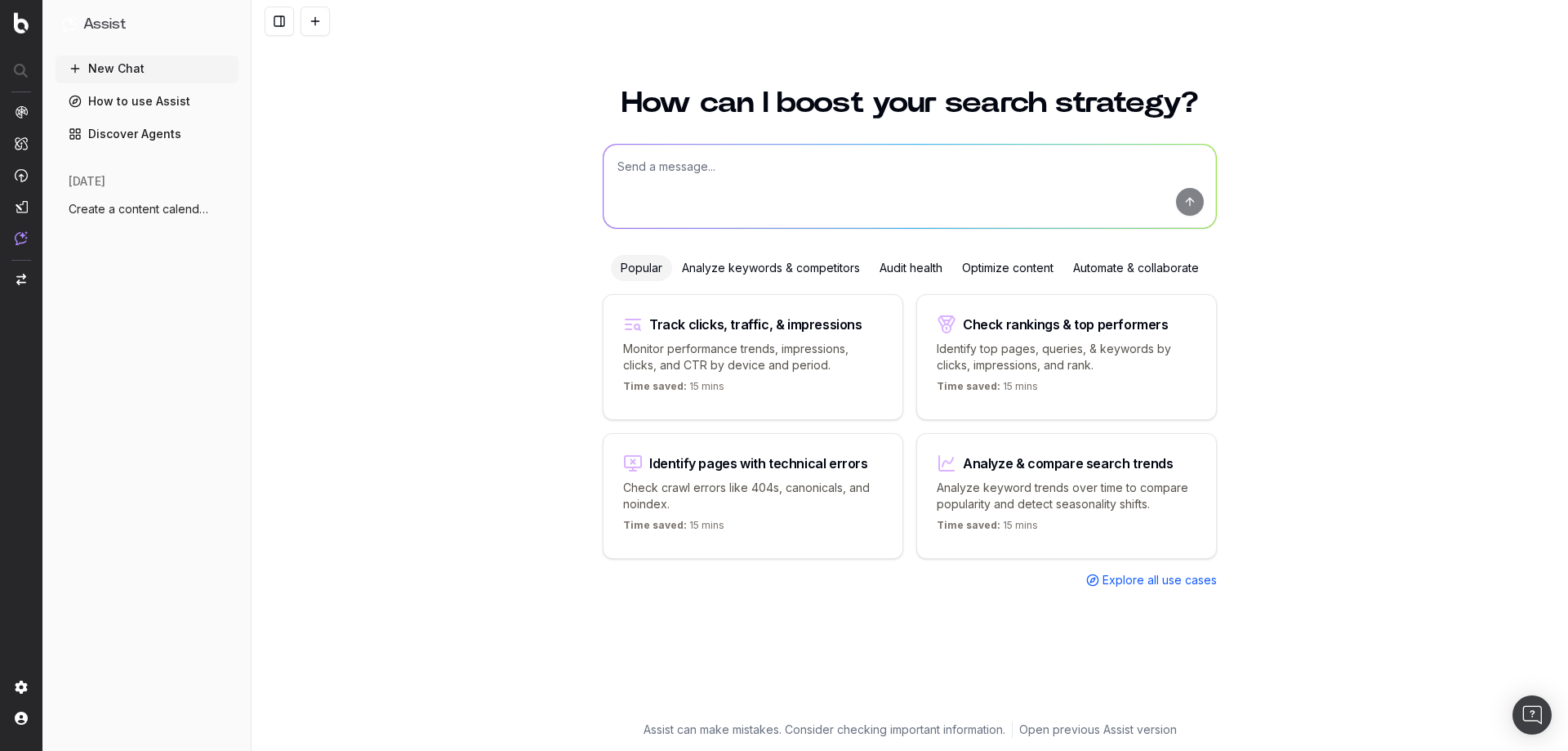
click at [1012, 266] on div "Optimize content" at bounding box center [1007, 268] width 111 height 26
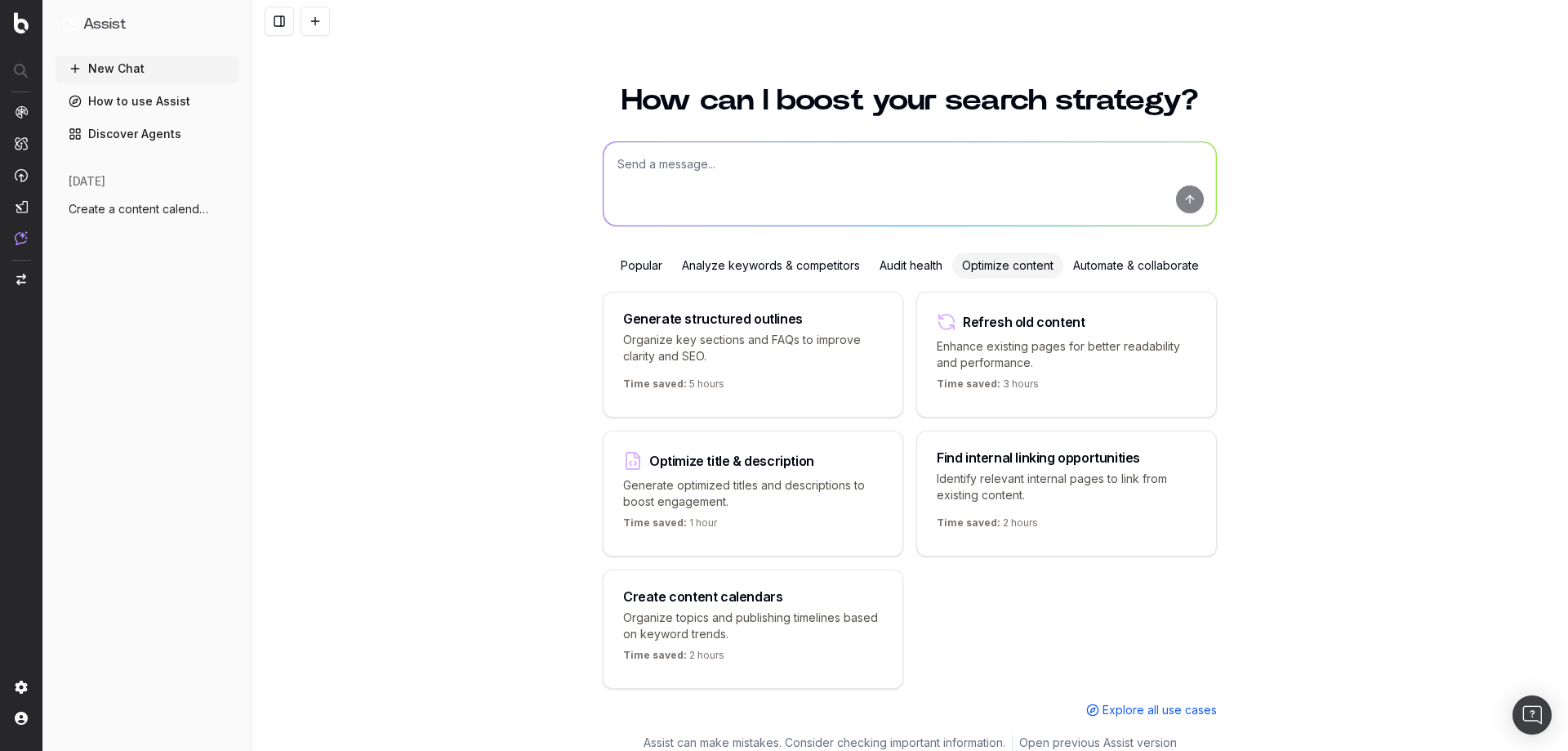
scroll to position [22, 0]
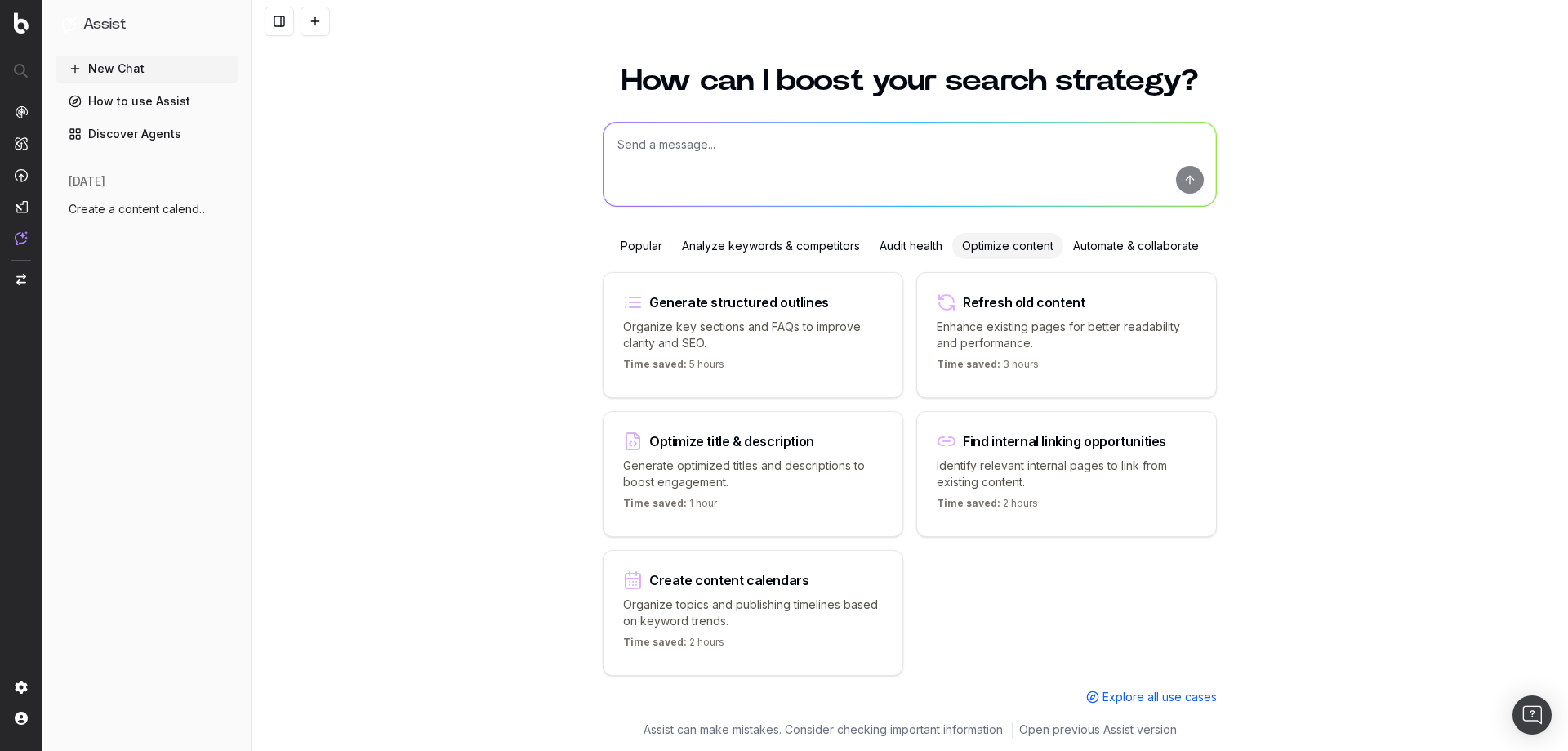
click at [756, 253] on div "Analyze keywords & competitors" at bounding box center [771, 246] width 198 height 26
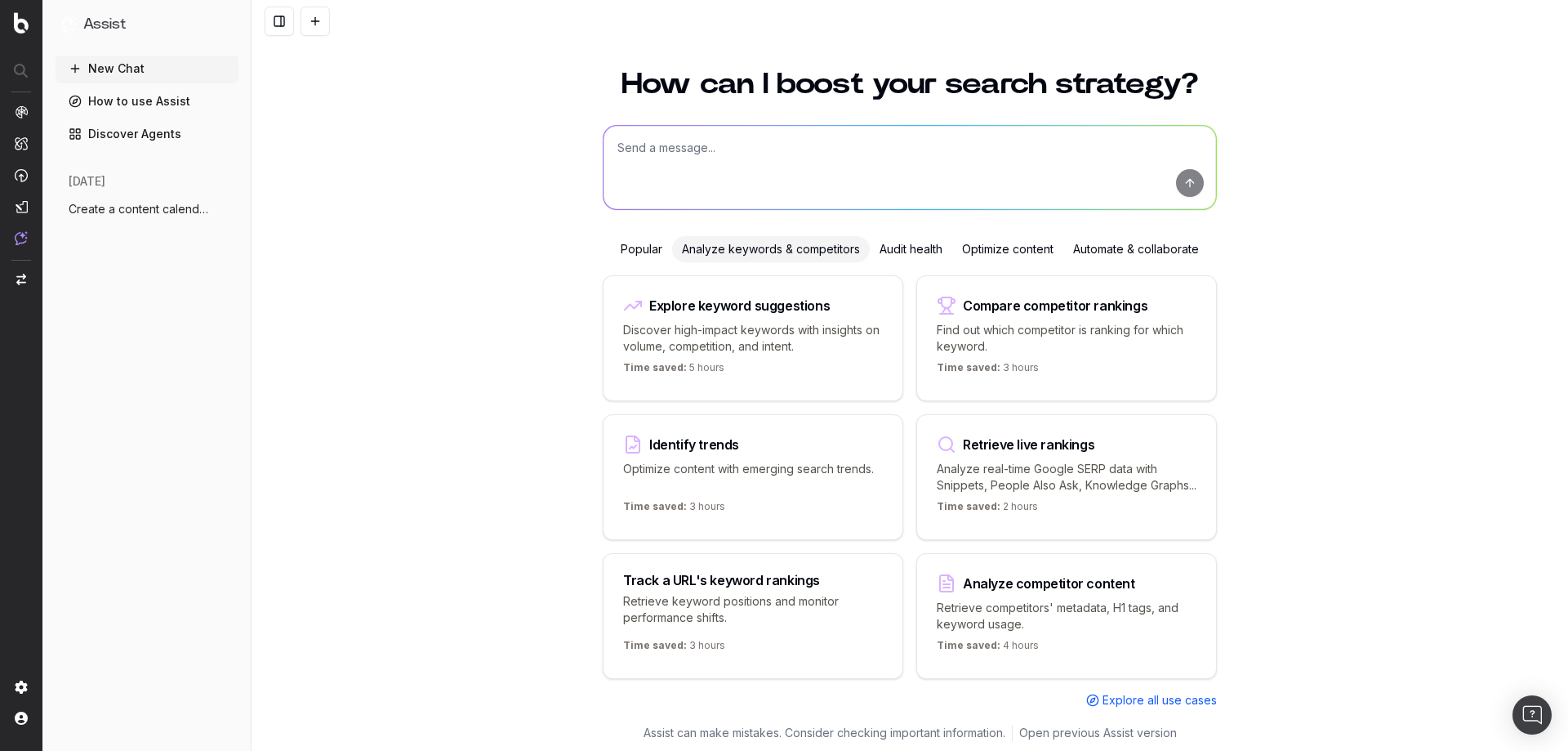
scroll to position [38, 0]
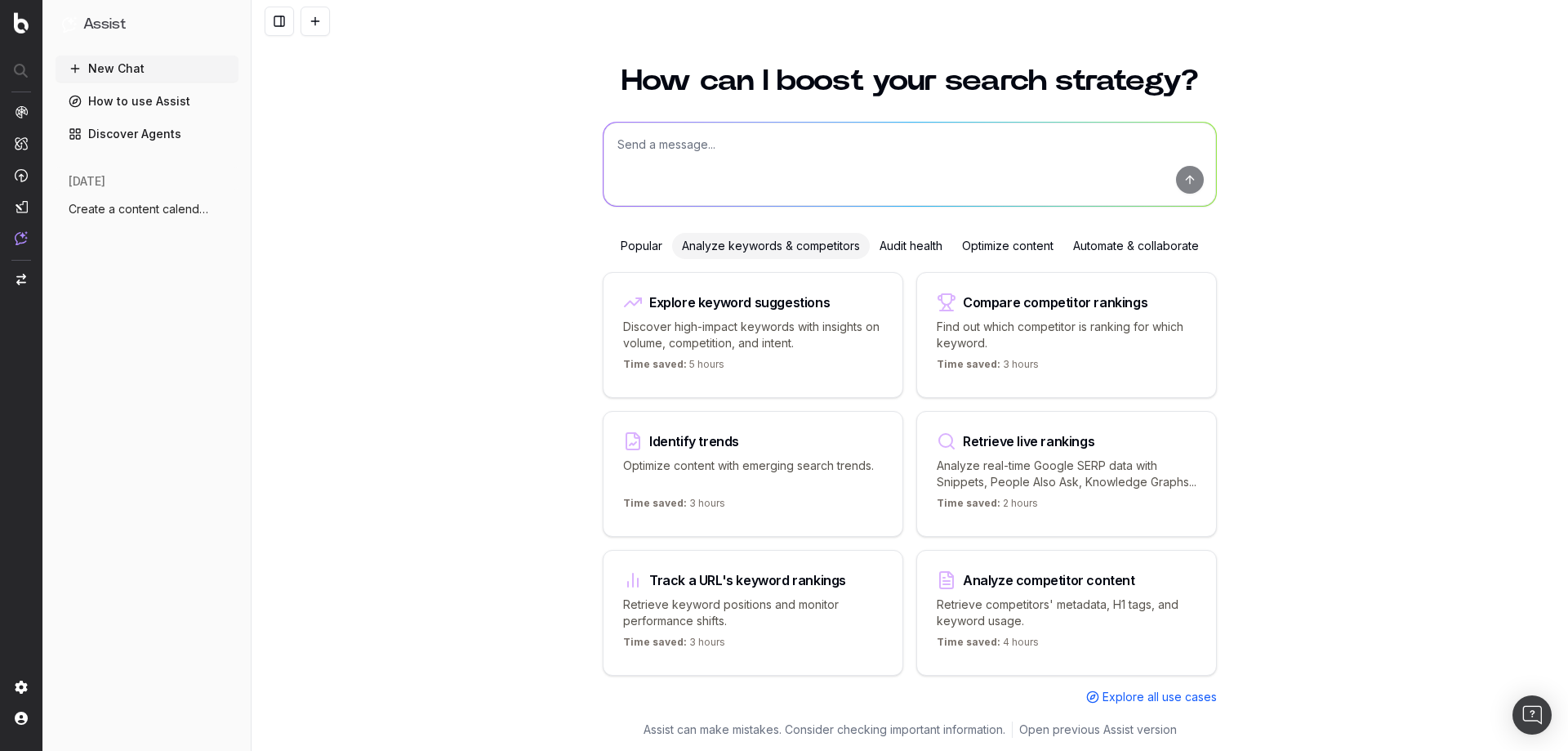
click at [1078, 296] on div "Compare competitor rankings Find out which competitor is ranking for which keyw…" at bounding box center [1066, 335] width 301 height 126
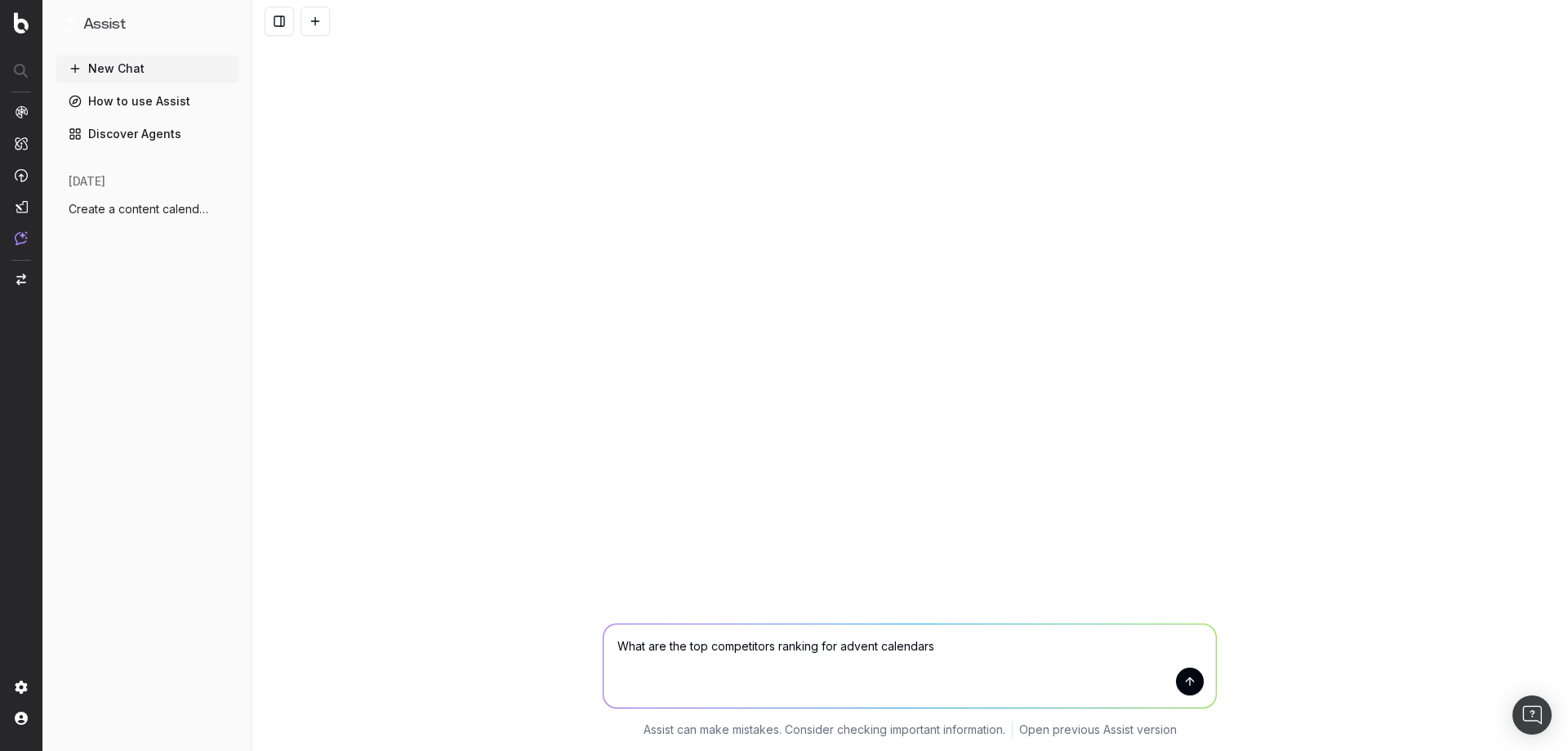
type textarea "What are the top competitors ranking for advent calendars"
click at [1199, 691] on button "submit" at bounding box center [1190, 682] width 28 height 28
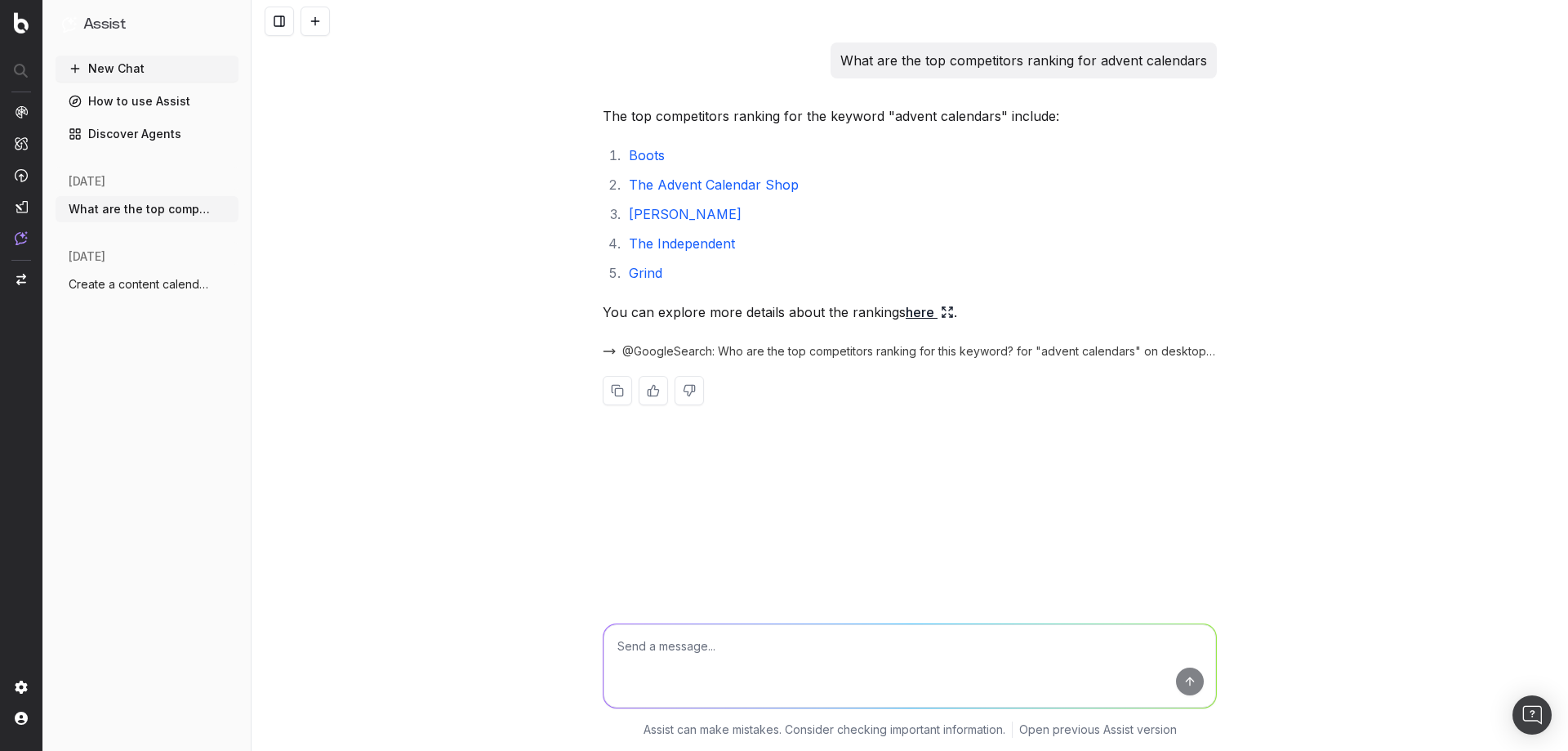
click at [922, 312] on link "here" at bounding box center [929, 312] width 48 height 23
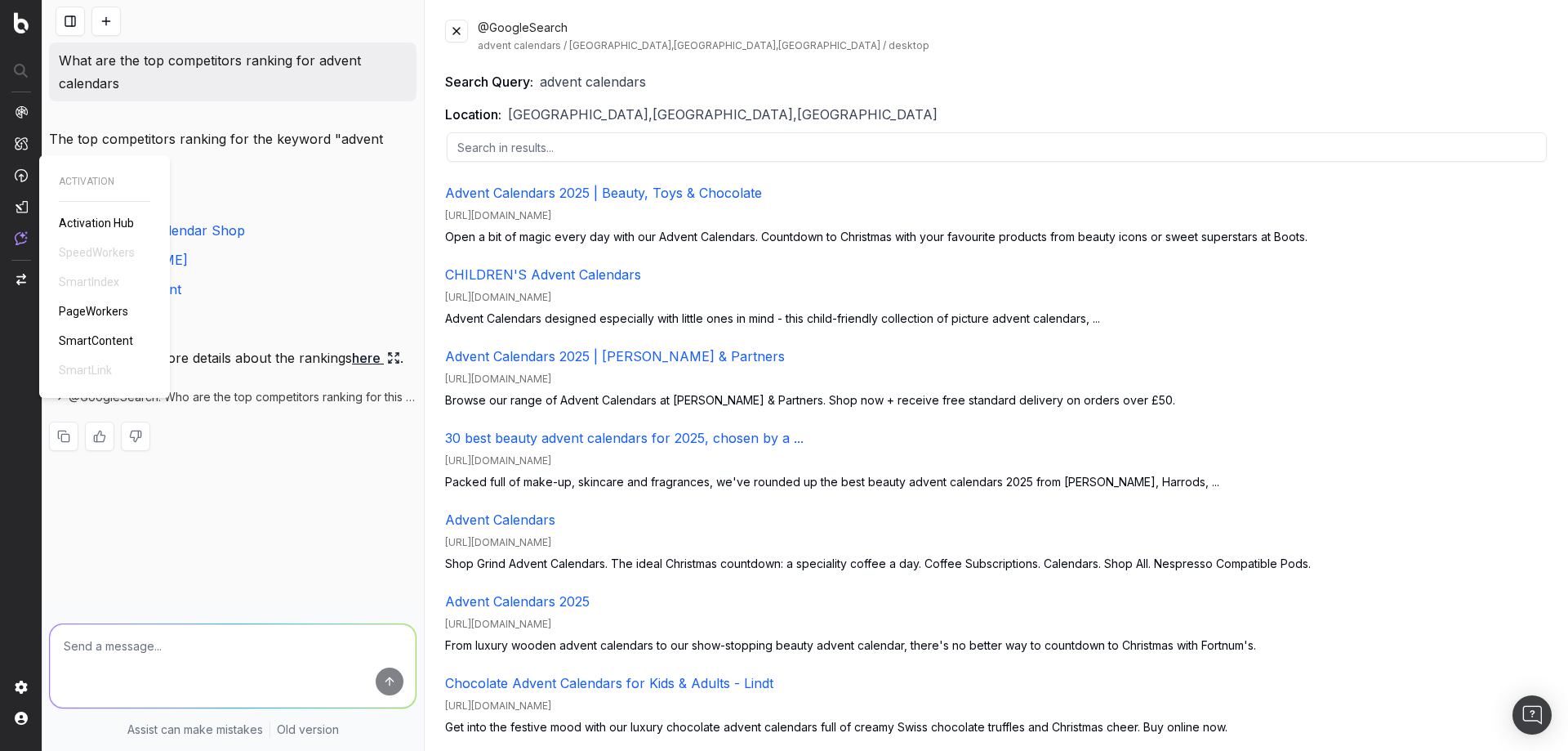
click at [106, 310] on span "PageWorkers" at bounding box center [93, 311] width 69 height 13
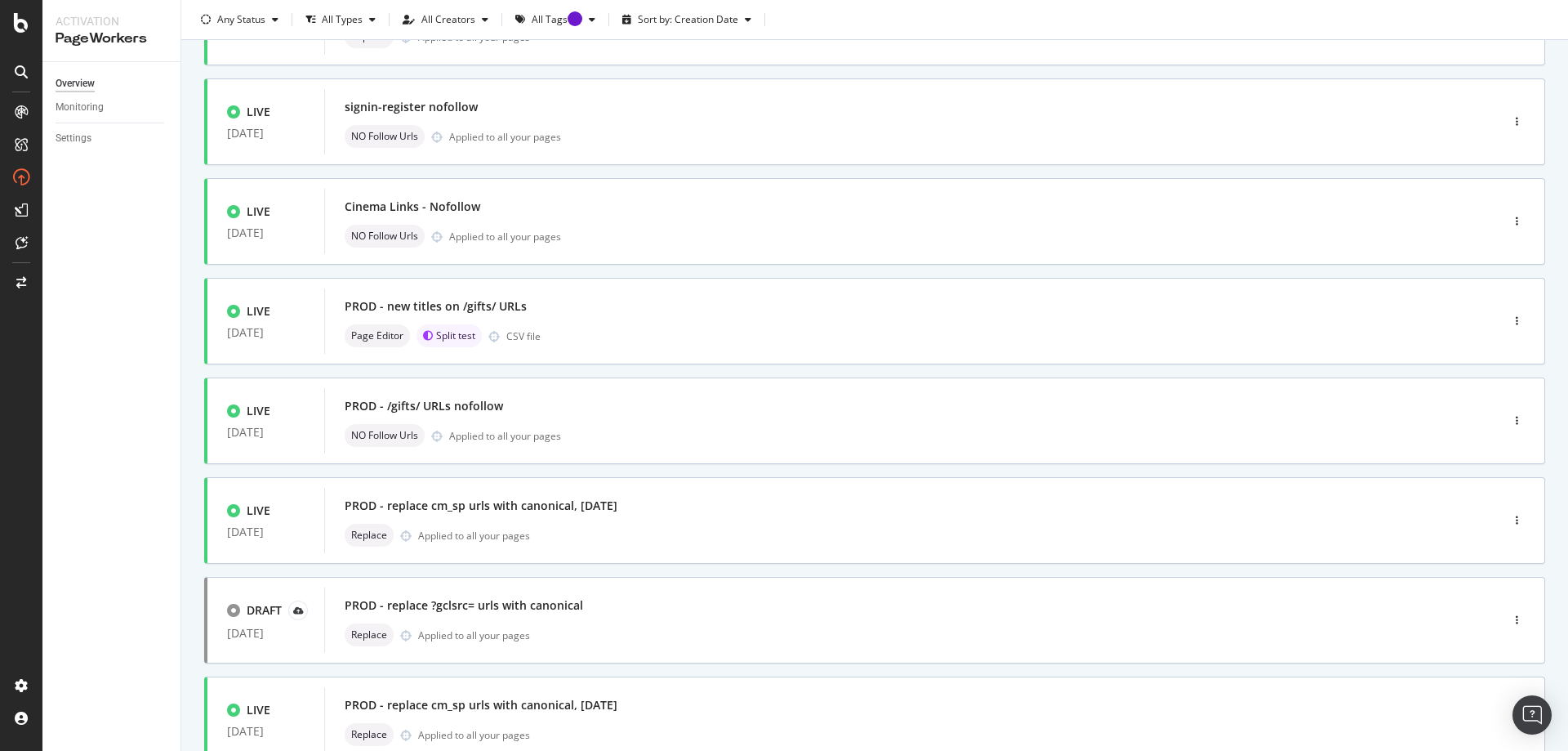
scroll to position [487, 0]
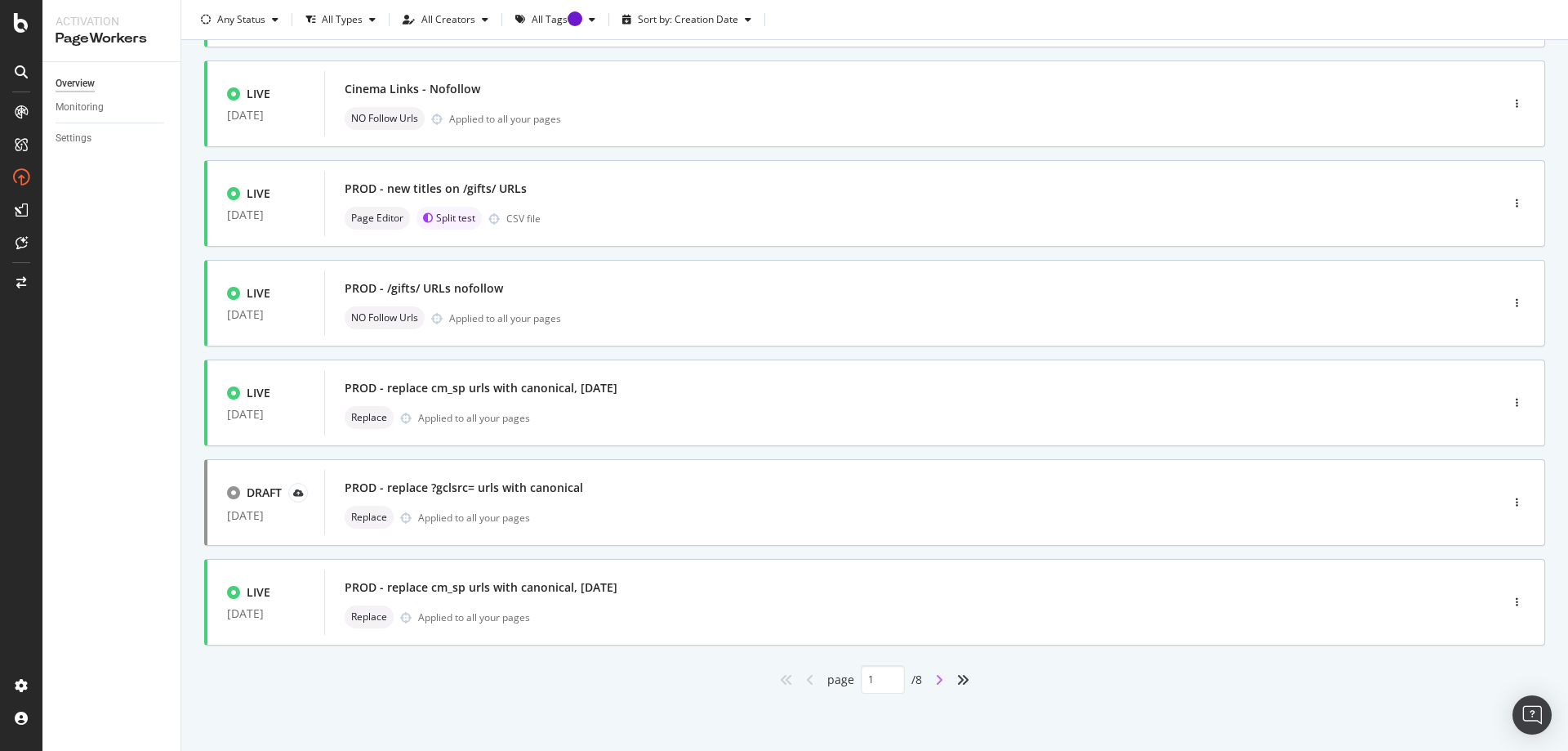
click at [935, 677] on icon "angle-right" at bounding box center [939, 680] width 8 height 13
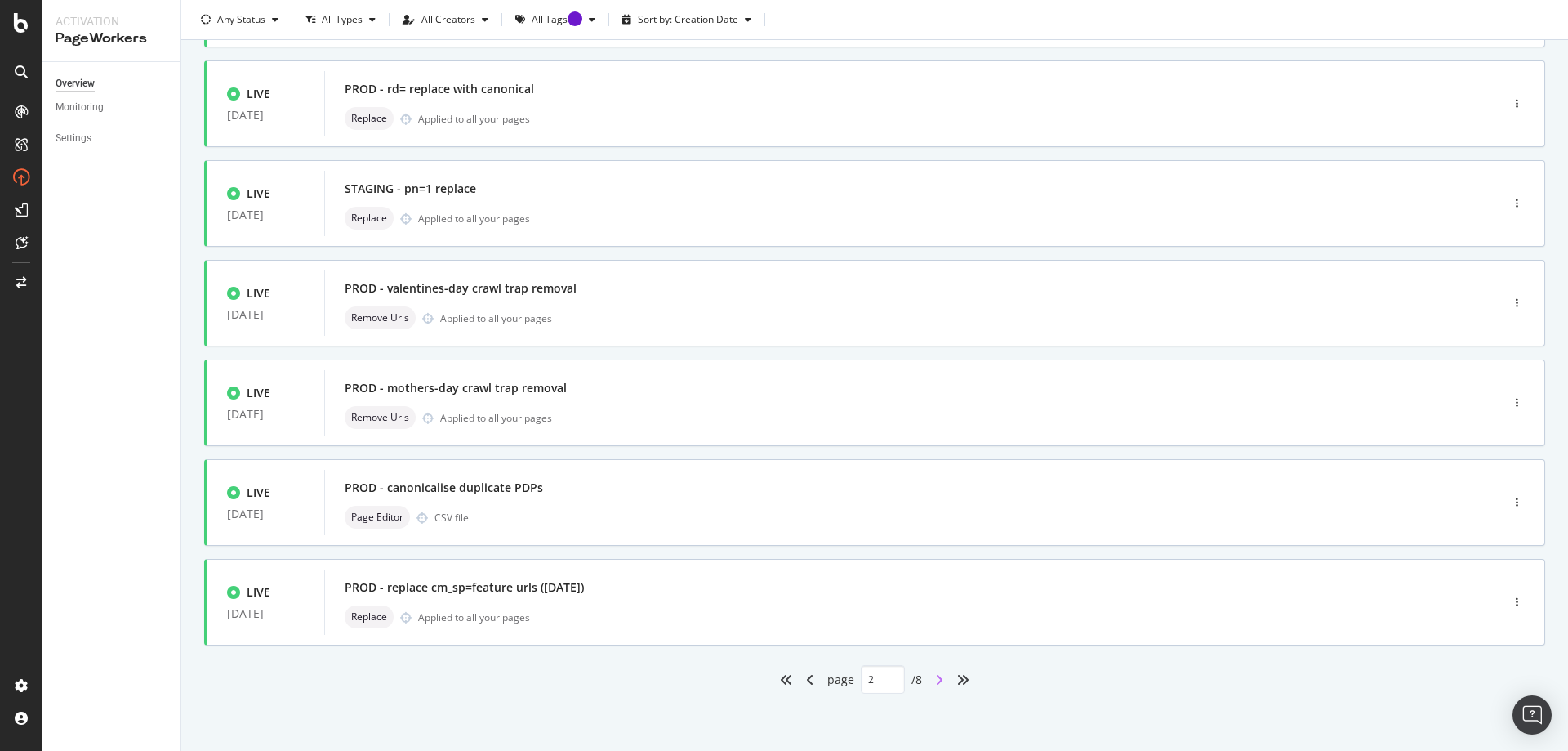
type input "2"
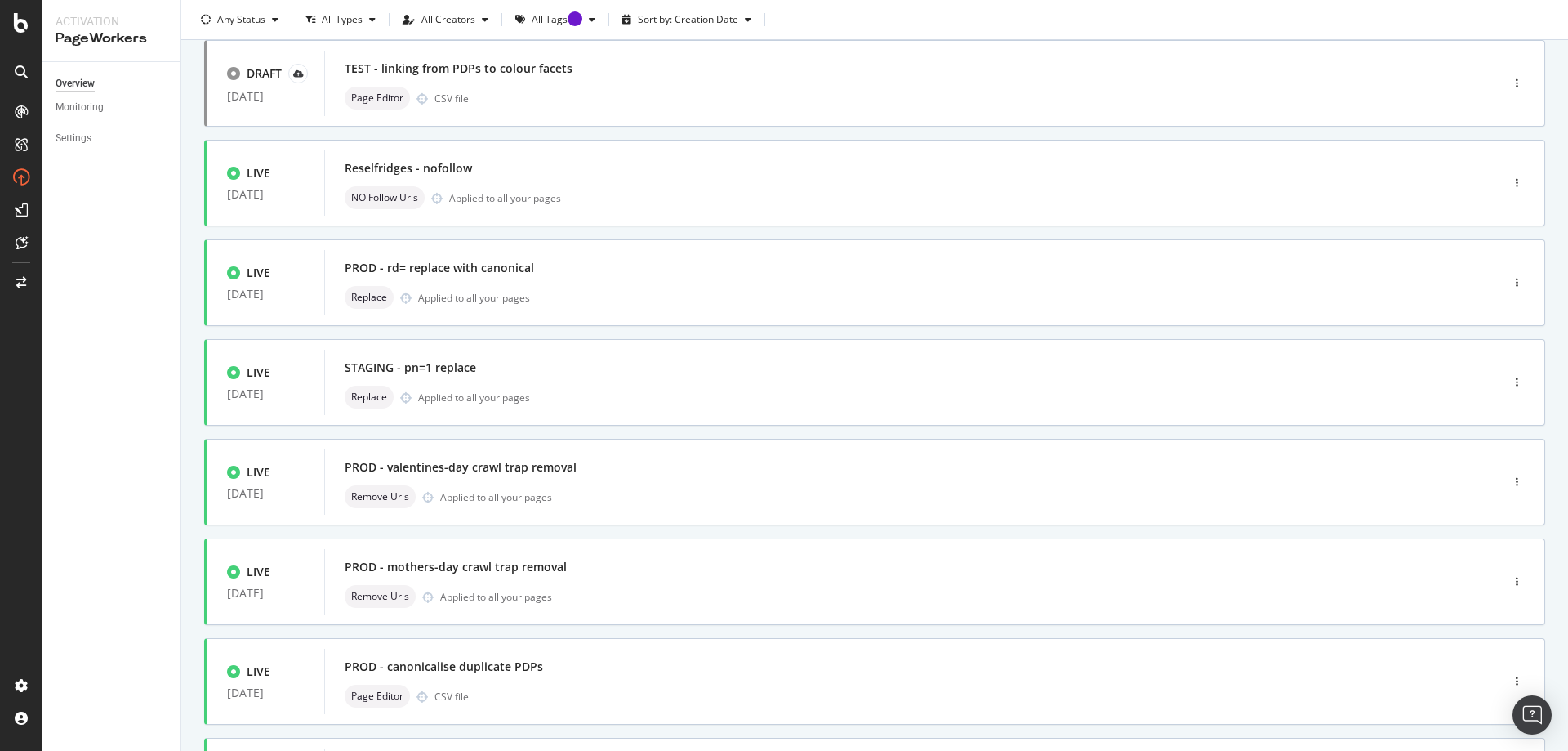
scroll to position [0, 0]
